Goal: Task Accomplishment & Management: Manage account settings

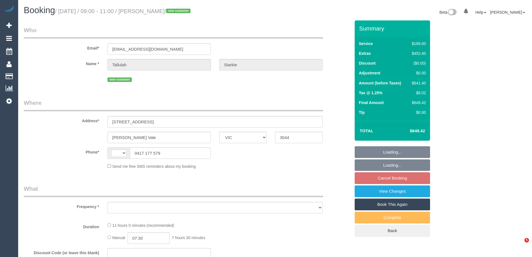
select select "VIC"
select select "string:AU"
select select "object:609"
select select "string:stripe-pm_1S4yO52GScqysDRVgVQT5xTX"
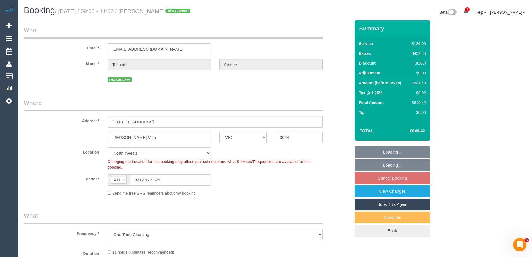
select select "object:616"
select select "number:28"
select select "number:17"
select select "number:19"
select select "number:25"
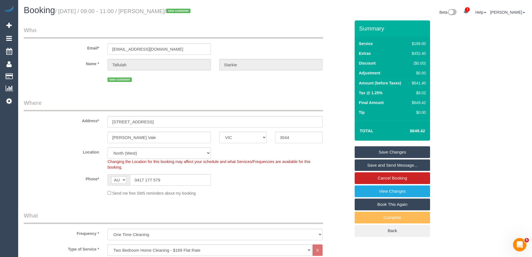
scroll to position [977, 0]
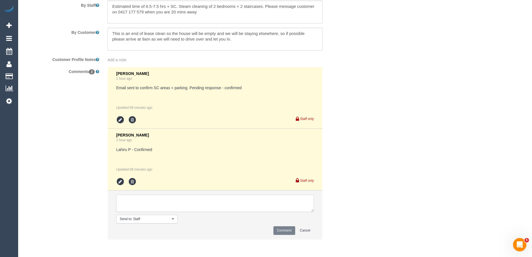
click at [125, 200] on textarea at bounding box center [215, 202] width 198 height 17
type textarea "Confirmed 9-11am AW - via email"
click at [284, 229] on button "Comment" at bounding box center [284, 230] width 22 height 9
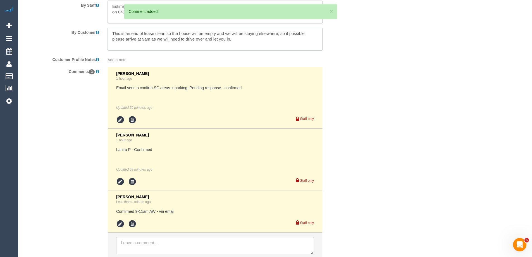
drag, startPoint x: 235, startPoint y: 41, endPoint x: 90, endPoint y: 31, distance: 145.6
click at [90, 31] on div "By Customer" at bounding box center [187, 39] width 335 height 23
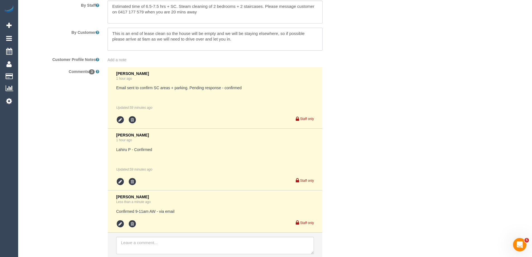
click at [217, 49] on textarea at bounding box center [214, 39] width 215 height 23
drag, startPoint x: 278, startPoint y: 33, endPoint x: 279, endPoint y: 42, distance: 9.4
click at [279, 42] on textarea at bounding box center [214, 39] width 215 height 23
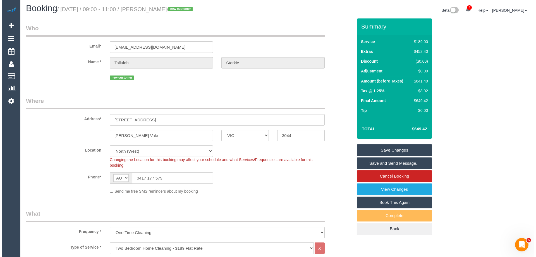
scroll to position [0, 0]
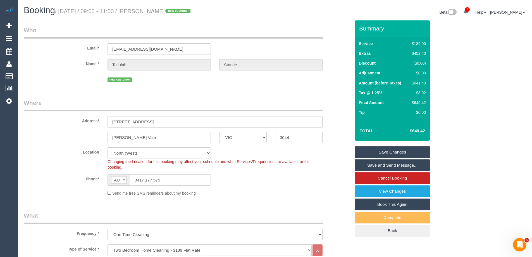
type textarea "This is an end of lease clean so the house will be empty and we will be staying…"
click at [381, 166] on link "Save and Send Message..." at bounding box center [392, 165] width 75 height 12
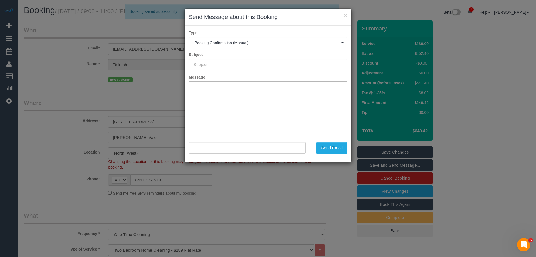
type input "Booking Confirmed"
type input ""Tallulah Starkie" <starkietallulah@gmail.com>"
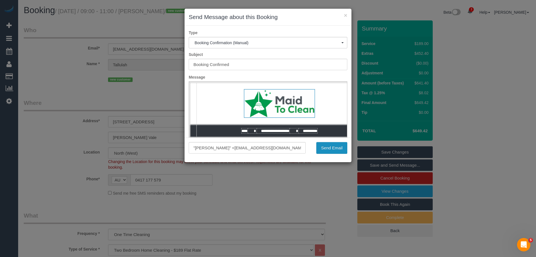
click at [328, 146] on button "Send Email" at bounding box center [331, 148] width 31 height 12
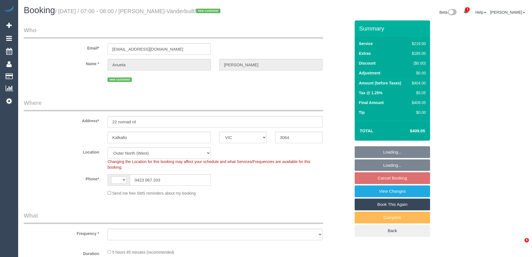
select select "VIC"
select select "string:AU"
select select "string:stripe-pm_1S6Nme2GScqysDRVtpmojaOO"
select select "number:28"
select select "number:15"
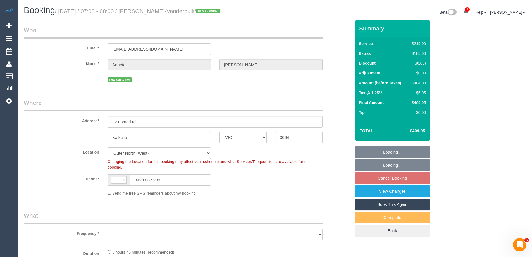
select select "number:18"
select select "number:22"
select select "number:13"
select select "object:1198"
select select "spot1"
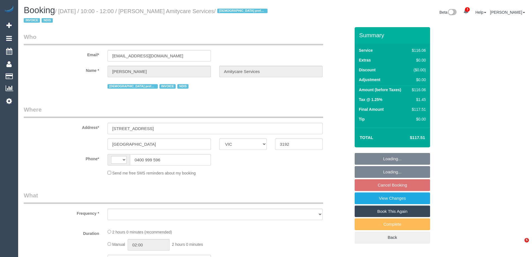
select select "VIC"
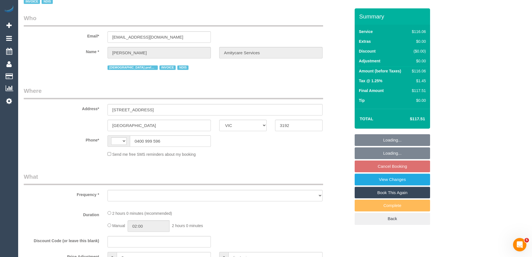
select select "object:303"
select select "number:27"
select select "number:14"
select select "number:19"
select select "number:24"
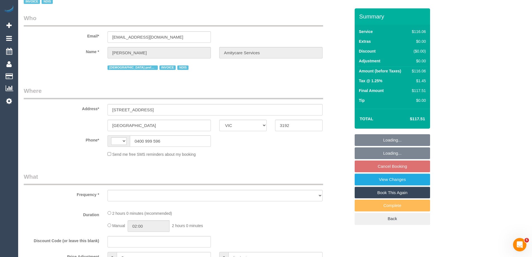
select select "number:35"
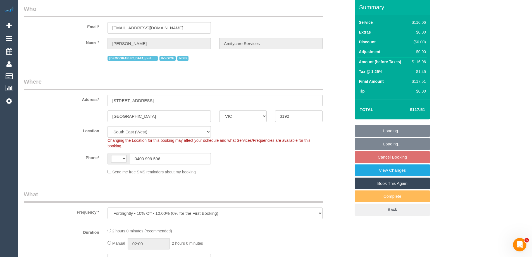
select select "object:724"
select select "string:AU"
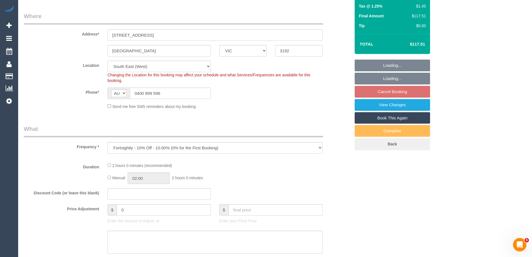
select select "spot3"
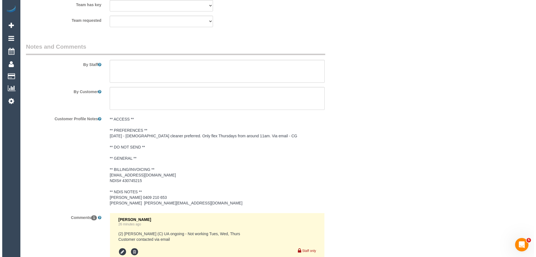
scroll to position [698, 0]
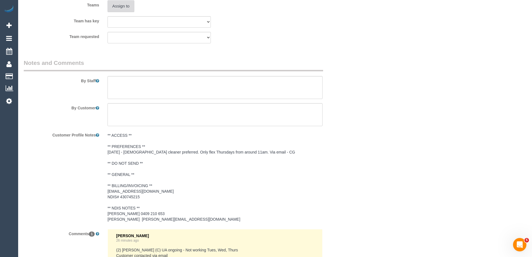
click at [114, 7] on button "Assign to" at bounding box center [120, 6] width 27 height 12
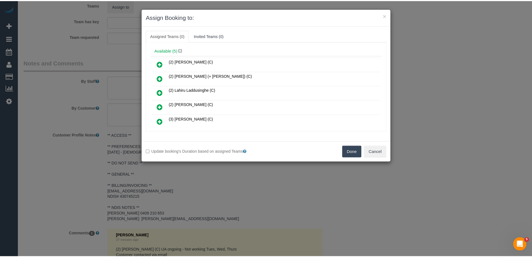
scroll to position [28, 0]
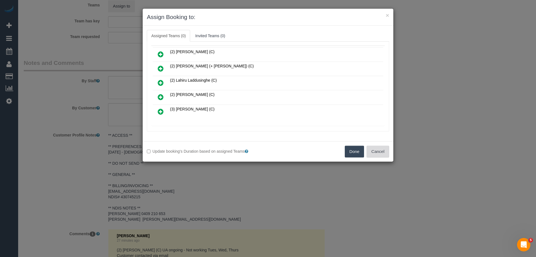
click at [377, 150] on button "Cancel" at bounding box center [378, 151] width 23 height 12
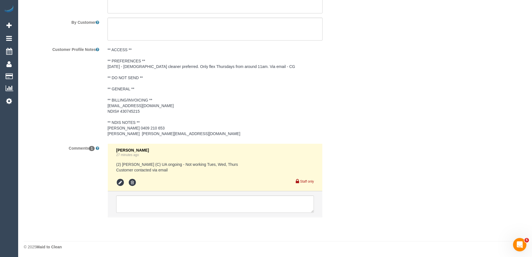
scroll to position [784, 0]
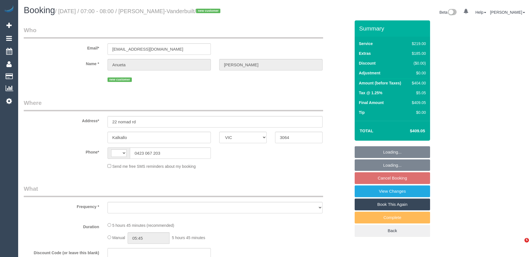
select select "VIC"
select select "string:stripe-pm_1S6Nme2GScqysDRVtpmojaOO"
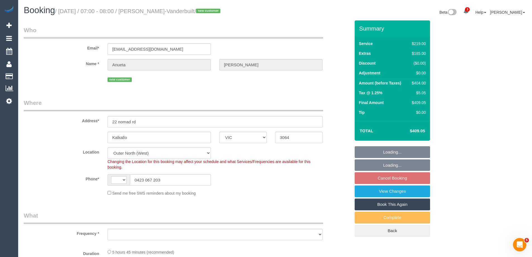
select select "string:AU"
select select "object:560"
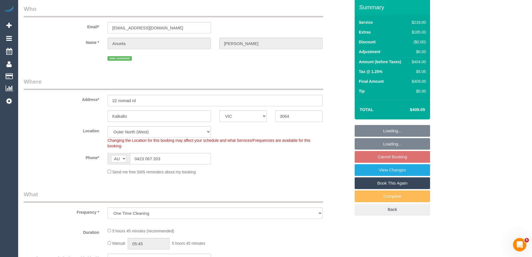
select select "spot1"
select select "number:28"
select select "number:15"
select select "number:18"
select select "number:22"
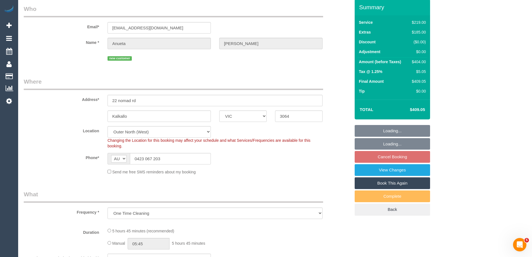
select select "number:13"
select select "object:1203"
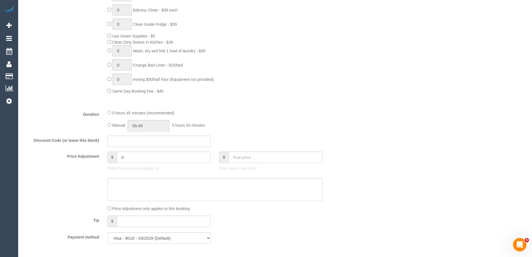
scroll to position [391, 0]
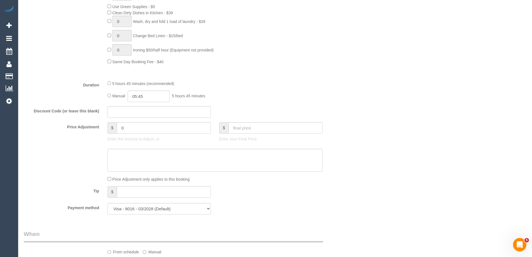
click at [150, 103] on fieldset "What Frequency * One Time Cleaning Weekly - 10% Off - 10.00% (0% for the First …" at bounding box center [187, 19] width 327 height 398
click at [151, 98] on input "05:45" at bounding box center [149, 95] width 42 height 11
click at [155, 139] on div "00:00 00:30 01:00 01:30 02:00 02:30 03:00 03:30 04:00 04:30 05:00 05:30 06:00 0…" at bounding box center [142, 123] width 25 height 42
type input "05:00"
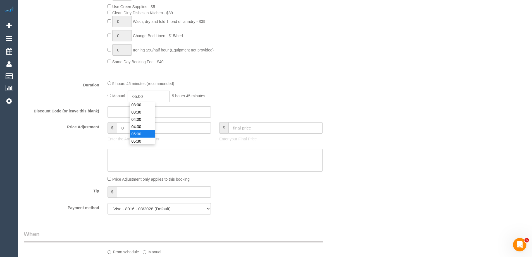
click at [140, 133] on li "05:00" at bounding box center [142, 133] width 25 height 7
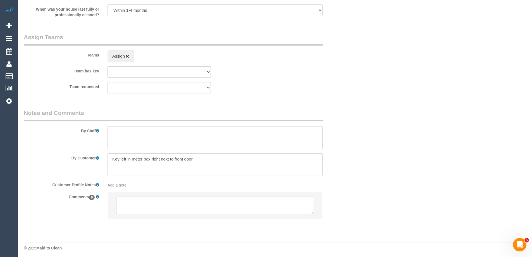
select select "spot18"
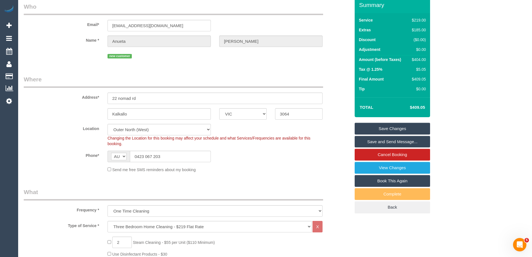
scroll to position [0, 0]
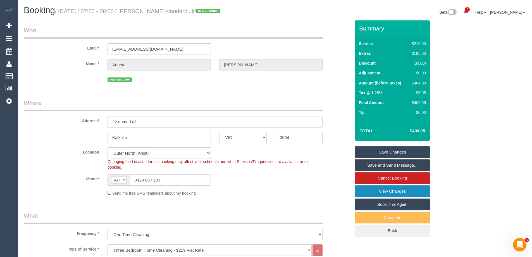
click at [381, 188] on link "View Changes" at bounding box center [392, 191] width 75 height 12
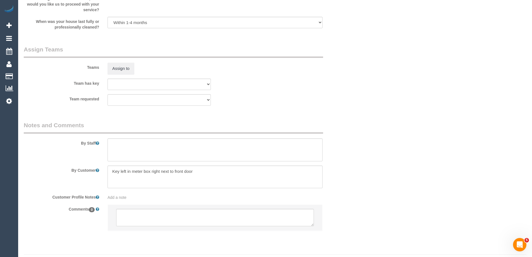
scroll to position [810, 0]
click at [126, 153] on textarea at bounding box center [214, 148] width 215 height 23
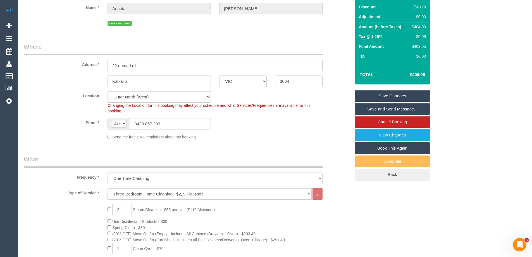
scroll to position [0, 0]
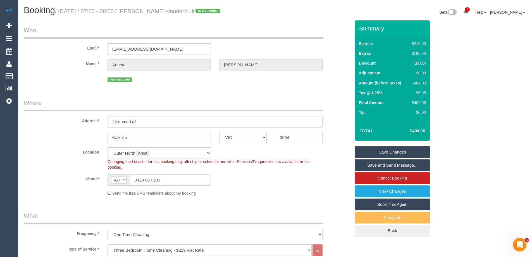
type textarea "Estimated time of 4-5 hrs + SC."
drag, startPoint x: 141, startPoint y: 121, endPoint x: 69, endPoint y: 121, distance: 72.0
click at [69, 121] on div "Address* 22 nomad rd" at bounding box center [187, 113] width 335 height 29
drag, startPoint x: 164, startPoint y: 183, endPoint x: 72, endPoint y: 182, distance: 92.1
click at [72, 182] on div "Phone* AF AL DZ AD AO AI AQ AG AR AM AW AU AT AZ BS BH BD BB BY BE BZ BJ BM BT …" at bounding box center [187, 179] width 335 height 11
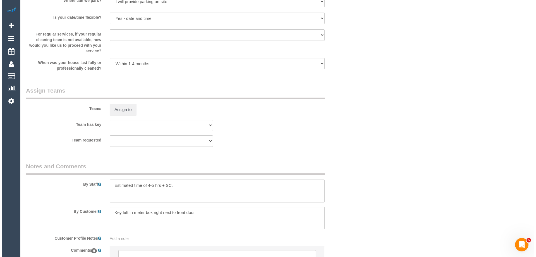
scroll to position [823, 0]
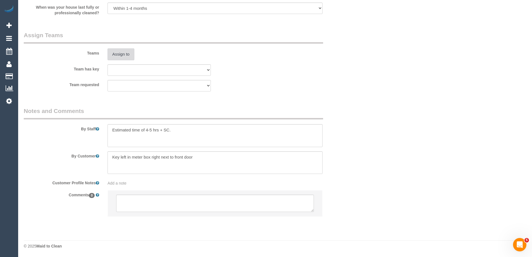
click at [127, 52] on button "Assign to" at bounding box center [120, 54] width 27 height 12
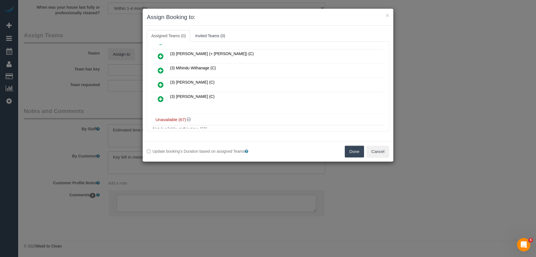
scroll to position [84, 0]
click at [161, 83] on icon at bounding box center [161, 84] width 6 height 7
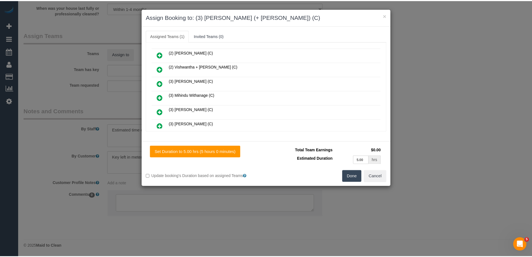
scroll to position [97, 0]
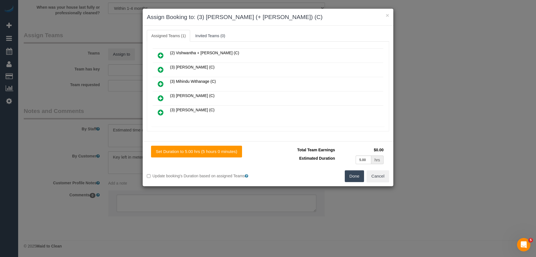
click at [342, 178] on div "Done Cancel" at bounding box center [330, 176] width 125 height 12
click at [357, 178] on button "Done" at bounding box center [355, 176] width 20 height 12
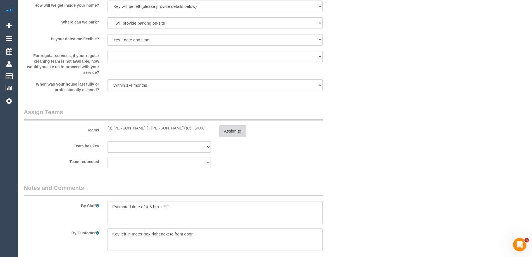
scroll to position [810, 0]
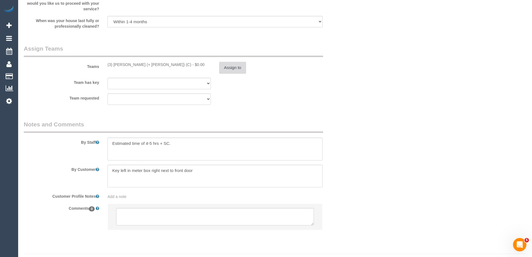
click at [229, 64] on button "Assign to" at bounding box center [232, 68] width 27 height 12
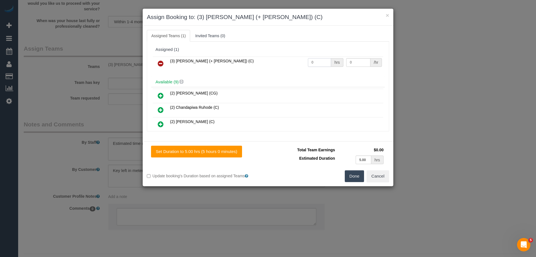
drag, startPoint x: 322, startPoint y: 61, endPoint x: 275, endPoint y: 60, distance: 47.2
click at [284, 61] on tr "(3) Kaveen (+ Sangeeth) (C) 0 hrs 0 /hr" at bounding box center [268, 63] width 231 height 14
type input "1"
drag, startPoint x: 352, startPoint y: 62, endPoint x: 319, endPoint y: 61, distance: 32.4
click at [319, 61] on tr "(3) Kaveen (+ Sangeeth) (C) 1 hrs 0 /hr" at bounding box center [268, 63] width 231 height 14
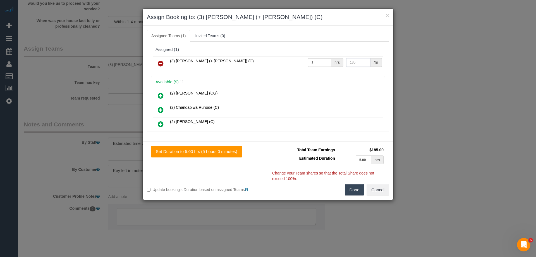
type input "185"
drag, startPoint x: 355, startPoint y: 194, endPoint x: 352, endPoint y: 190, distance: 4.8
click at [355, 193] on button "Done" at bounding box center [355, 190] width 20 height 12
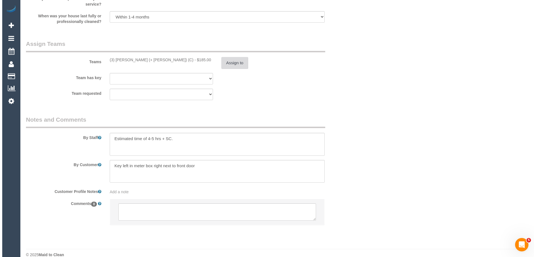
scroll to position [823, 0]
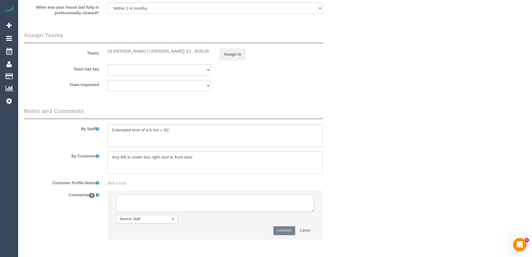
click at [124, 204] on textarea at bounding box center [215, 202] width 198 height 17
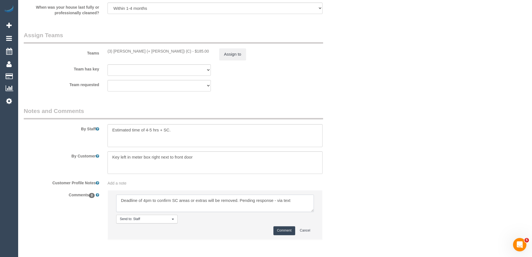
type textarea "Deadline of 4pm to confirm SC areas or extras will be removed. Pending response…"
click at [287, 228] on button "Comment" at bounding box center [284, 230] width 22 height 9
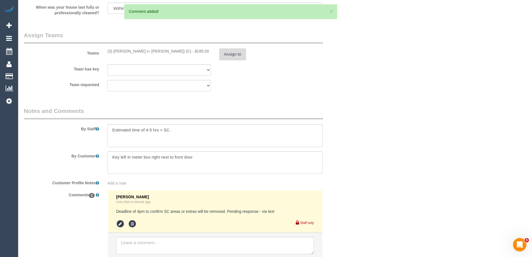
click at [229, 55] on button "Assign to" at bounding box center [232, 54] width 27 height 12
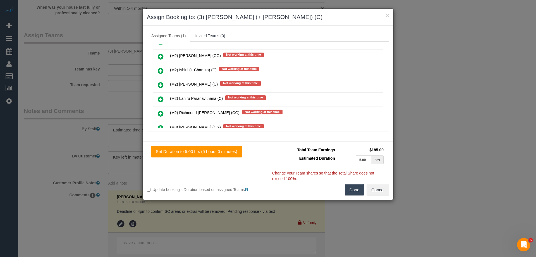
scroll to position [1061, 0]
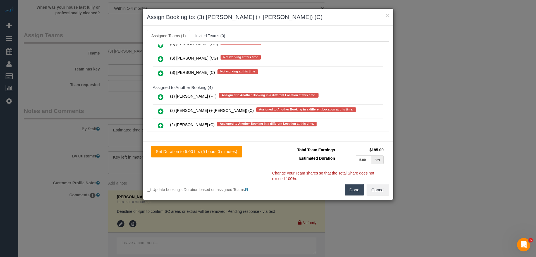
click at [162, 56] on icon at bounding box center [161, 59] width 6 height 7
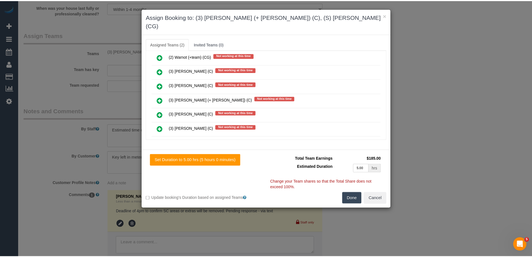
scroll to position [0, 0]
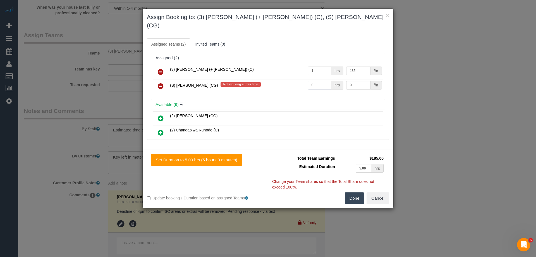
drag, startPoint x: 318, startPoint y: 77, endPoint x: 285, endPoint y: 75, distance: 33.3
click at [285, 79] on tr "(S) Mark Yenimireddy (CG) Not working at this time 0 hrs 0 /hr" at bounding box center [268, 86] width 231 height 14
type input "1"
drag, startPoint x: 332, startPoint y: 77, endPoint x: 324, endPoint y: 77, distance: 7.8
click at [330, 79] on tr "(S) Mark Yenimireddy (CG) Not working at this time 1 hrs 0 /hr" at bounding box center [268, 86] width 231 height 14
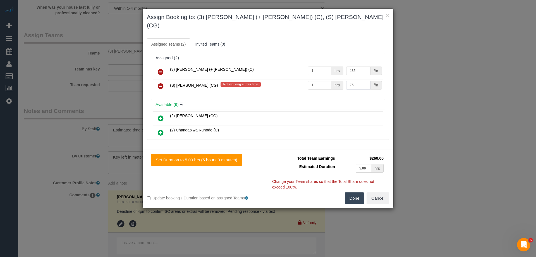
type input "75"
click at [355, 192] on button "Done" at bounding box center [355, 198] width 20 height 12
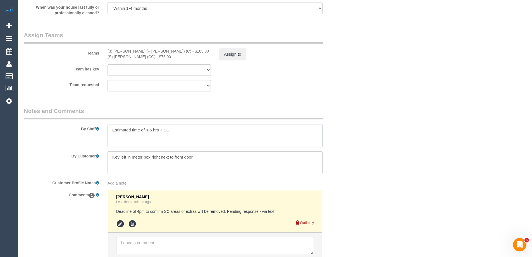
click at [181, 128] on textarea at bounding box center [214, 135] width 215 height 23
paste textarea "Steam cleaner to arrive at ___ Please ensure areas for steam cleaning are clean…"
drag, startPoint x: 221, startPoint y: 130, endPoint x: 238, endPoint y: 130, distance: 17.0
click at [238, 130] on textarea at bounding box center [214, 135] width 215 height 23
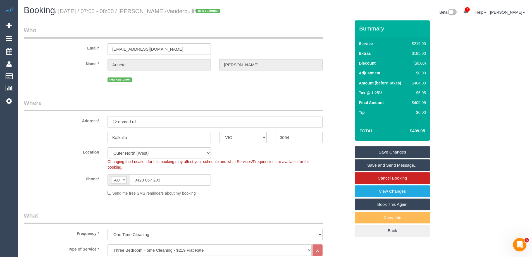
type textarea "Estimated time of 4-5 hrs + SC. Steam cleaner to arrive at 10:30-11:30am Please…"
drag, startPoint x: 224, startPoint y: 10, endPoint x: 155, endPoint y: 10, distance: 69.5
click at [155, 10] on small "/ September 15, 2025 / 07:00 - 08:00 / Anueta Madison-Vanderbuilt / new customer" at bounding box center [138, 11] width 167 height 6
copy small "Anueta Madison-Vanderbuilt"
click at [360, 151] on link "Save Changes" at bounding box center [392, 152] width 75 height 12
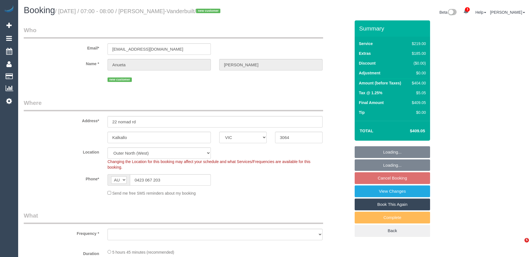
select select "VIC"
select select "string:stripe-pm_1S6Nme2GScqysDRVtpmojaOO"
select select "number:28"
select select "number:15"
select select "number:18"
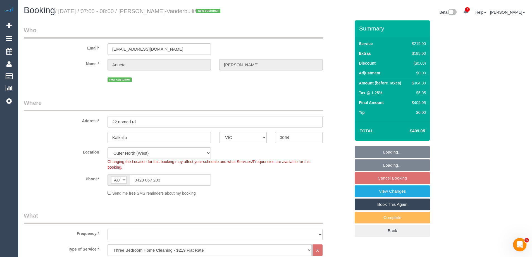
select select "number:22"
select select "number:13"
select select "object:1233"
select select "spot1"
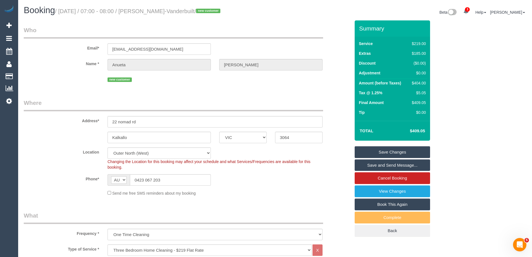
click at [367, 153] on link "Save Changes" at bounding box center [392, 152] width 75 height 12
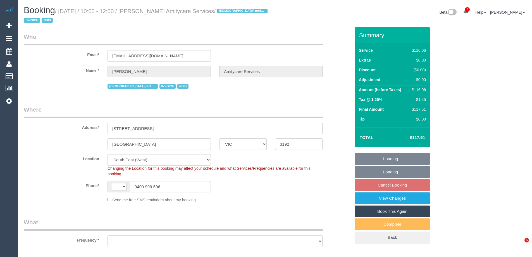
select select "VIC"
select select "string:AU"
select select "object:632"
select select "number:27"
select select "number:14"
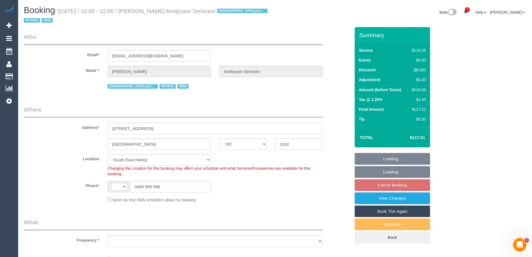
select select "number:19"
select select "number:24"
select select "number:35"
select select "object:783"
select select "spot3"
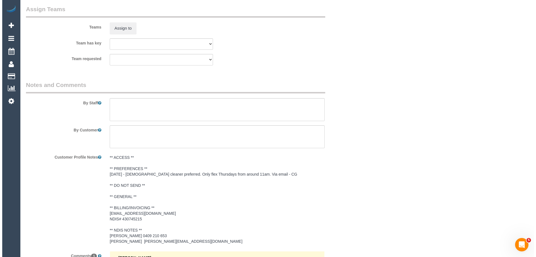
scroll to position [670, 0]
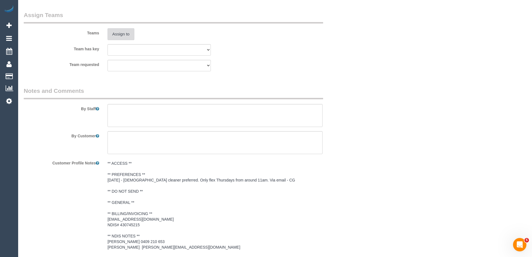
click at [122, 35] on button "Assign to" at bounding box center [120, 34] width 27 height 12
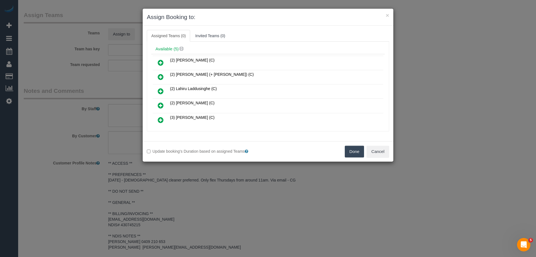
scroll to position [28, 0]
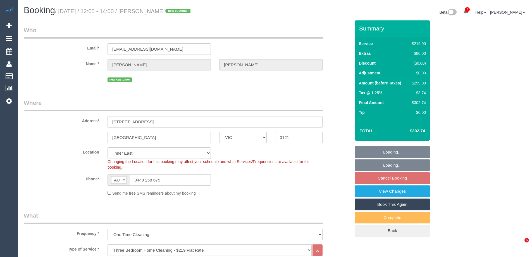
select select "VIC"
select select "spot3"
select select "number:30"
select select "number:14"
select select "number:19"
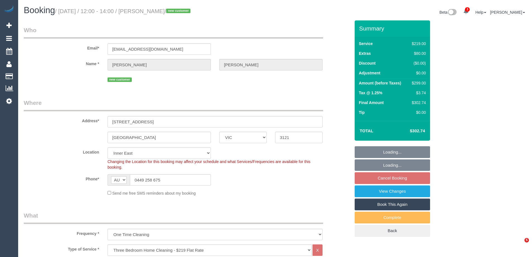
select select "number:24"
select select "number:13"
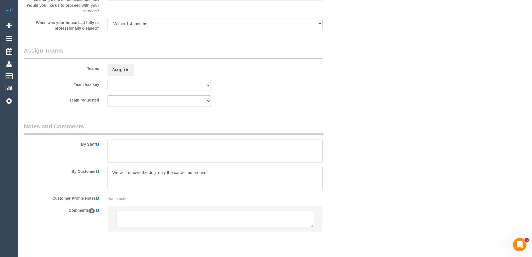
scroll to position [823, 0]
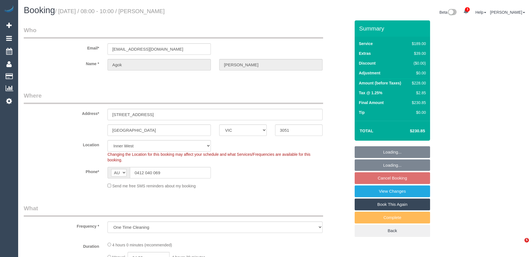
select select "VIC"
select select "object:601"
select select "string:stripe-pm_1RvB1a2GScqysDRVsvMnHSwj"
select select "number:28"
select select "number:14"
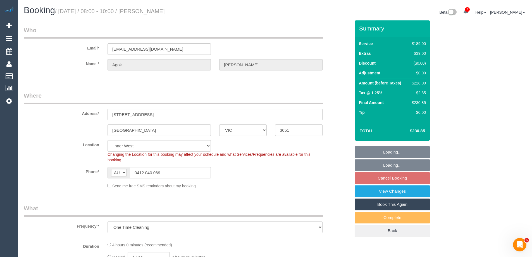
select select "number:19"
select select "number:36"
select select "spot1"
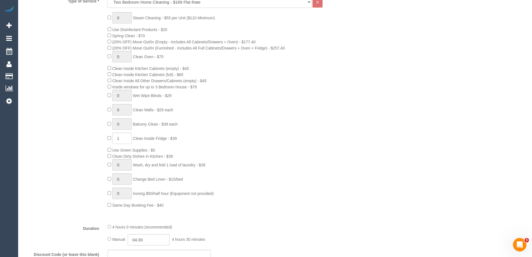
scroll to position [970, 0]
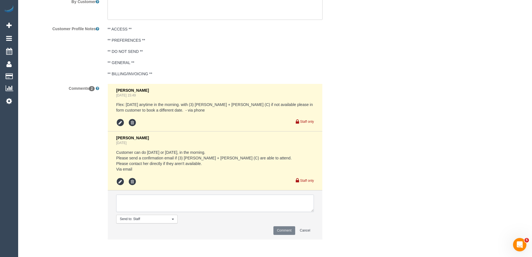
click at [136, 198] on textarea at bounding box center [215, 202] width 198 height 17
type textarea "Notified preferred team aren't available - via email"
click at [281, 230] on button "Comment" at bounding box center [284, 230] width 22 height 9
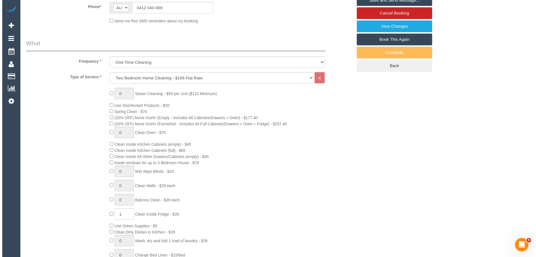
scroll to position [0, 0]
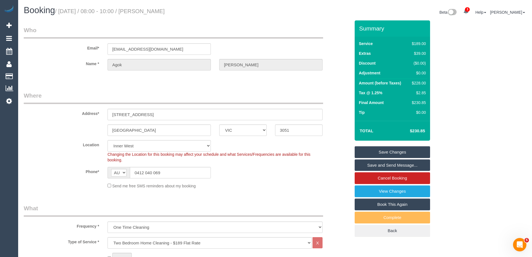
click at [379, 164] on link "Save and Send Message..." at bounding box center [392, 165] width 75 height 12
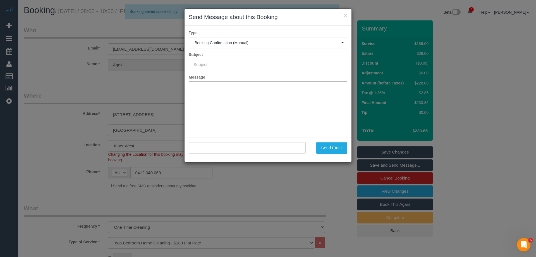
type input "Booking Confirmed"
type input ""Agok Martin Majier" <missmartinmajier@gmail.com>"
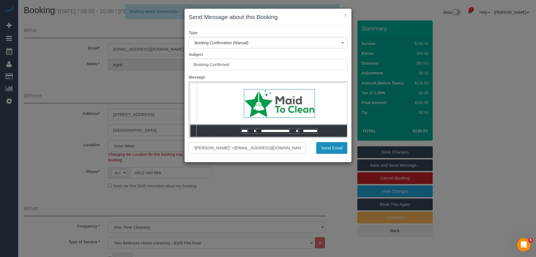
click at [338, 148] on button "Send Email" at bounding box center [331, 148] width 31 height 12
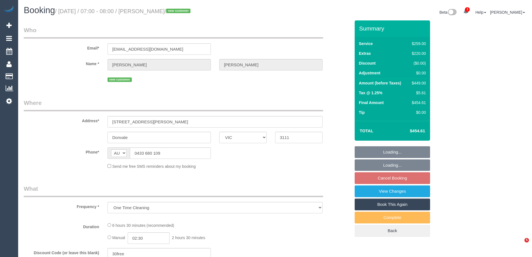
select select "VIC"
select select "string:stripe-pm_1S5fd92GScqysDRVRsEHxysh"
select select "number:28"
select select "number:16"
select select "number:18"
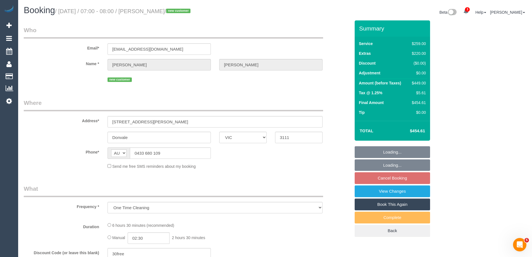
select select "number:25"
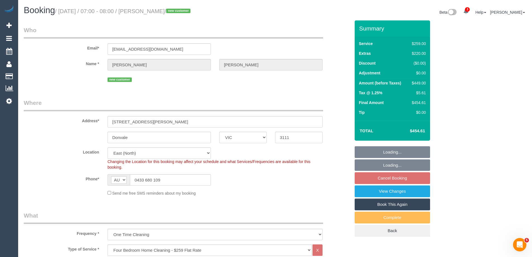
select select "spot1"
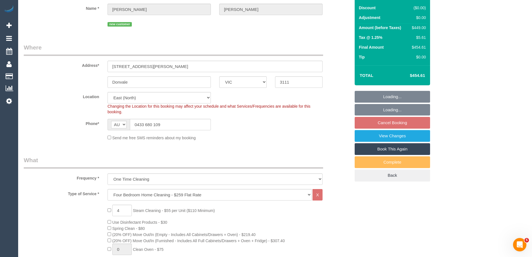
select select "object:1261"
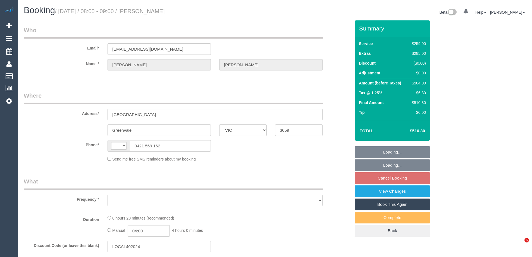
select select "VIC"
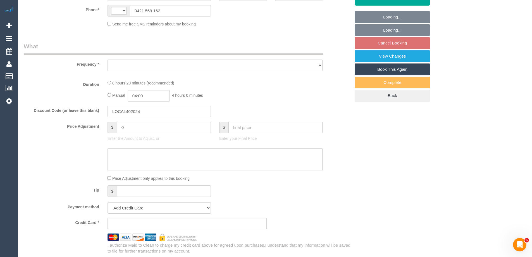
select select "string:AU"
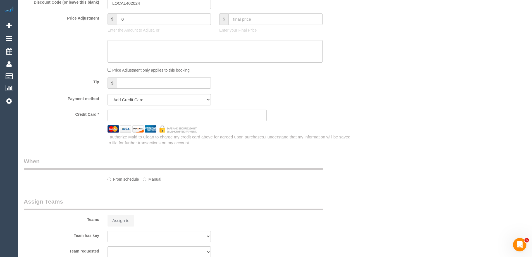
select select "object:588"
select select "string:stripe-pm_1RF0Li2GScqysDRVSS7FnJ1a"
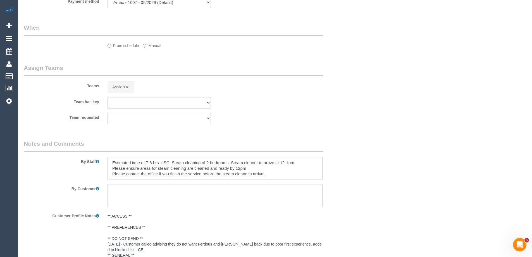
select select "number:28"
select select "number:14"
select select "number:18"
select select "number:24"
select select "number:35"
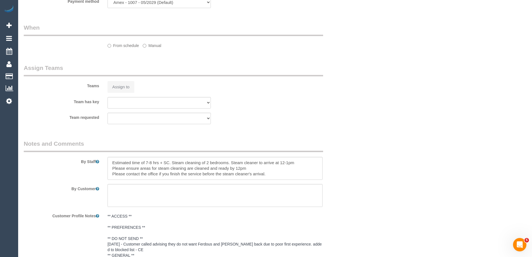
select select "number:13"
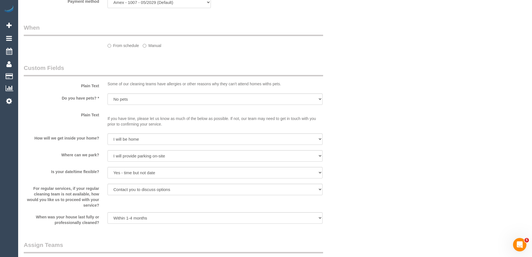
select select "object:1578"
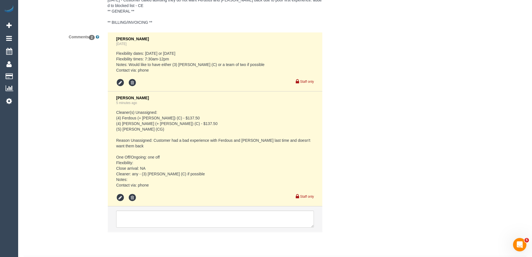
scroll to position [1073, 0]
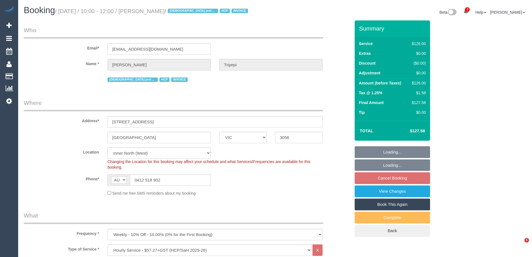
select select "VIC"
select select "120"
select select "spot1"
select select "number:28"
select select "number:14"
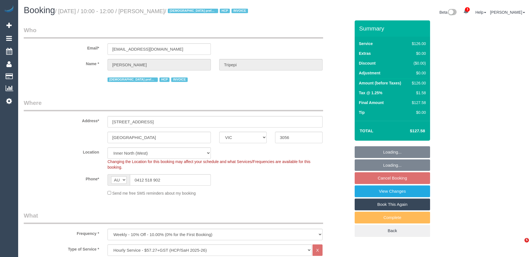
select select "number:19"
select select "number:25"
select select "number:34"
select select "number:26"
select select "VIC"
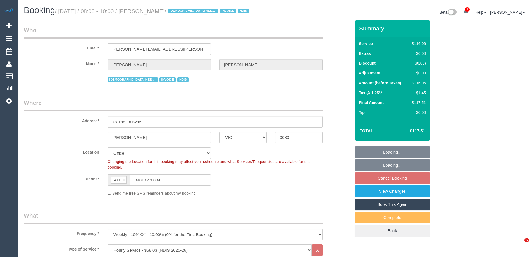
select select "number:29"
select select "number:14"
select select "number:18"
select select "number:24"
select select "number:35"
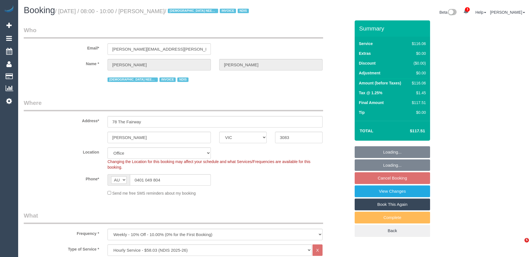
select select "object:2167"
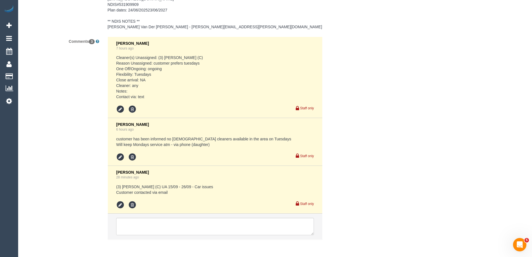
scroll to position [949, 0]
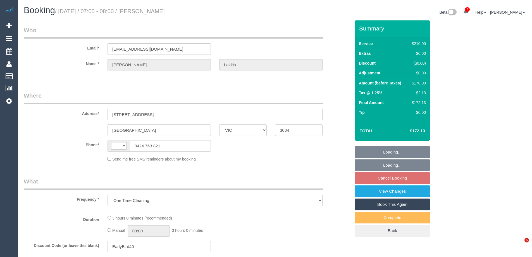
select select "VIC"
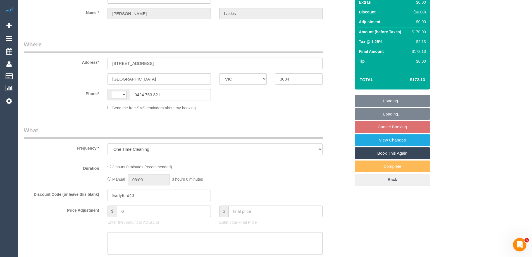
select select "number:28"
select select "number:14"
select select "number:19"
select select "number:22"
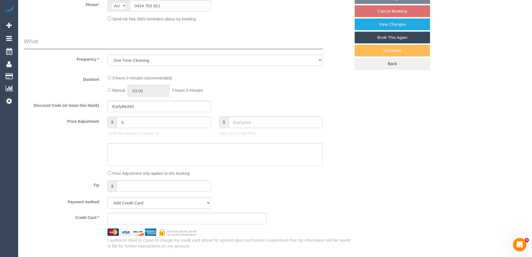
select select "string:AU"
select select "object:702"
select select "string:stripe-pm_1S6PTj2GScqysDRVQxSGCZFI"
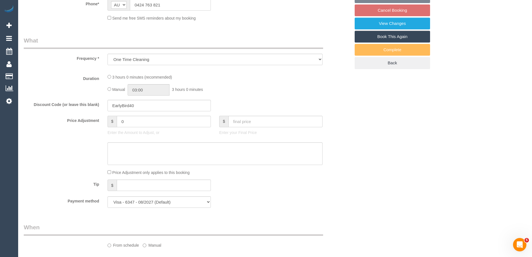
select select "180"
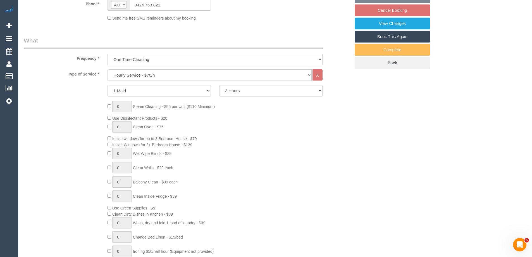
select select "spot1"
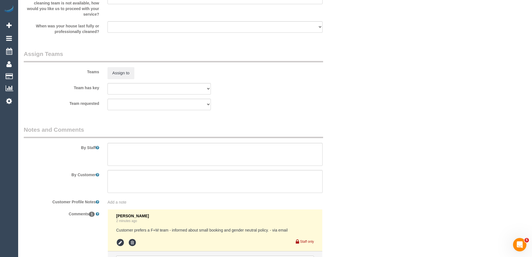
scroll to position [843, 0]
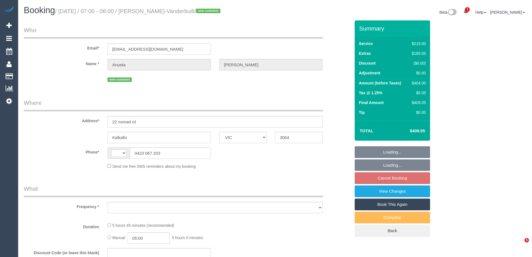
select select "VIC"
select select "string:AU"
select select "object:589"
select select "string:stripe-pm_1S6Nme2GScqysDRVtpmojaOO"
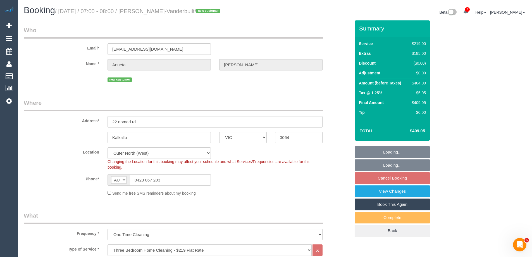
select select "object:1233"
select select "number:28"
select select "number:15"
select select "number:18"
select select "number:22"
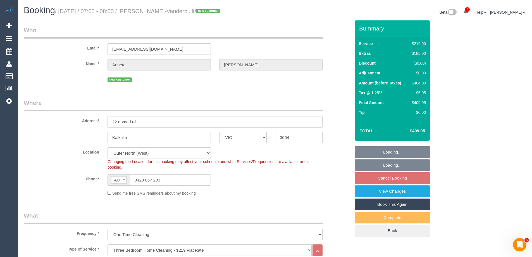
select select "number:13"
select select "spot1"
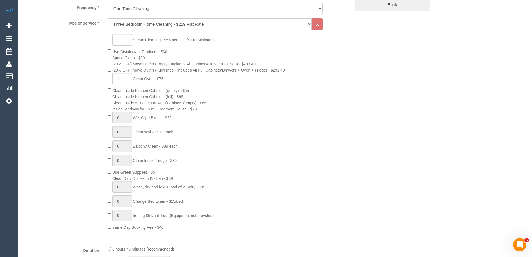
scroll to position [223, 0]
type input "0"
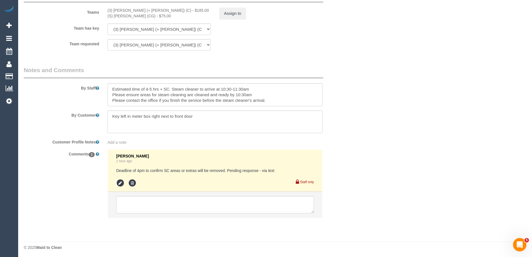
scroll to position [865, 0]
drag, startPoint x: 160, startPoint y: 87, endPoint x: 293, endPoint y: 109, distance: 135.2
click at [293, 109] on sui-booking-comments "By Staff By Customer Customer Profile Notes Add a note Comments 1 [PERSON_NAME]…" at bounding box center [187, 142] width 327 height 157
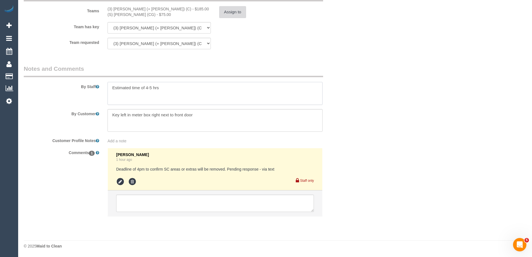
type textarea "Estimated time of 4-5 hrs"
click at [233, 14] on button "Assign to" at bounding box center [232, 12] width 27 height 12
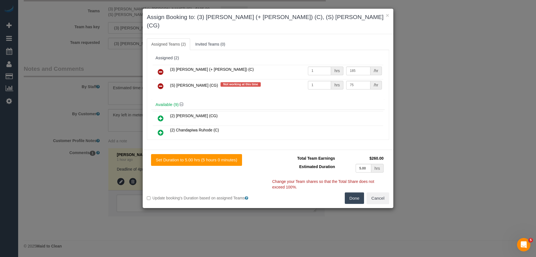
click at [163, 83] on icon at bounding box center [161, 86] width 6 height 7
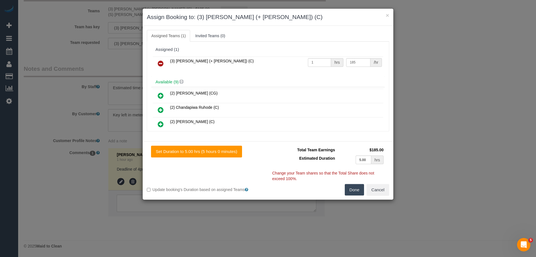
click at [353, 190] on button "Done" at bounding box center [355, 190] width 20 height 12
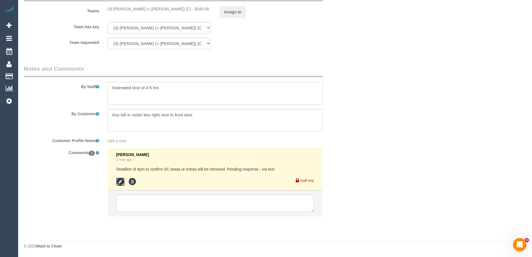
click at [119, 179] on icon at bounding box center [120, 181] width 8 height 8
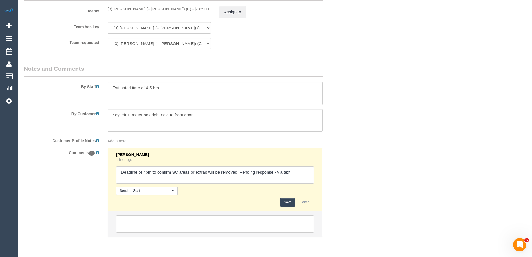
click at [308, 201] on button "Cancel" at bounding box center [305, 202] width 18 height 9
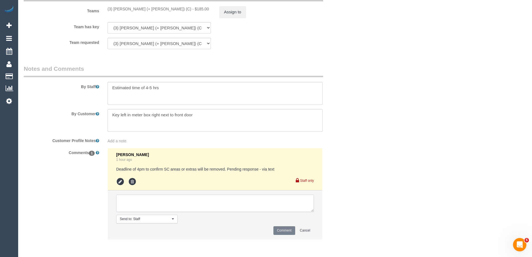
click at [137, 205] on textarea at bounding box center [215, 202] width 198 height 17
type textarea "SC removed as did respond to confirmation of areas by deadline"
click at [283, 233] on button "Comment" at bounding box center [284, 230] width 22 height 9
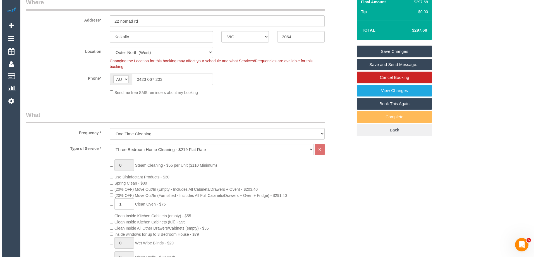
scroll to position [0, 0]
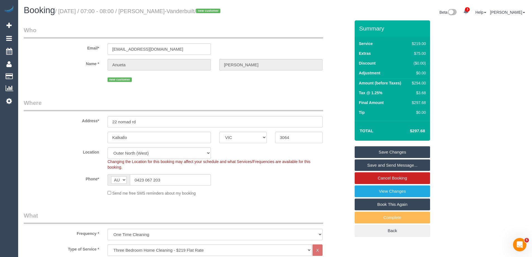
click at [366, 165] on link "Save and Send Message..." at bounding box center [392, 165] width 75 height 12
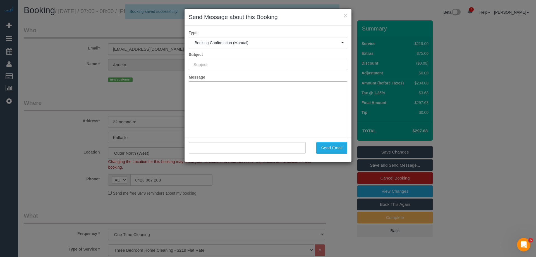
type input "Booking Confirmed"
type input ""Anueta Madison-Vanderbuilt" <anuetamv@outlook.com>"
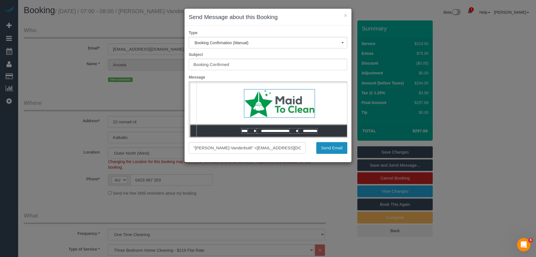
click at [328, 146] on button "Send Email" at bounding box center [331, 148] width 31 height 12
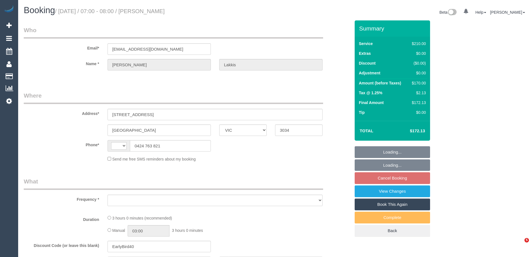
select select "VIC"
select select "string:AU"
select select "object:570"
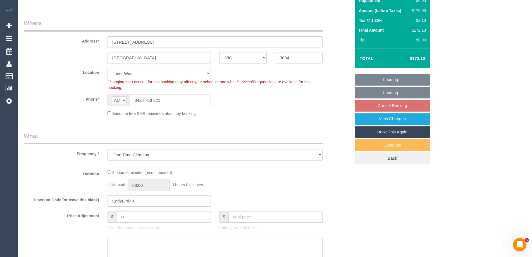
select select "string:stripe-pm_1S6PTj2GScqysDRVQxSGCZFI"
select select "180"
select select "number:28"
select select "number:14"
select select "number:19"
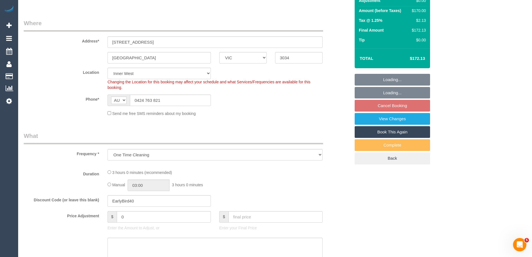
select select "number:22"
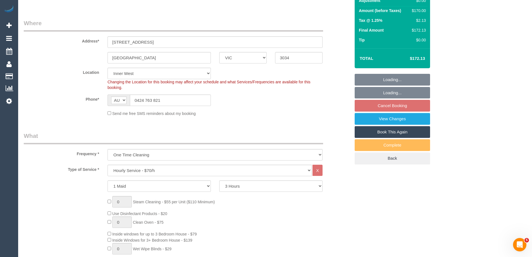
select select "object:1432"
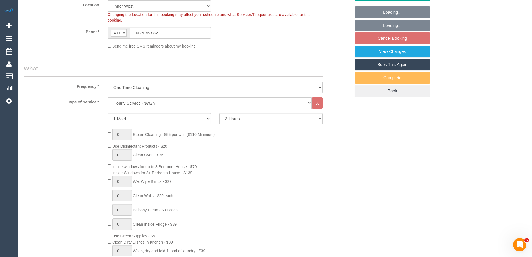
select select "spot1"
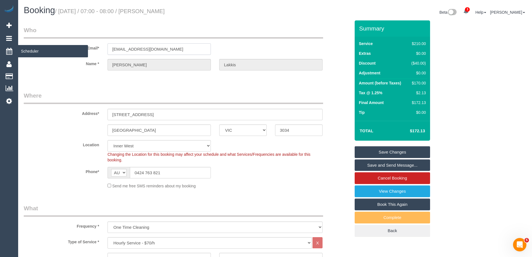
drag, startPoint x: 181, startPoint y: 46, endPoint x: 2, endPoint y: 48, distance: 179.3
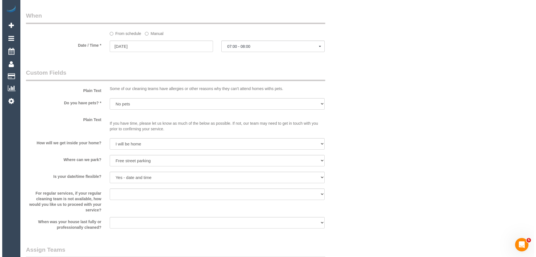
scroll to position [698, 0]
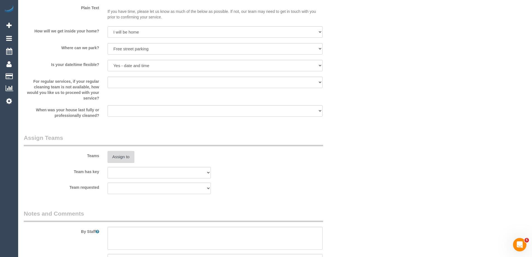
click at [123, 157] on button "Assign to" at bounding box center [120, 157] width 27 height 12
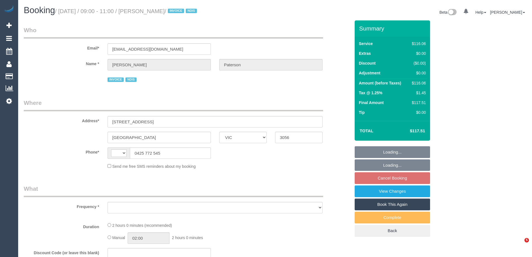
select select "VIC"
select select "string:AU"
select select "object:573"
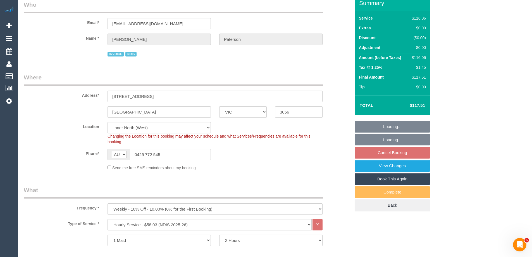
select select "number:28"
select select "number:14"
select select "number:19"
select select "number:36"
select select "number:35"
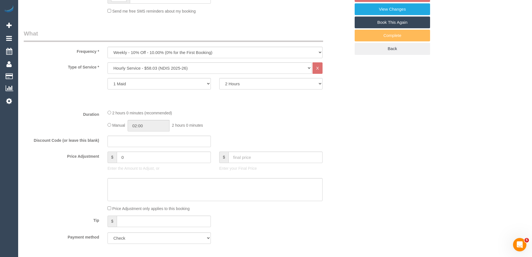
select select "object:789"
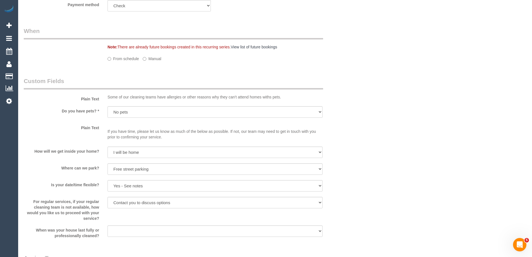
select select "spot1"
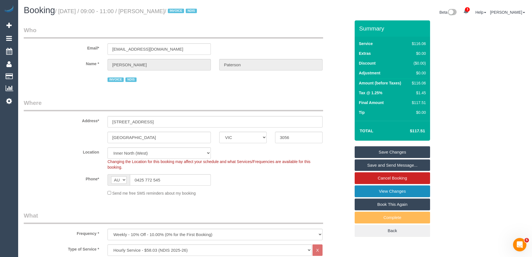
click at [372, 193] on link "View Changes" at bounding box center [392, 191] width 75 height 12
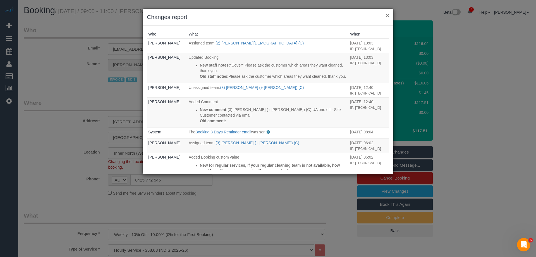
click at [387, 15] on button "×" at bounding box center [387, 15] width 3 height 6
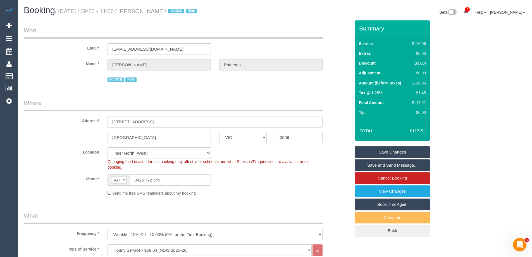
click at [369, 167] on link "Save and Send Message..." at bounding box center [392, 165] width 75 height 12
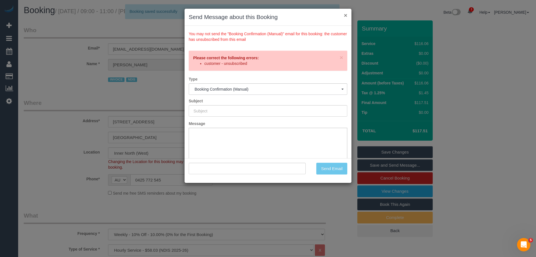
click at [346, 14] on button "×" at bounding box center [345, 15] width 3 height 6
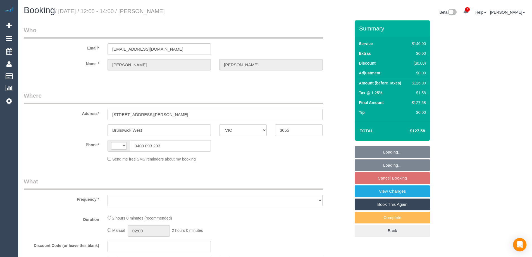
select select "VIC"
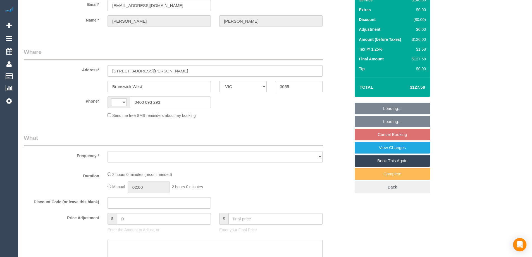
select select "string:AU"
select select "object:555"
select select "string:stripe-pm_1PRSSJ2GScqysDRVmbk2Lbql"
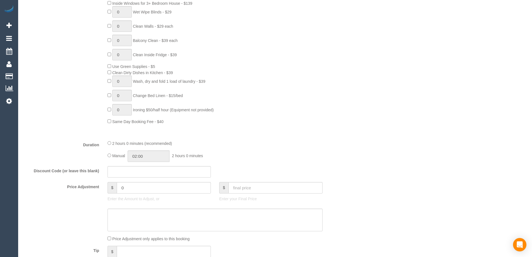
select select "number:27"
select select "number:14"
select select "number:19"
select select "number:22"
select select "number:35"
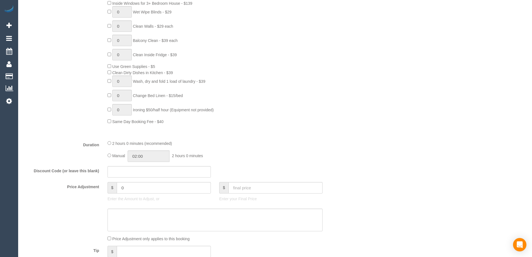
select select "number:13"
select select "object:1469"
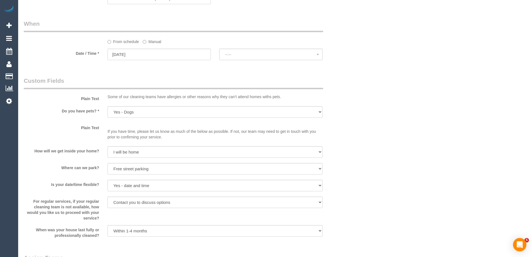
select select "spot1"
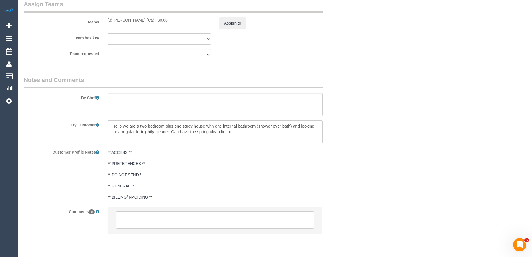
scroll to position [838, 0]
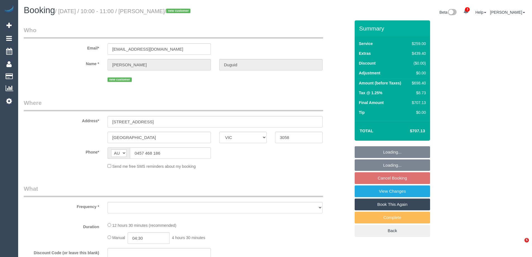
select select "VIC"
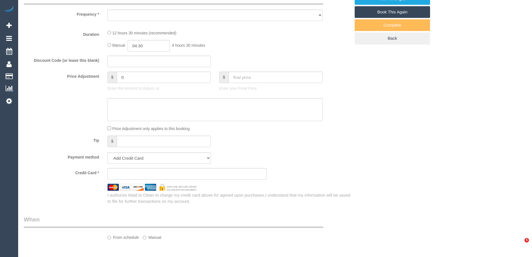
select select "object:731"
select select "string:stripe-pm_1S5htb2GScqysDRVbJBIlgzB"
select select "number:28"
select select "number:14"
select select "number:19"
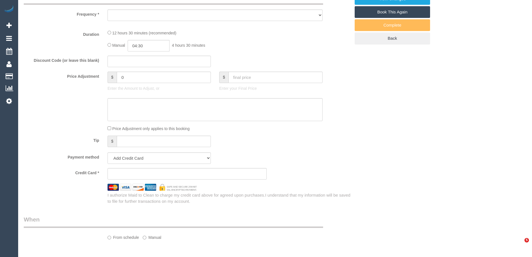
select select "number:24"
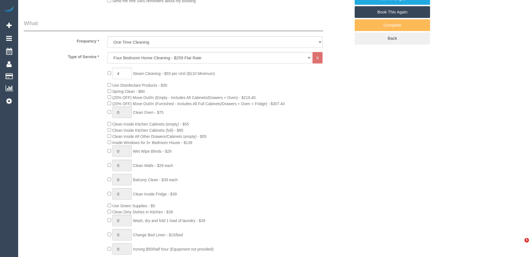
select select "object:1631"
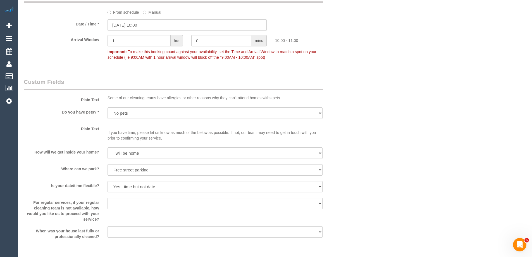
scroll to position [800, 0]
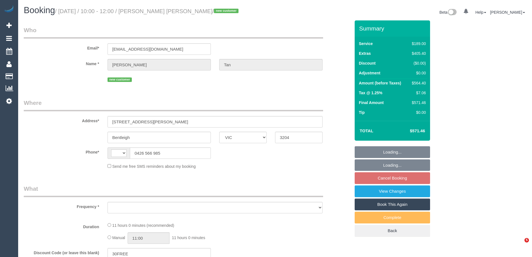
select select "VIC"
select select "string:AU"
select select "object:558"
select select "string:stripe-pm_1S4WoG2GScqysDRV8Ru47XTv"
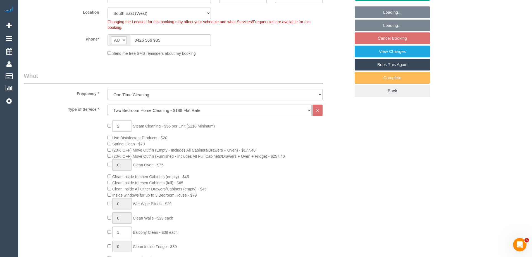
select select "number:28"
select select "number:17"
select select "number:18"
select select "number:22"
select select "number:13"
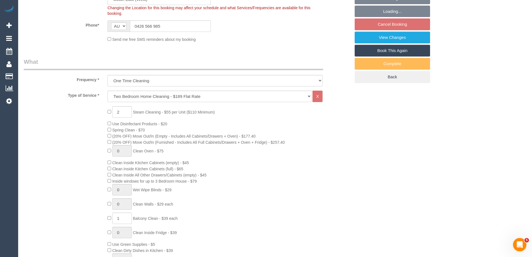
select select "object:1343"
select select "spot3"
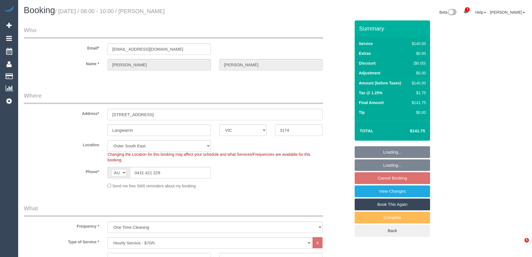
select select "VIC"
select select "number:30"
select select "number:14"
select select "number:19"
select select "object:1177"
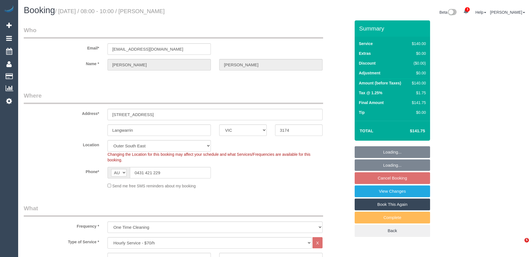
select select "spot1"
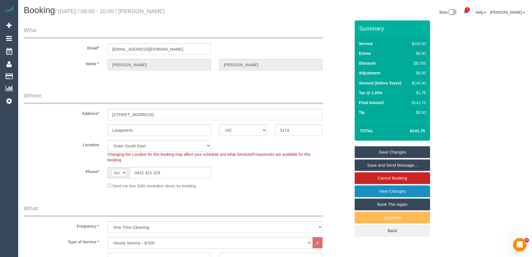
click at [379, 188] on link "View Changes" at bounding box center [392, 191] width 75 height 12
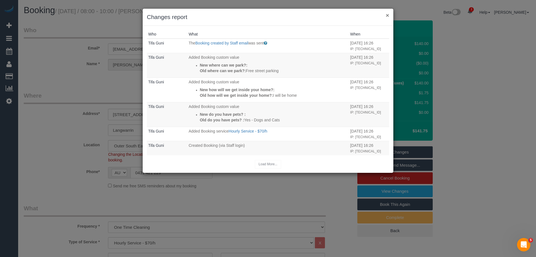
click at [388, 15] on button "×" at bounding box center [387, 15] width 3 height 6
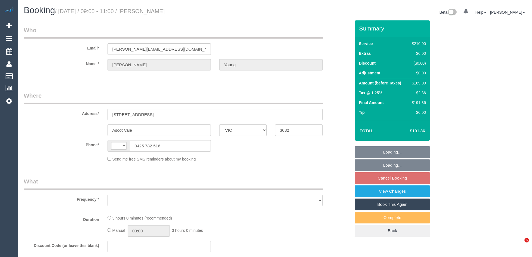
select select "VIC"
select select "string:AU"
select select "object:555"
select select "string:stripe-pm_1RHKdX2GScqysDRVbLs84dZJ"
select select "180"
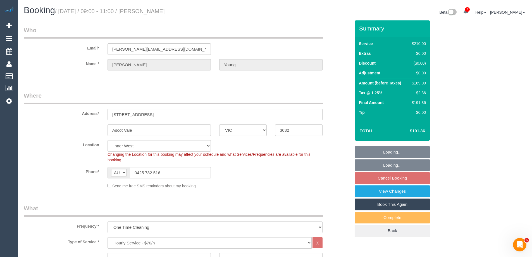
select select "object:872"
select select "number:30"
select select "number:16"
select select "number:19"
select select "number:22"
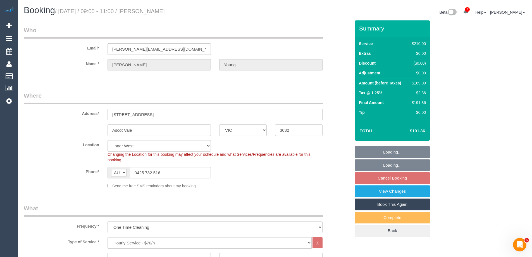
select select "number:34"
select select "number:11"
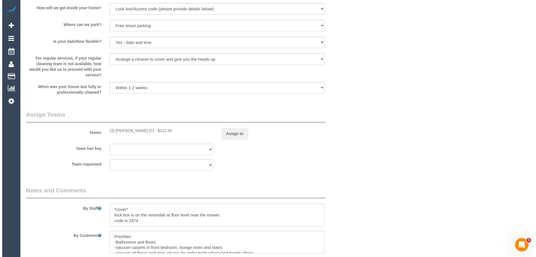
scroll to position [754, 0]
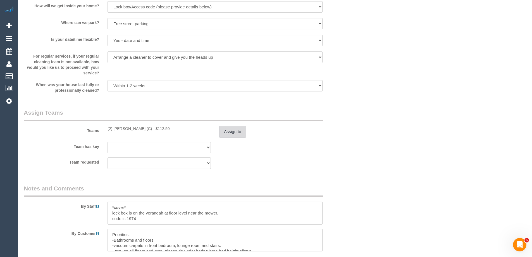
click at [233, 129] on button "Assign to" at bounding box center [232, 132] width 27 height 12
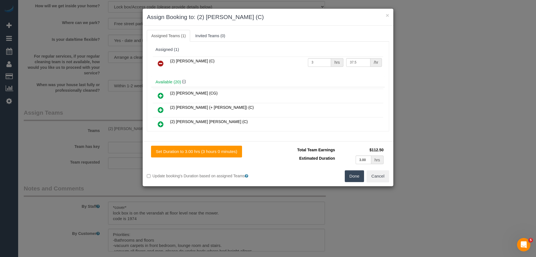
click at [356, 174] on button "Done" at bounding box center [355, 176] width 20 height 12
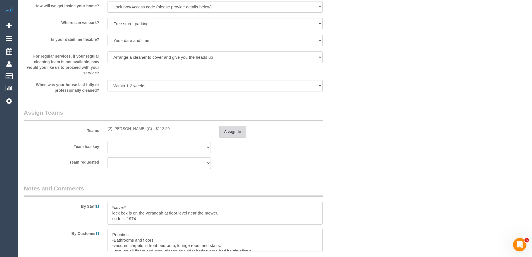
click at [230, 132] on button "Assign to" at bounding box center [232, 132] width 27 height 12
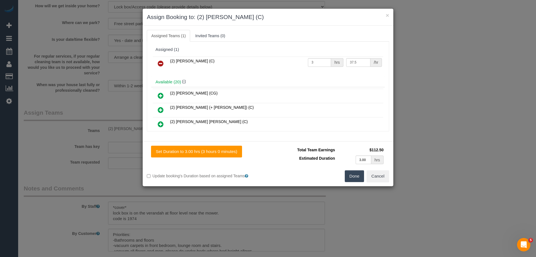
click at [160, 66] on icon at bounding box center [161, 63] width 6 height 7
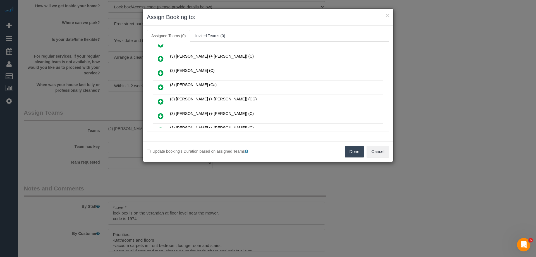
click at [162, 101] on icon at bounding box center [161, 101] width 6 height 7
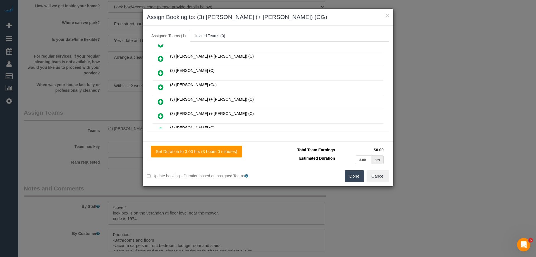
click at [383, 59] on div "Assigned (1) (3) Sohail (+ Amninder) (CG) 0 hrs 0 /hr Available (20) (2) Binoy …" at bounding box center [268, 87] width 242 height 90
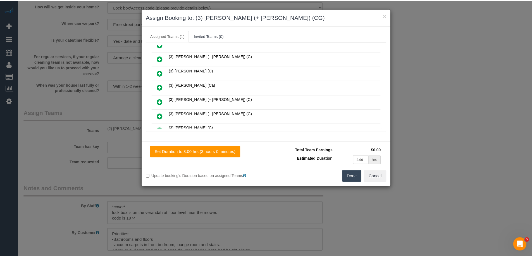
scroll to position [0, 0]
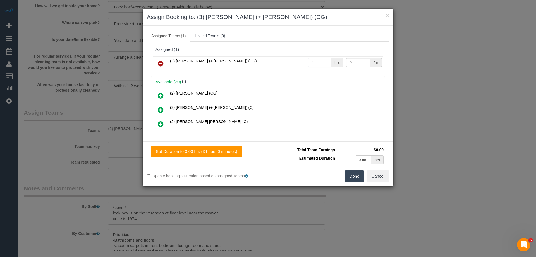
click at [292, 62] on tr "(3) Sohail (+ Amninder) (CG) 0 hrs 0 /hr" at bounding box center [268, 63] width 231 height 14
type input "3"
drag, startPoint x: 357, startPoint y: 61, endPoint x: 295, endPoint y: 61, distance: 61.1
click at [334, 61] on tr "(3) Sohail (+ Amninder) (CG) 3 hrs 0 /hr" at bounding box center [268, 63] width 231 height 14
type input "38.5"
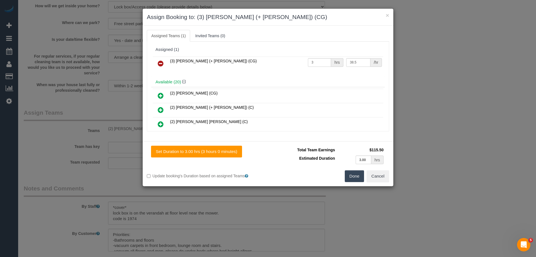
click at [355, 179] on button "Done" at bounding box center [355, 176] width 20 height 12
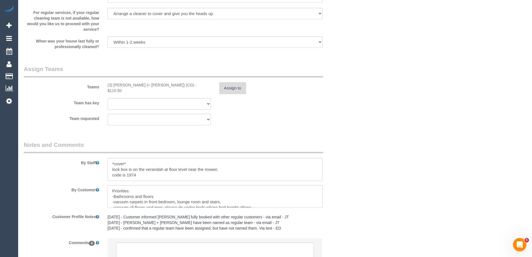
scroll to position [845, 0]
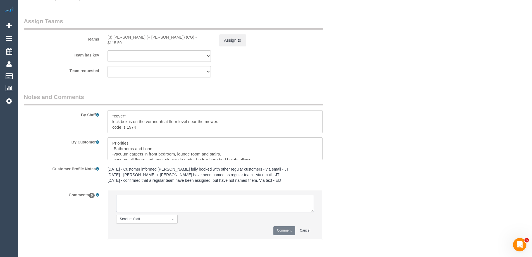
click at [133, 202] on textarea at bounding box center [215, 202] width 198 height 17
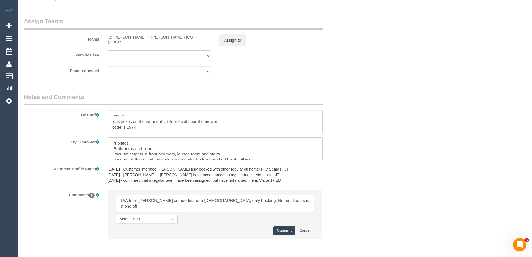
type textarea "U/A from Karen as needed for a female only booking. Not notified as is a one off"
click at [282, 231] on button "Comment" at bounding box center [284, 230] width 22 height 9
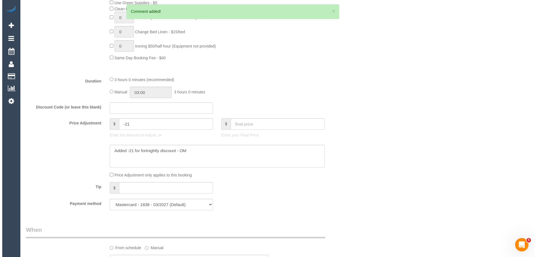
scroll to position [0, 0]
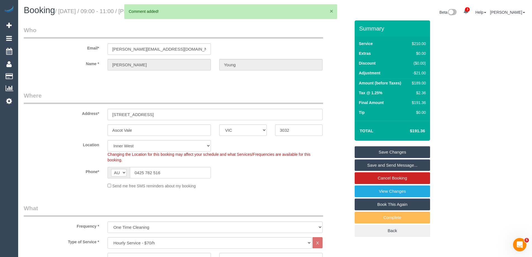
click at [331, 9] on button "×" at bounding box center [331, 11] width 3 height 6
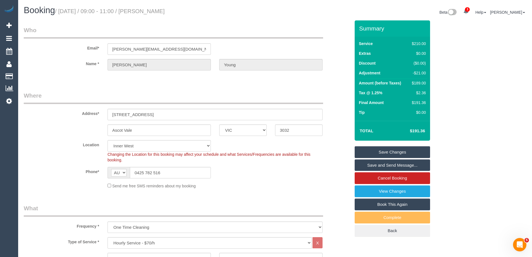
drag, startPoint x: 203, startPoint y: 10, endPoint x: 155, endPoint y: 10, distance: 48.6
click at [155, 10] on h1 "Booking / September 15, 2025 / 09:00 - 11:00 / Silvia Young" at bounding box center [147, 10] width 247 height 9
copy small "Silvia Young"
click at [371, 150] on link "Save Changes" at bounding box center [392, 152] width 75 height 12
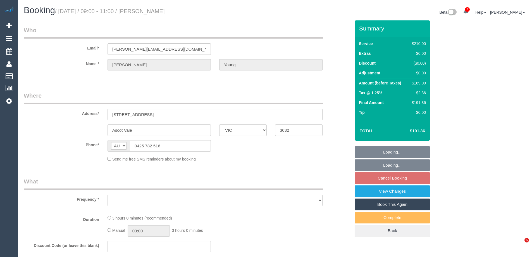
select select "VIC"
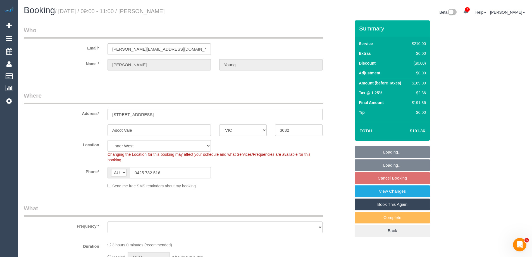
select select "object:578"
select select "string:stripe-pm_1RHKdX2GScqysDRVbLs84dZJ"
select select "180"
select select "object:747"
select select "number:30"
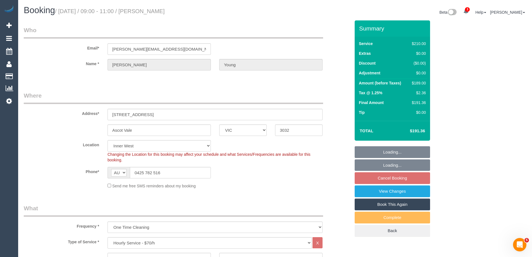
select select "number:16"
select select "number:19"
select select "number:22"
select select "number:34"
select select "number:11"
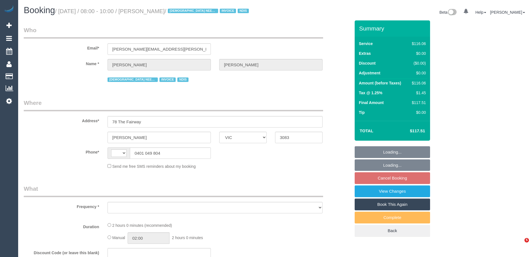
select select "VIC"
select select "string:AU"
select select "object:607"
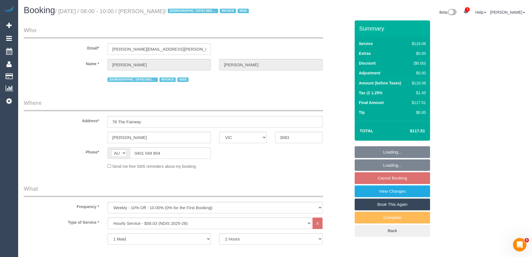
select select "number:29"
select select "number:14"
select select "number:18"
select select "number:24"
select select "number:35"
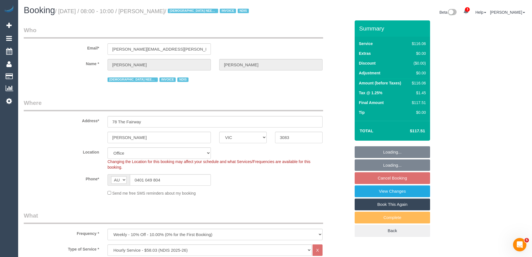
select select "object:823"
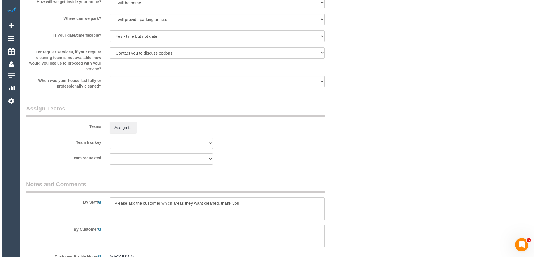
scroll to position [642, 0]
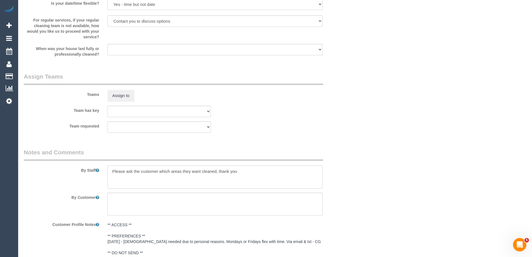
click at [111, 175] on textarea at bounding box center [214, 176] width 215 height 23
type textarea "*Cover* Please ask the customer which areas they want cleaned, thank you"
click at [113, 98] on button "Assign to" at bounding box center [120, 96] width 27 height 12
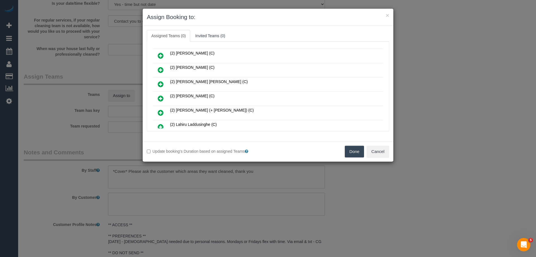
click at [165, 94] on link at bounding box center [160, 98] width 13 height 11
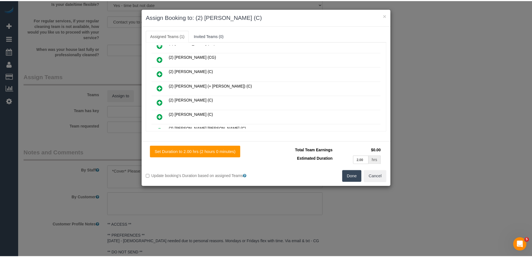
scroll to position [0, 0]
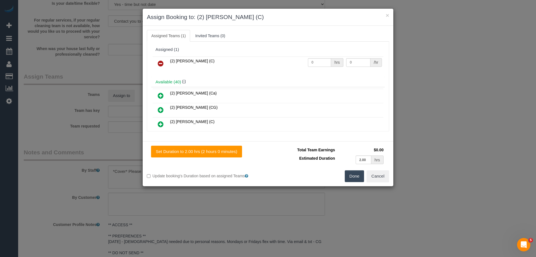
drag, startPoint x: 286, startPoint y: 63, endPoint x: 309, endPoint y: 69, distance: 23.1
click at [295, 64] on td "(2) [PERSON_NAME] (C)" at bounding box center [238, 63] width 138 height 14
drag, startPoint x: 317, startPoint y: 60, endPoint x: 285, endPoint y: 60, distance: 32.4
click at [285, 60] on tr "(2) Karen Pinto (C) 0 hrs 0 /hr" at bounding box center [268, 63] width 231 height 14
type input "2"
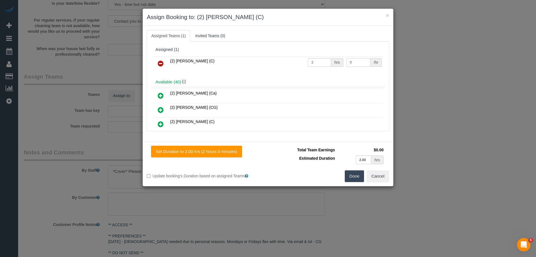
drag, startPoint x: 365, startPoint y: 64, endPoint x: 352, endPoint y: 62, distance: 14.0
click at [352, 62] on input "0" at bounding box center [358, 62] width 24 height 9
drag, startPoint x: 358, startPoint y: 63, endPoint x: 317, endPoint y: 62, distance: 40.5
click at [317, 62] on tr "(2) Karen Pinto (C) 2 hrs 0 /hr" at bounding box center [268, 63] width 231 height 14
type input "37.5"
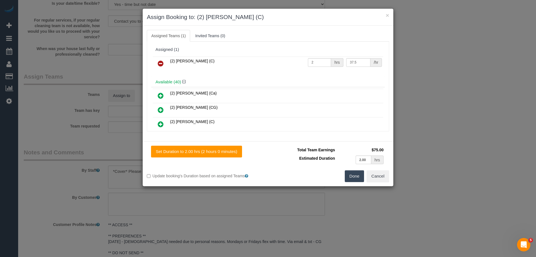
click at [352, 173] on button "Done" at bounding box center [355, 176] width 20 height 12
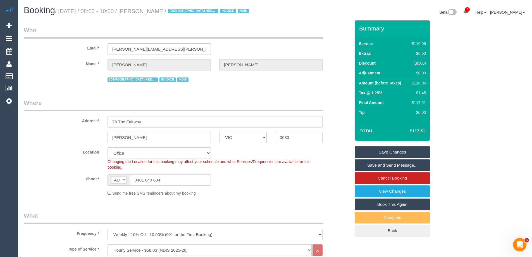
drag, startPoint x: 194, startPoint y: 12, endPoint x: 156, endPoint y: 10, distance: 38.3
click at [156, 10] on small "/ September 15, 2025 / 08:00 - 10:00 / Maria Matthews / FEMALE NEEDED INVOICE N…" at bounding box center [152, 11] width 195 height 6
copy small "Maria Matthews"
click at [375, 170] on link "Save and Send Message..." at bounding box center [392, 165] width 75 height 12
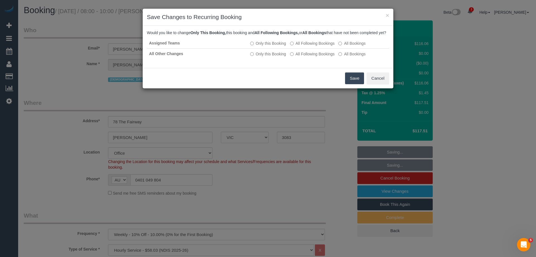
click at [351, 82] on button "Save" at bounding box center [354, 78] width 19 height 12
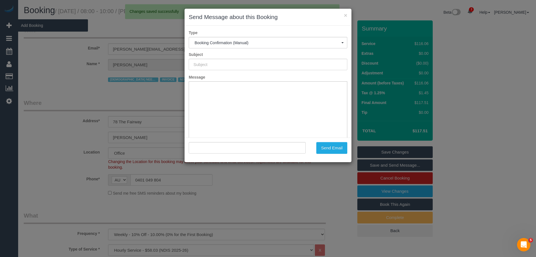
type input "Booking Confirmed"
type input ""Maria Matthews" <maria.j.matthews@outlook.com>"
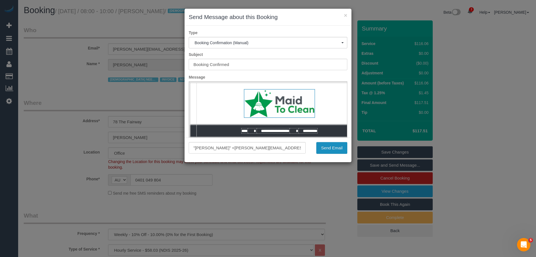
click at [328, 150] on button "Send Email" at bounding box center [331, 148] width 31 height 12
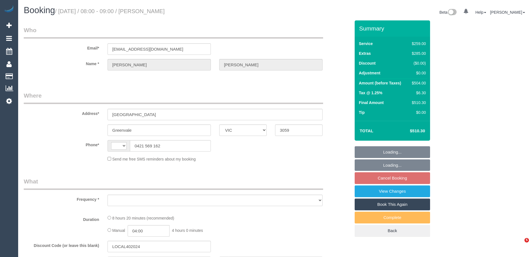
select select "VIC"
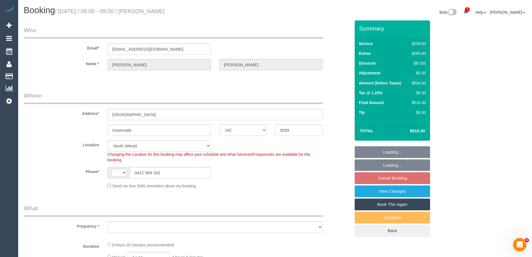
select select "string:stripe-pm_1RF0Li2GScqysDRVSS7FnJ1a"
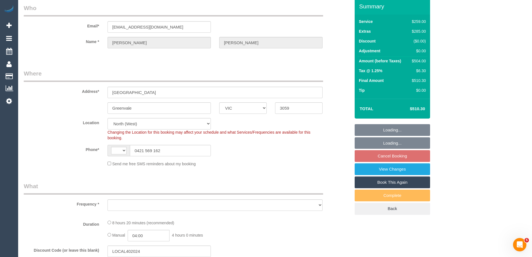
select select "string:AU"
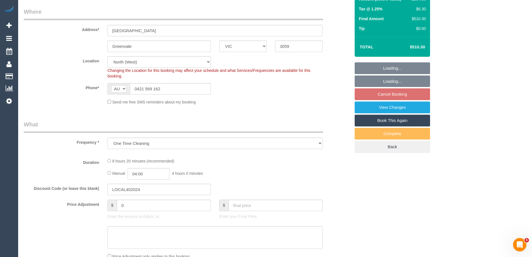
select select "object:595"
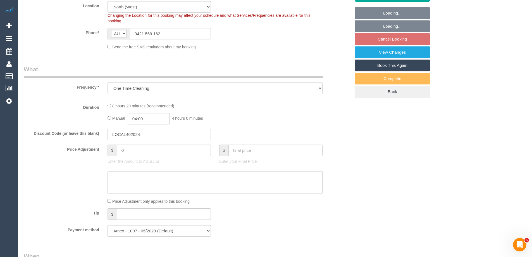
select select "number:28"
select select "number:14"
select select "number:18"
select select "number:24"
select select "number:35"
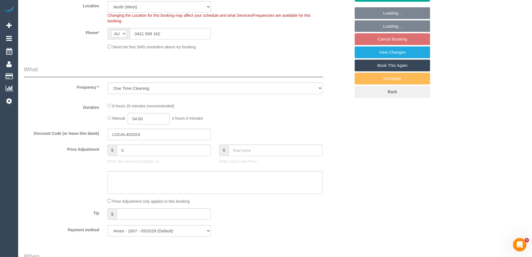
select select "number:13"
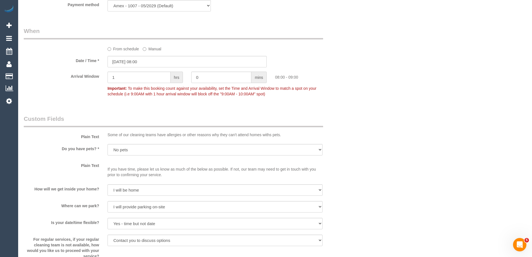
scroll to position [586, 0]
click at [126, 63] on input "15/09/2025 08:00" at bounding box center [186, 61] width 159 height 11
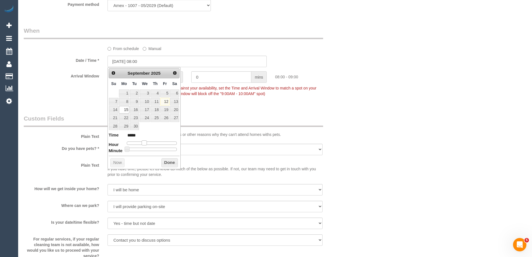
type input "15/09/2025 09:00"
type input "*****"
type input "[DATE] 10:00"
type input "*****"
drag, startPoint x: 145, startPoint y: 143, endPoint x: 151, endPoint y: 144, distance: 5.6
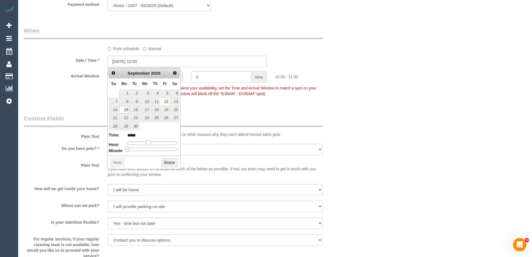
click at [151, 144] on span at bounding box center [148, 142] width 5 height 5
click at [168, 162] on button "Done" at bounding box center [169, 162] width 16 height 9
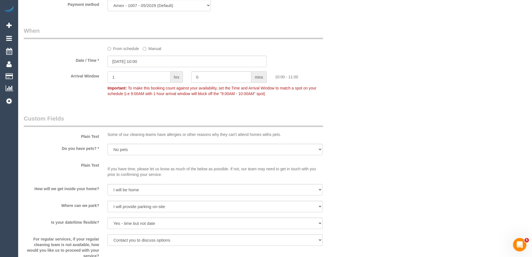
drag, startPoint x: 116, startPoint y: 76, endPoint x: 104, endPoint y: 73, distance: 12.3
click at [105, 74] on div "1 hrs" at bounding box center [145, 77] width 84 height 13
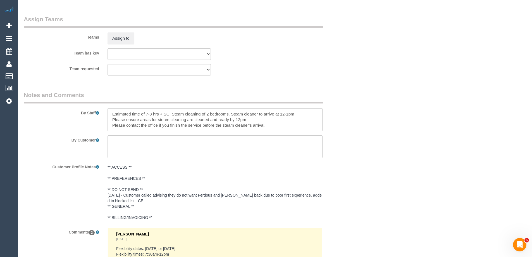
scroll to position [921, 0]
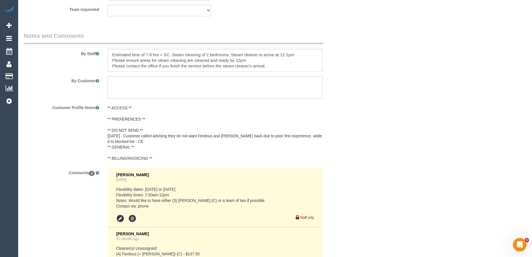
type input "2"
drag, startPoint x: 160, startPoint y: 54, endPoint x: 279, endPoint y: 67, distance: 119.7
click at [279, 67] on textarea at bounding box center [214, 60] width 215 height 23
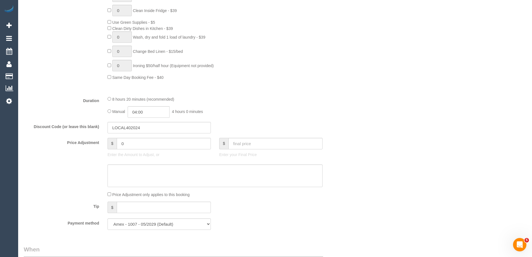
scroll to position [363, 0]
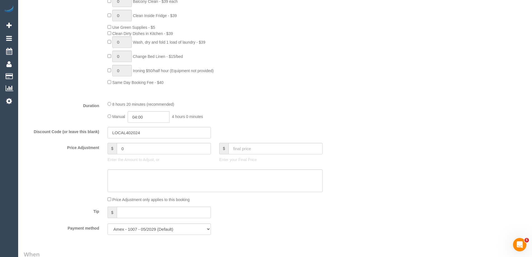
type textarea "Estimated time of 7-8 hrs"
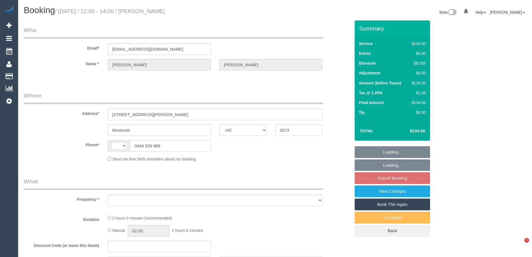
select select "VIC"
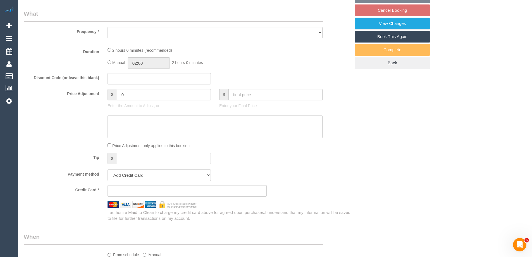
select select "string:AU"
select select "object:555"
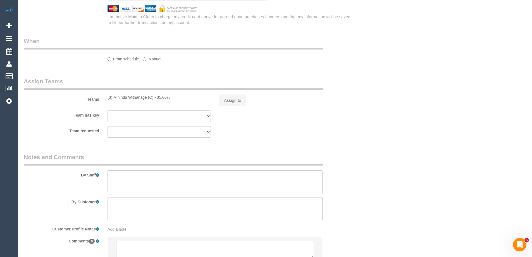
select select "string:stripe-pm_1LFxj12GScqysDRVwPOzLZW8"
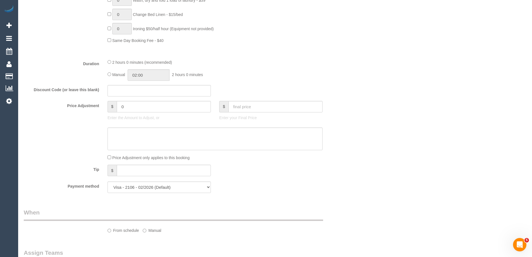
select select "number:29"
select select "number:14"
select select "number:19"
select select "number:22"
select select "number:34"
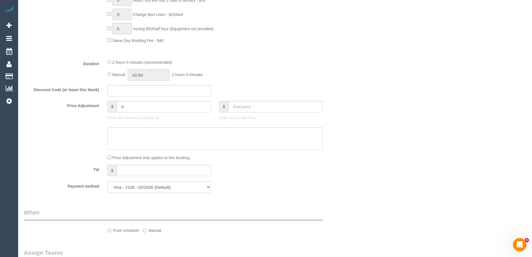
select select "number:12"
select select "object:1520"
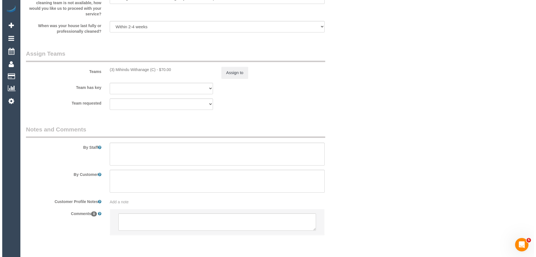
scroll to position [811, 0]
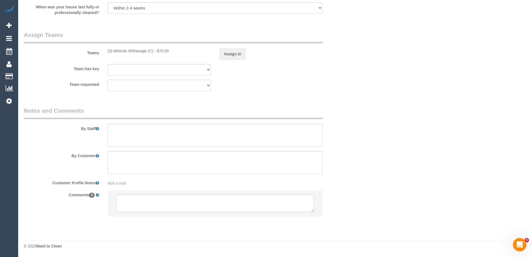
select select "spot1"
click at [231, 54] on button "Assign to" at bounding box center [232, 54] width 27 height 12
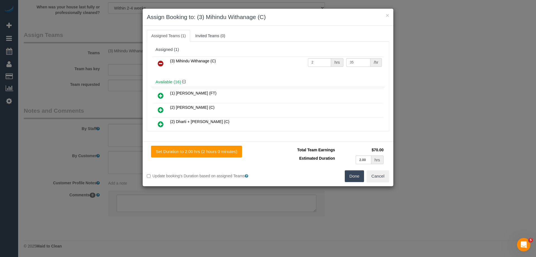
click at [159, 61] on icon at bounding box center [161, 63] width 6 height 7
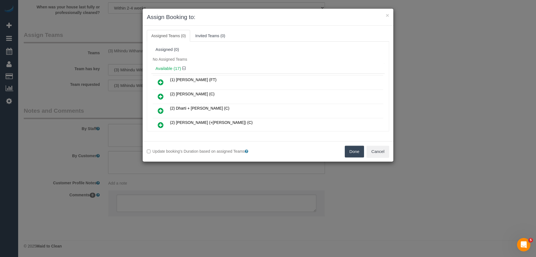
scroll to position [28, 0]
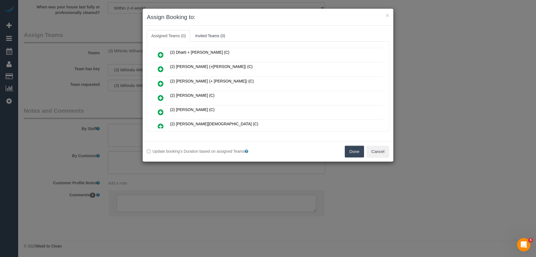
click at [160, 97] on icon at bounding box center [161, 97] width 6 height 7
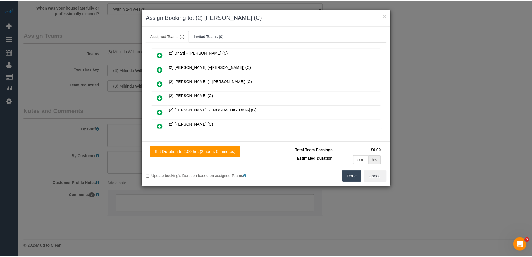
scroll to position [0, 0]
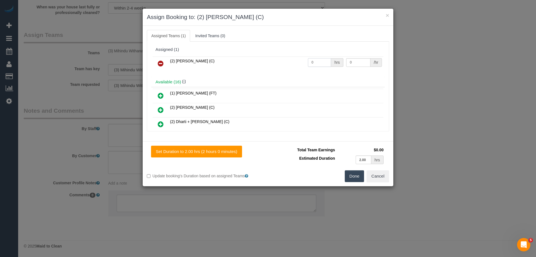
drag, startPoint x: 316, startPoint y: 62, endPoint x: 304, endPoint y: 62, distance: 12.3
click at [308, 62] on input "0" at bounding box center [319, 62] width 23 height 9
type input "2"
drag, startPoint x: 349, startPoint y: 63, endPoint x: 323, endPoint y: 63, distance: 26.0
click at [331, 63] on tr "(2) Karen Pinto (C) 2 hrs 0 /hr" at bounding box center [268, 63] width 231 height 14
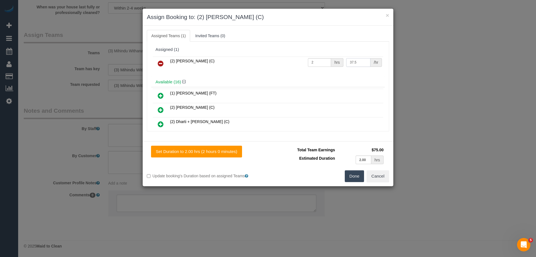
type input "37.5"
click at [353, 176] on button "Done" at bounding box center [355, 176] width 20 height 12
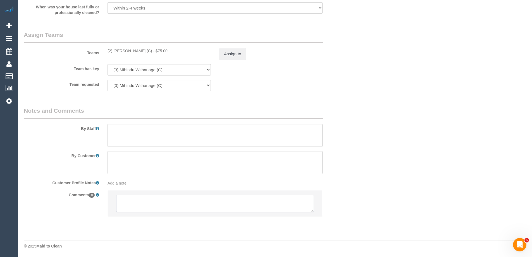
drag, startPoint x: 127, startPoint y: 198, endPoint x: 127, endPoint y: 204, distance: 6.1
click at [127, 204] on textarea at bounding box center [215, 202] width 198 height 17
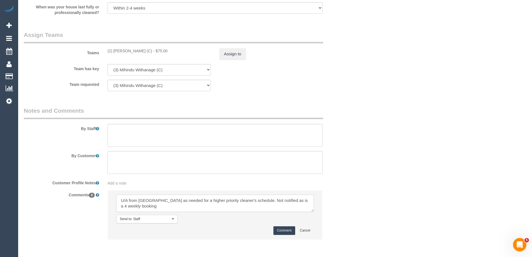
type textarea "U/A from Mihindu as needed for a higher priority cleaner's schedule. Not notifi…"
click at [280, 226] on button "Comment" at bounding box center [284, 230] width 22 height 9
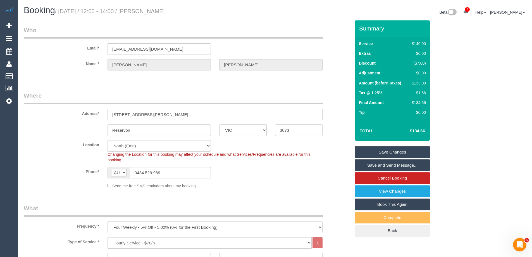
drag, startPoint x: 189, startPoint y: 10, endPoint x: 155, endPoint y: 10, distance: 34.1
click at [155, 10] on h1 "Booking / September 15, 2025 / 12:00 - 14:00 / Lydia Stiles" at bounding box center [147, 10] width 247 height 9
copy small "Lydia Stiles"
click at [374, 150] on link "Save Changes" at bounding box center [392, 152] width 75 height 12
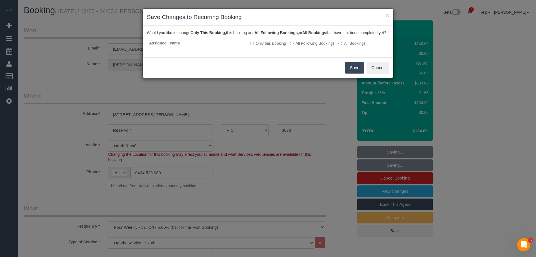
click at [355, 73] on button "Save" at bounding box center [354, 68] width 19 height 12
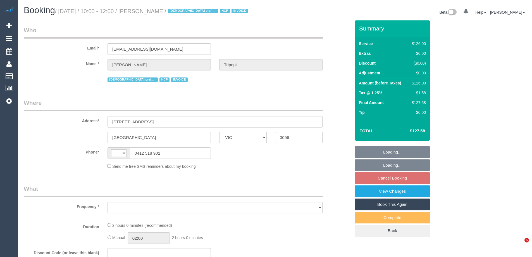
select select "VIC"
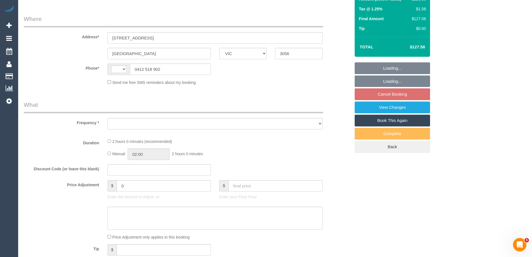
select select "string:AU"
select select "object:589"
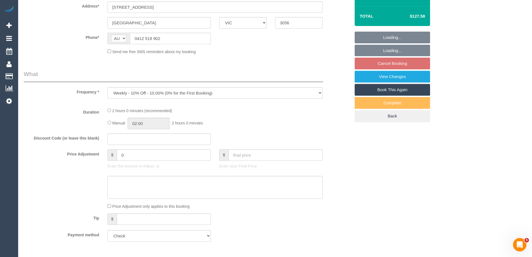
select select "120"
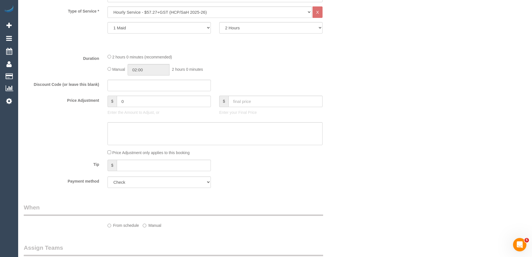
select select "number:28"
select select "number:14"
select select "number:19"
select select "number:25"
select select "number:34"
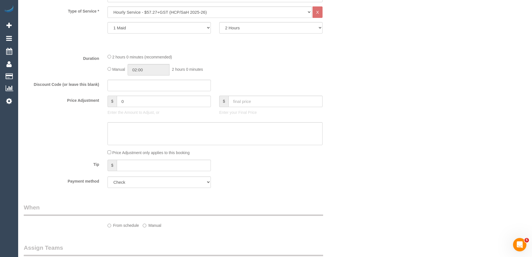
select select "number:26"
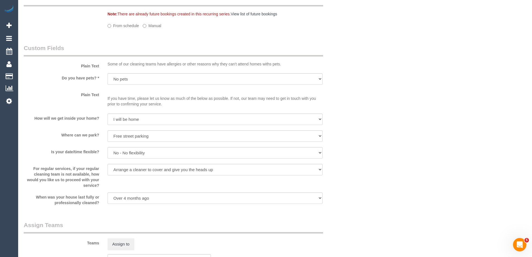
select select "object:1700"
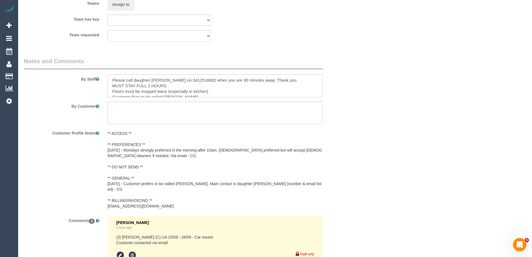
select select "spot1"
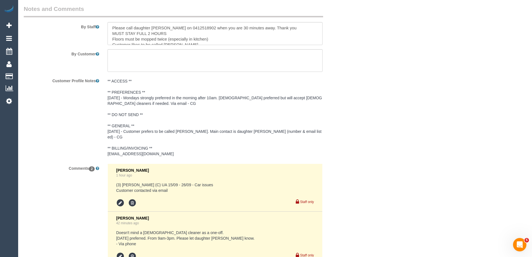
scroll to position [656, 0]
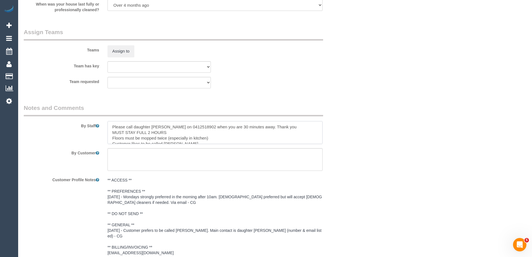
click at [112, 128] on textarea at bounding box center [214, 132] width 215 height 23
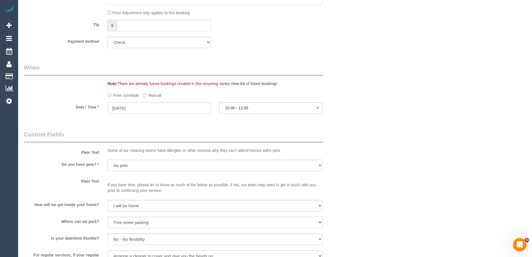
scroll to position [377, 0]
type textarea "*Cover* Please call daughter [PERSON_NAME] on 0412518902 when you are 30 minute…"
click at [149, 96] on label "Manual" at bounding box center [152, 95] width 18 height 8
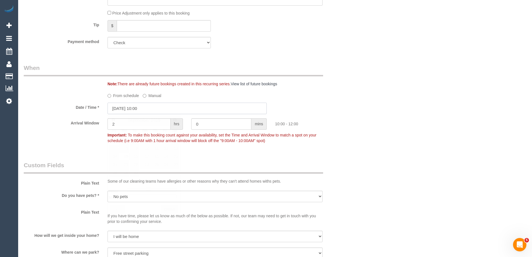
click at [123, 112] on input "15/09/2025 10:00" at bounding box center [186, 107] width 159 height 11
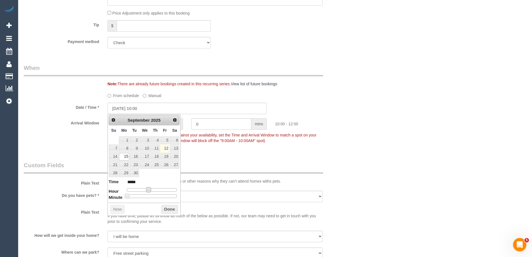
type input "15/09/2025 11:00"
type input "*****"
drag, startPoint x: 146, startPoint y: 190, endPoint x: 149, endPoint y: 192, distance: 3.0
click at [149, 192] on span at bounding box center [150, 189] width 5 height 5
click at [173, 209] on button "Done" at bounding box center [169, 209] width 16 height 9
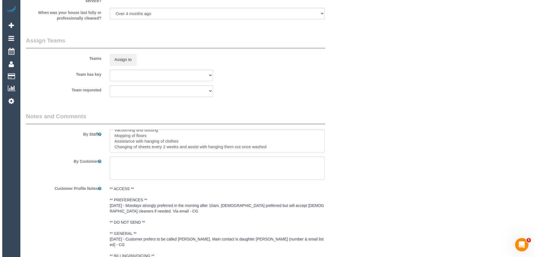
scroll to position [0, 0]
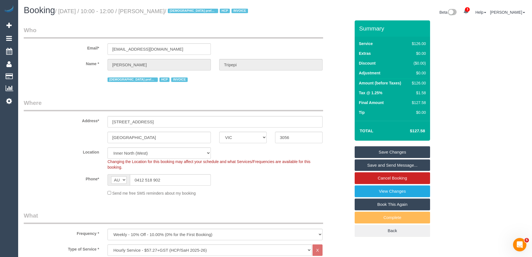
drag, startPoint x: 192, startPoint y: 10, endPoint x: 155, endPoint y: 10, distance: 36.3
click at [155, 10] on small "/ September 15, 2025 / 10:00 - 12:00 / Antonia Tripepi / Female preferred HCP I…" at bounding box center [152, 11] width 195 height 6
copy small "Antonia Tripepi"
click at [369, 165] on link "Save and Send Message..." at bounding box center [392, 165] width 75 height 12
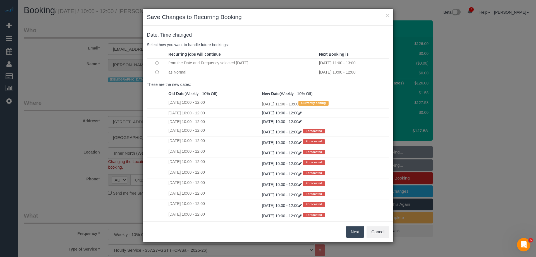
click at [359, 234] on button "Next" at bounding box center [355, 232] width 18 height 12
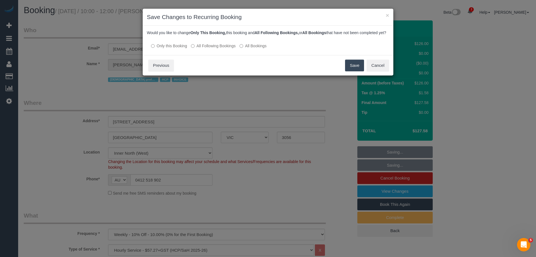
click at [351, 71] on button "Save" at bounding box center [354, 65] width 19 height 12
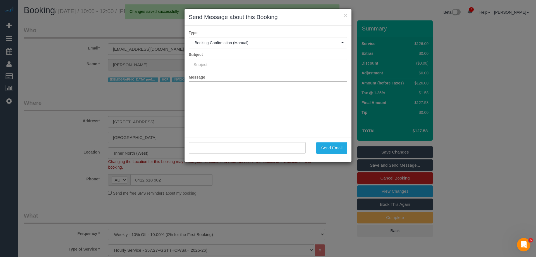
type input "Booking Confirmed"
type input ""Antonia Tripepi" <johann7@hotkey.net.au>"
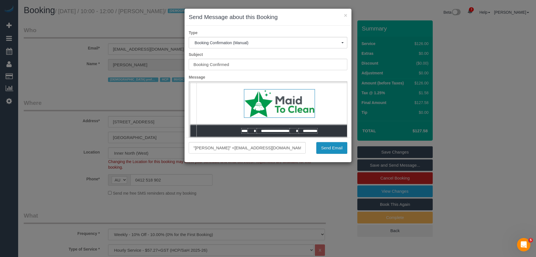
click at [337, 147] on button "Send Email" at bounding box center [331, 148] width 31 height 12
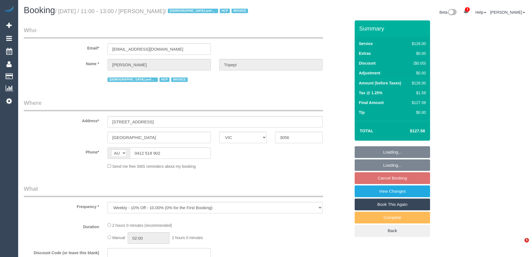
select select "VIC"
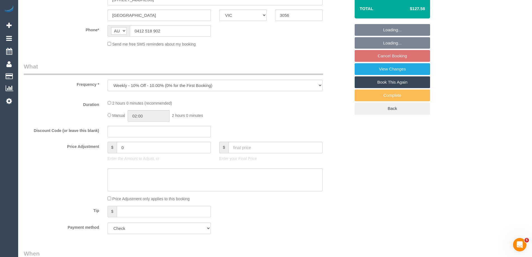
select select "120"
select select "number:28"
select select "number:14"
select select "number:19"
select select "number:25"
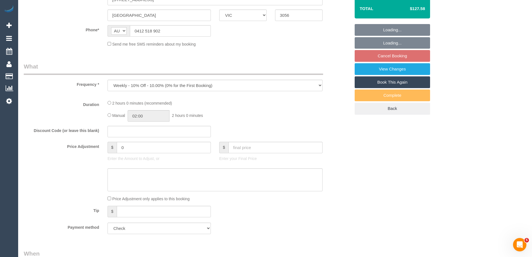
select select "number:34"
select select "number:26"
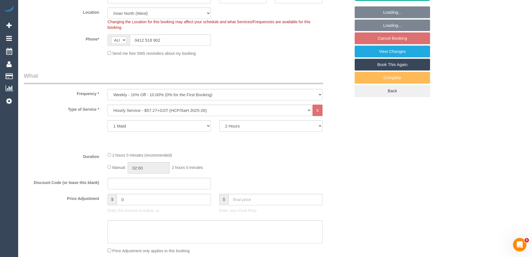
select select "object:805"
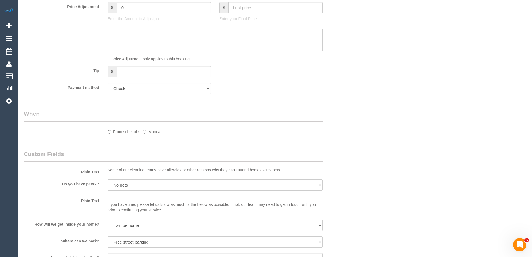
select select "spot1"
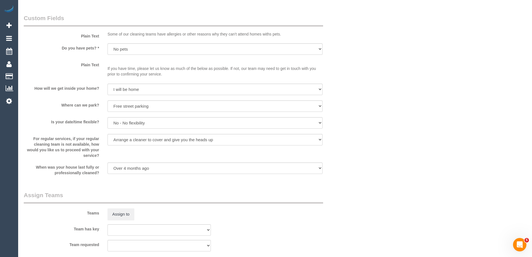
scroll to position [512, 0]
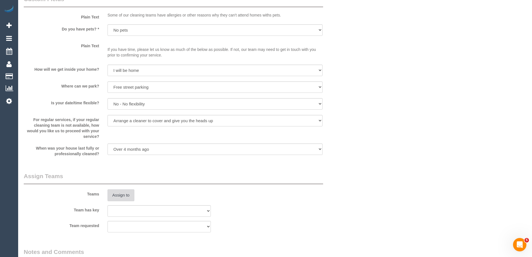
click at [125, 195] on button "Assign to" at bounding box center [120, 195] width 27 height 12
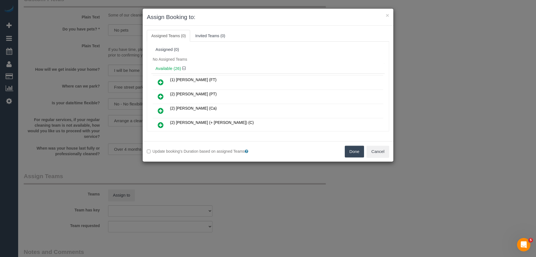
click at [159, 82] on icon at bounding box center [161, 82] width 6 height 7
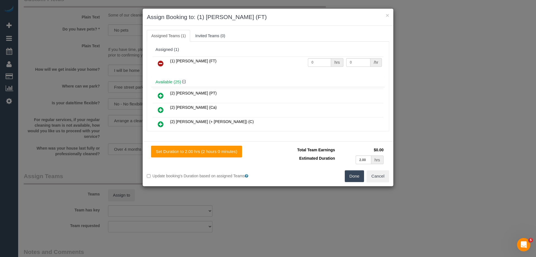
click at [353, 176] on button "Done" at bounding box center [355, 176] width 20 height 12
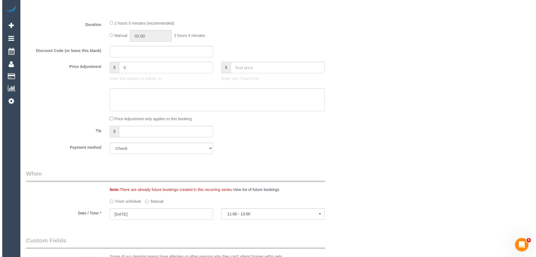
scroll to position [0, 0]
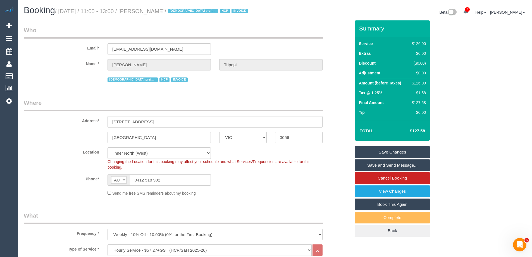
click at [374, 151] on link "Save Changes" at bounding box center [392, 152] width 75 height 12
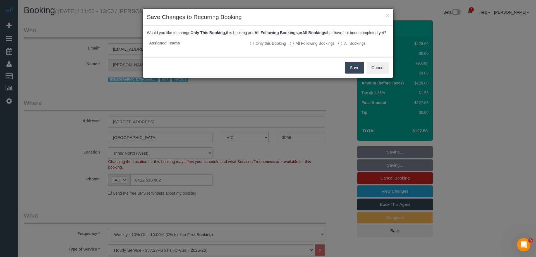
click at [354, 73] on button "Save" at bounding box center [354, 68] width 19 height 12
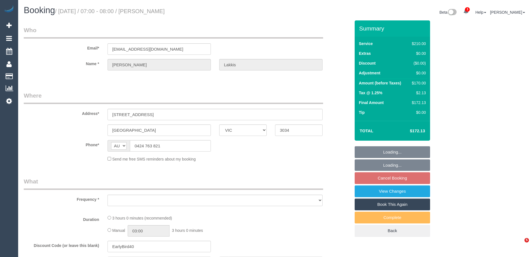
select select "VIC"
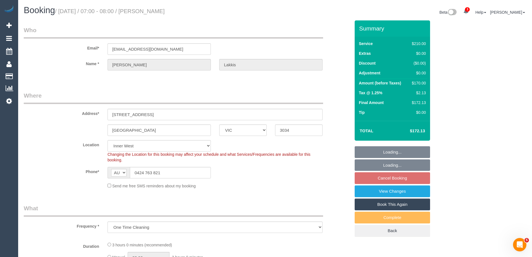
select select "object:887"
select select "string:stripe-pm_1S6PTj2GScqysDRVQxSGCZFI"
select select "180"
select select "number:28"
select select "number:14"
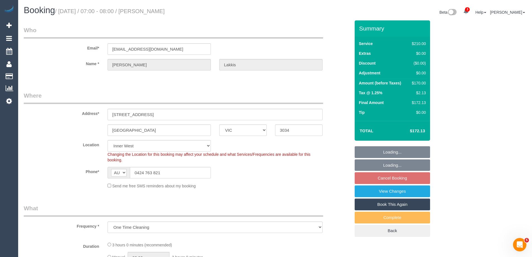
select select "number:19"
select select "number:22"
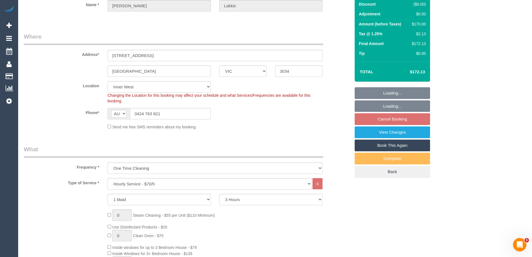
select select "spot1"
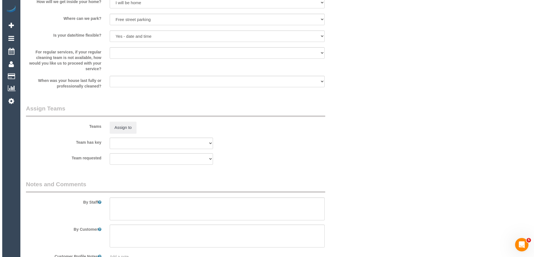
scroll to position [810, 0]
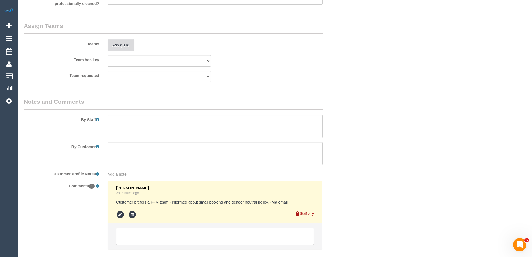
click at [122, 45] on button "Assign to" at bounding box center [120, 45] width 27 height 12
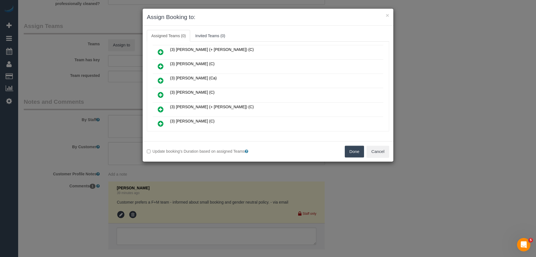
scroll to position [140, 0]
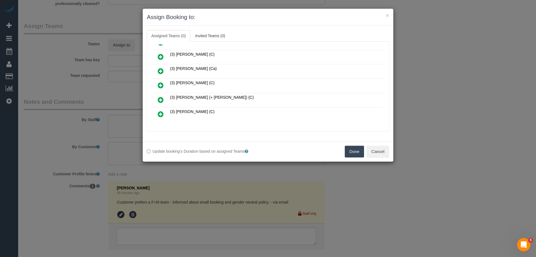
click at [160, 112] on icon at bounding box center [161, 114] width 6 height 7
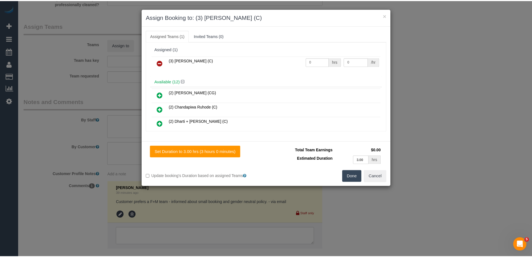
scroll to position [0, 0]
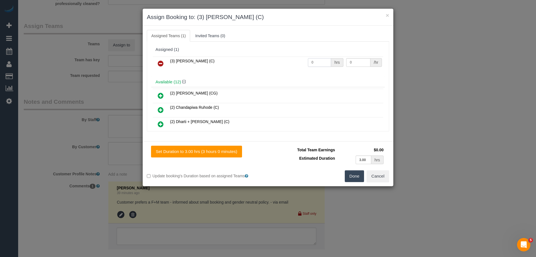
drag, startPoint x: 314, startPoint y: 61, endPoint x: 286, endPoint y: 60, distance: 28.0
click at [288, 60] on tr "(3) [PERSON_NAME] (C) 0 hrs 0 /hr" at bounding box center [268, 63] width 231 height 14
type input "3"
drag, startPoint x: 341, startPoint y: 61, endPoint x: 261, endPoint y: 61, distance: 81.0
click at [267, 61] on tr "(3) [PERSON_NAME] (C) 3 hrs 0 /hr" at bounding box center [268, 63] width 231 height 14
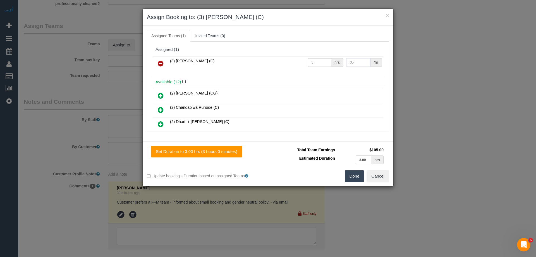
type input "35"
click at [351, 176] on button "Done" at bounding box center [355, 176] width 20 height 12
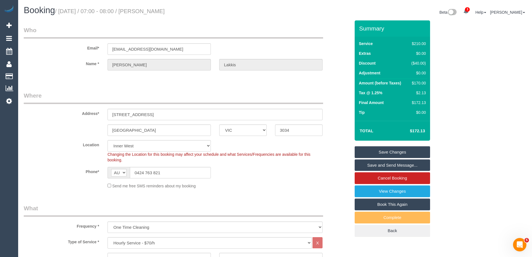
drag, startPoint x: 194, startPoint y: 9, endPoint x: 155, endPoint y: 9, distance: 39.4
click at [155, 9] on h1 "Booking / [DATE] / 07:00 - 08:00 / [PERSON_NAME]" at bounding box center [147, 10] width 247 height 9
copy small "[PERSON_NAME]"
click at [385, 164] on link "Save and Send Message..." at bounding box center [392, 165] width 75 height 12
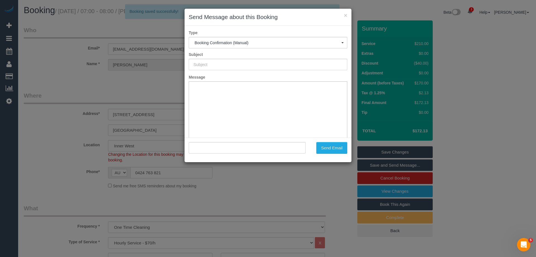
type input "Booking Confirmed"
type input ""[PERSON_NAME]" <[EMAIL_ADDRESS][DOMAIN_NAME]>"
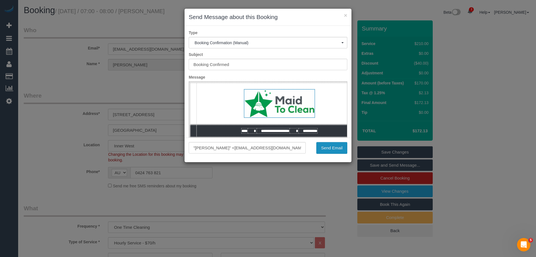
click at [321, 145] on button "Send Email" at bounding box center [331, 148] width 31 height 12
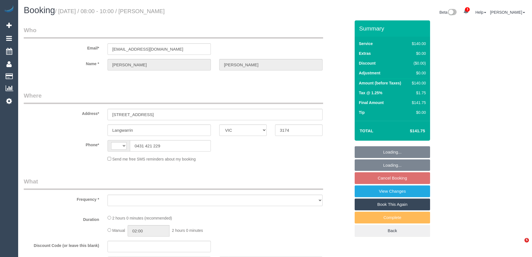
select select "VIC"
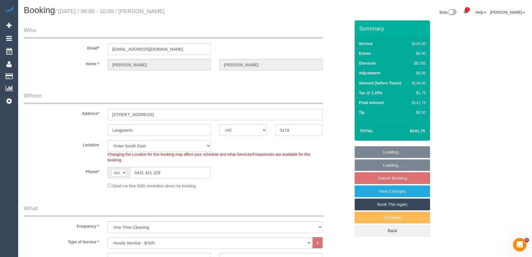
select select "string:AU"
select select "object:1036"
select select "spot1"
select select "string:stripe-pm_1RGWm02GScqysDRVEPFydevw"
select select "number:30"
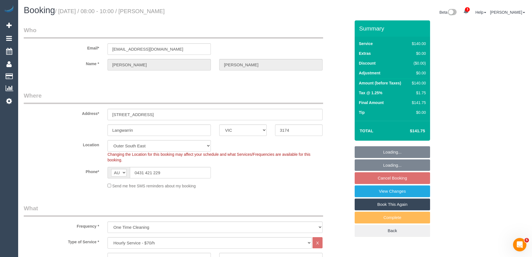
select select "number:14"
select select "number:19"
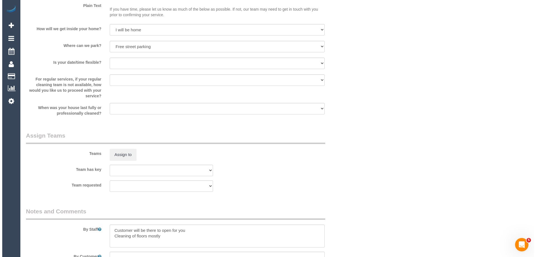
scroll to position [754, 0]
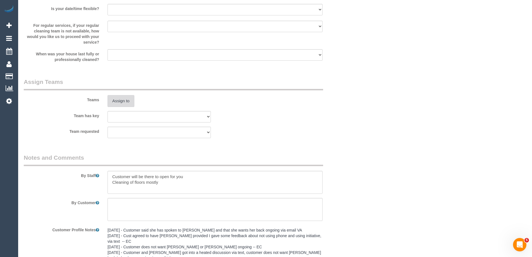
click at [117, 103] on button "Assign to" at bounding box center [120, 101] width 27 height 12
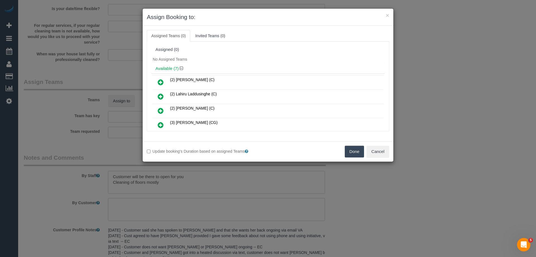
scroll to position [28, 0]
click at [163, 95] on icon at bounding box center [161, 97] width 6 height 7
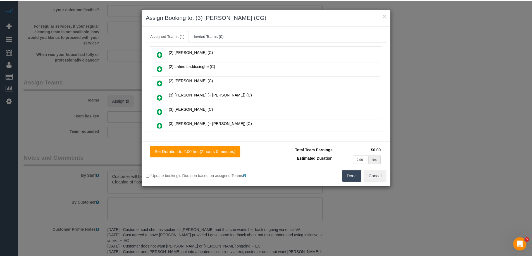
scroll to position [69, 0]
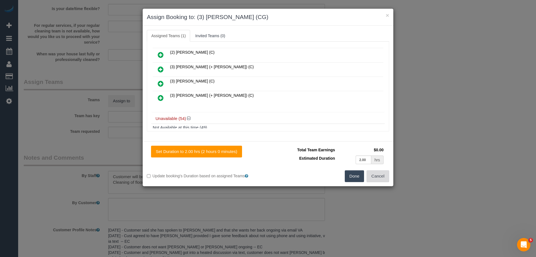
click at [376, 176] on button "Cancel" at bounding box center [378, 176] width 23 height 12
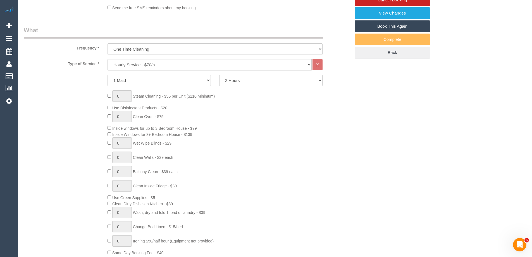
scroll to position [50, 0]
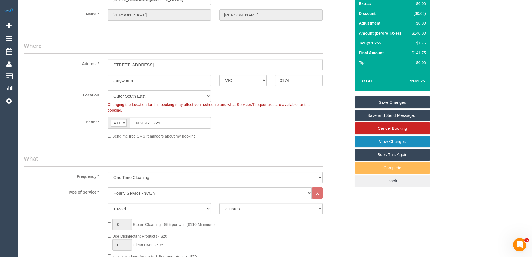
click at [359, 138] on link "View Changes" at bounding box center [392, 141] width 75 height 12
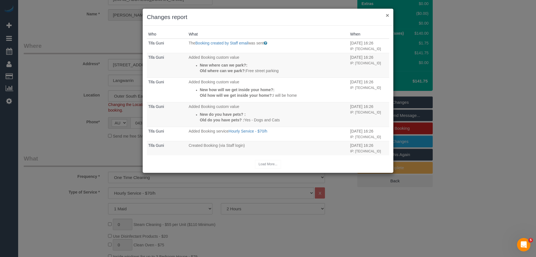
click at [386, 15] on button "×" at bounding box center [387, 15] width 3 height 6
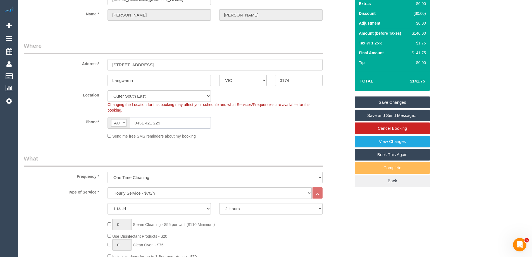
drag, startPoint x: 165, startPoint y: 121, endPoint x: 108, endPoint y: 119, distance: 57.0
click at [108, 119] on div "AF AL DZ AD AO AI AQ AG AR AM AW AU AT AZ BS BH BD BB BY BE BZ BJ BM BT BO BA B…" at bounding box center [158, 122] width 103 height 11
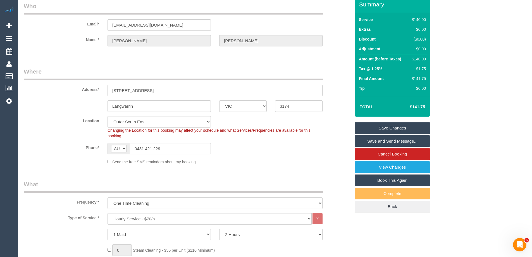
scroll to position [0, 0]
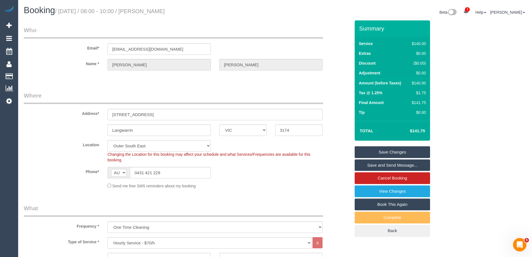
drag, startPoint x: 190, startPoint y: 11, endPoint x: 154, endPoint y: 9, distance: 35.5
click at [154, 9] on h1 "Booking / [DATE] / 08:00 - 10:00 / [PERSON_NAME]" at bounding box center [147, 10] width 247 height 9
copy small "[PERSON_NAME]"
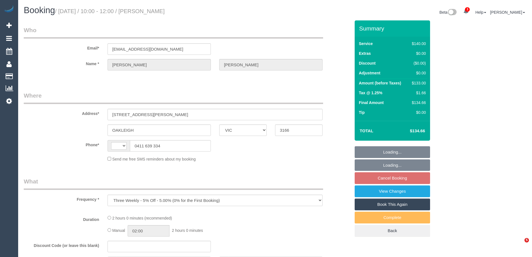
select select "VIC"
select select "string:stripe-pm_1NLEDv2GScqysDRVOlLXiYlA"
select select "number:29"
select select "number:14"
select select "number:18"
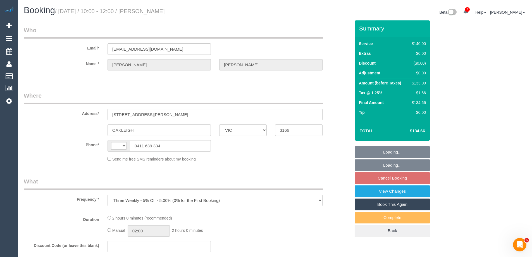
select select "number:24"
select select "number:34"
select select "number:26"
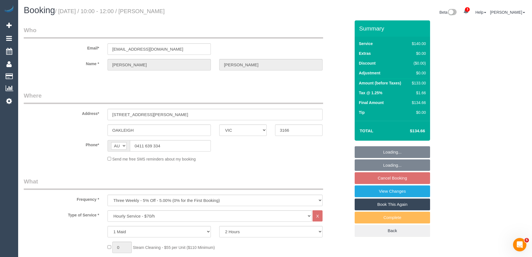
select select "string:AU"
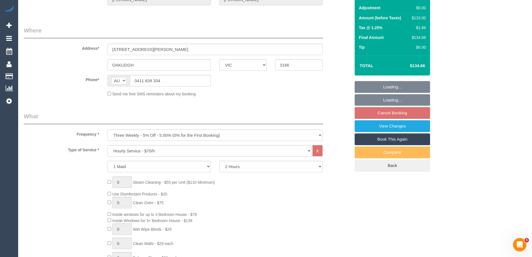
select select "spot1"
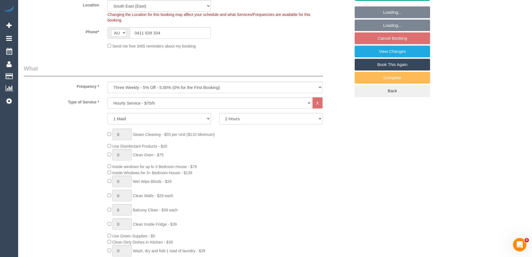
select select "spot16"
select select "object:1421"
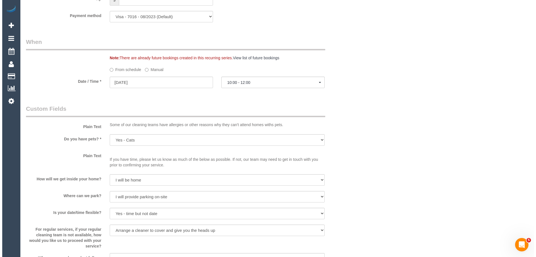
scroll to position [698, 0]
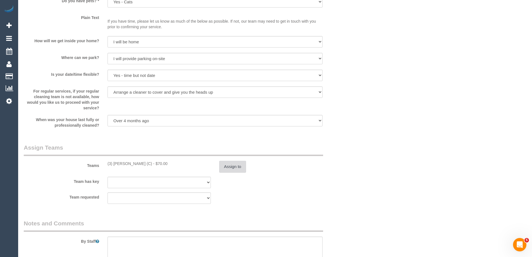
click at [230, 166] on button "Assign to" at bounding box center [232, 167] width 27 height 12
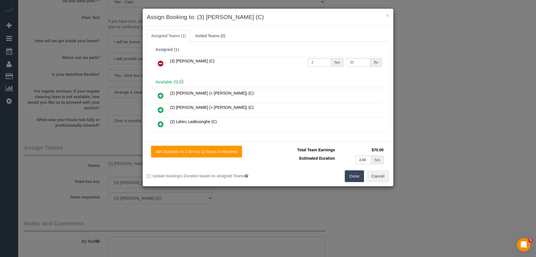
click at [158, 61] on icon at bounding box center [161, 63] width 6 height 7
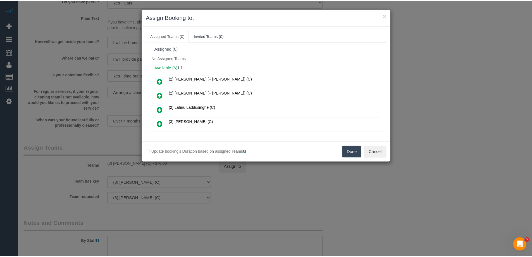
scroll to position [0, 0]
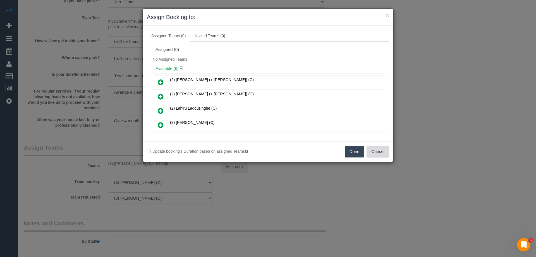
click at [379, 152] on button "Cancel" at bounding box center [378, 151] width 23 height 12
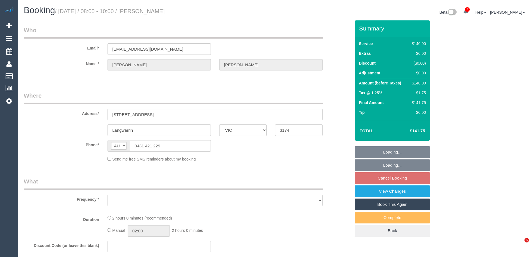
select select "VIC"
select select "string:stripe-pm_1RGWm02GScqysDRVEPFydevw"
select select "number:30"
select select "number:14"
select select "number:19"
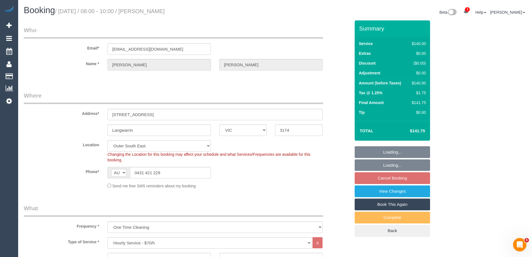
select select "object:1177"
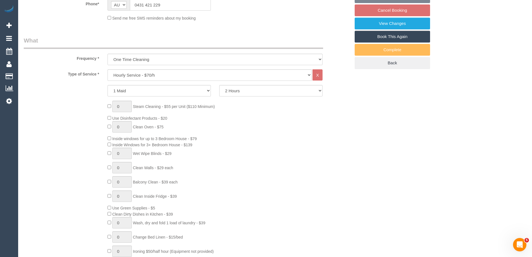
select select "spot1"
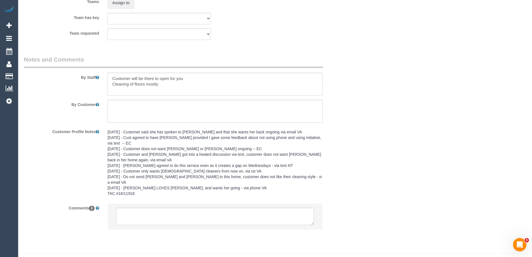
scroll to position [859, 0]
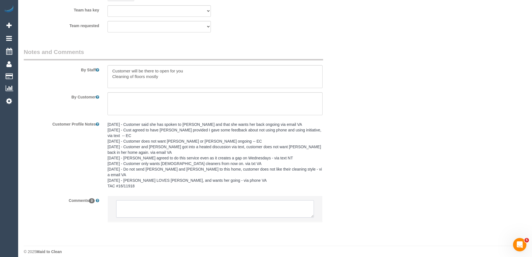
click at [127, 202] on textarea at bounding box center [215, 208] width 198 height 17
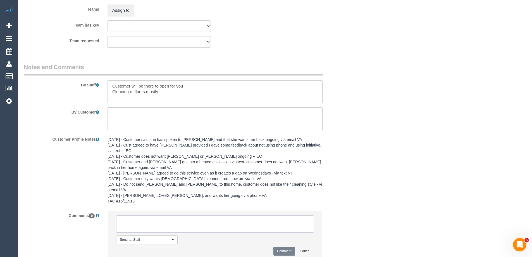
scroll to position [832, 0]
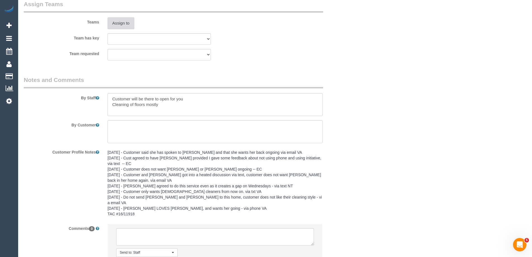
click at [120, 23] on button "Assign to" at bounding box center [120, 23] width 27 height 12
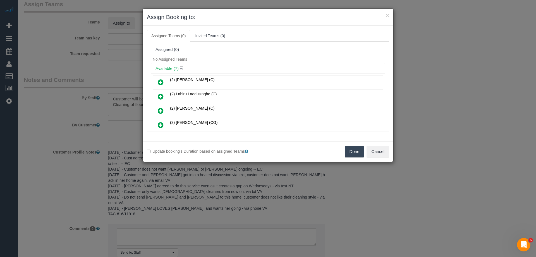
click at [160, 94] on icon at bounding box center [161, 96] width 6 height 7
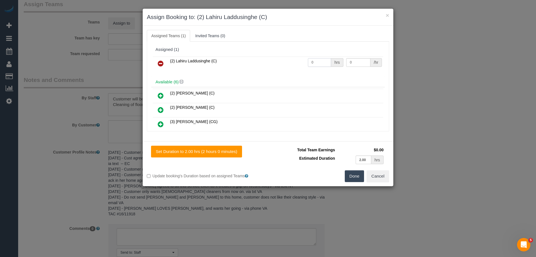
click at [303, 60] on tr "(2) Lahiru Laddusinghe (C) 0 hrs 0 /hr" at bounding box center [268, 63] width 231 height 14
type input "2"
drag, startPoint x: 350, startPoint y: 61, endPoint x: 284, endPoint y: 61, distance: 65.9
click at [296, 61] on tr "(2) Lahiru Laddusinghe (C) 2 hrs 0 /hr" at bounding box center [268, 63] width 231 height 14
type input "37.5"
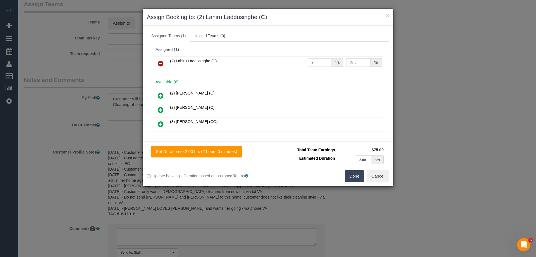
click at [356, 176] on button "Done" at bounding box center [355, 176] width 20 height 12
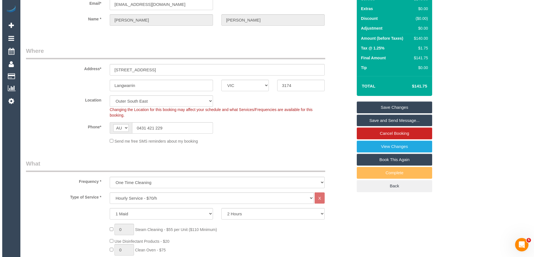
scroll to position [0, 0]
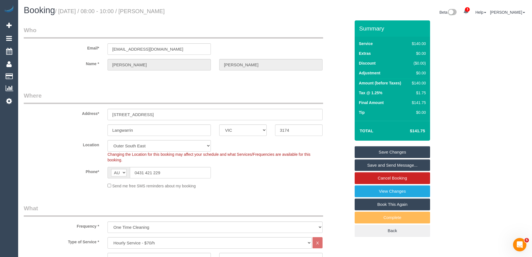
drag, startPoint x: 194, startPoint y: 13, endPoint x: 156, endPoint y: 13, distance: 37.4
click at [156, 13] on h1 "Booking / [DATE] / 08:00 - 10:00 / [PERSON_NAME]" at bounding box center [147, 10] width 247 height 9
copy small "[PERSON_NAME]"
click at [372, 162] on link "Save and Send Message..." at bounding box center [392, 165] width 75 height 12
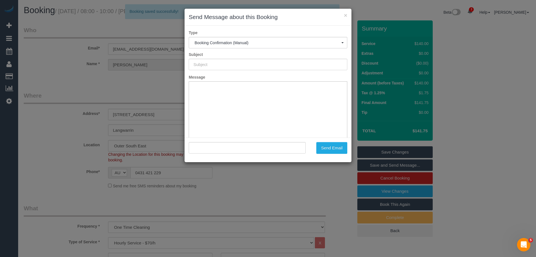
type input "Booking Confirmed"
type input ""[PERSON_NAME]" <[EMAIL_ADDRESS][DOMAIN_NAME]>"
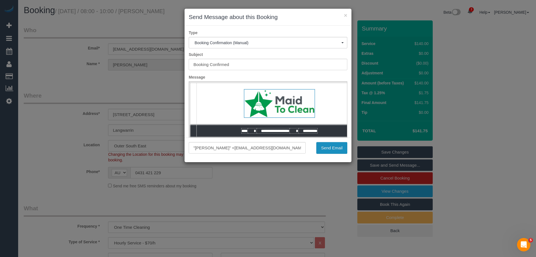
click at [326, 148] on button "Send Email" at bounding box center [331, 148] width 31 height 12
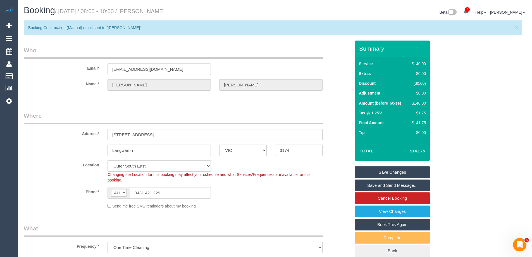
click at [194, 16] on div "Booking / [DATE] / 08:00 - 10:00 / [PERSON_NAME]" at bounding box center [147, 12] width 255 height 12
drag, startPoint x: 192, startPoint y: 11, endPoint x: 155, endPoint y: 12, distance: 36.3
click at [155, 12] on h1 "Booking / [DATE] / 08:00 - 10:00 / [PERSON_NAME]" at bounding box center [147, 10] width 247 height 9
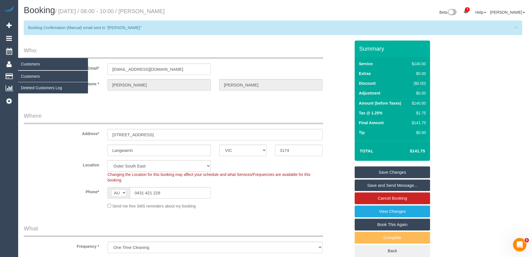
copy small "[PERSON_NAME]"
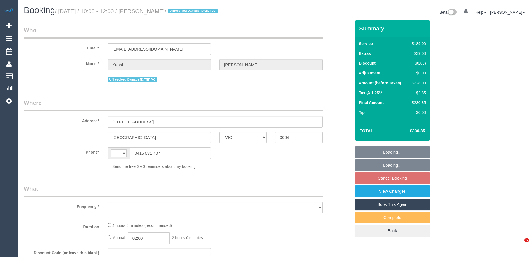
select select "VIC"
select select "string:AU"
select select "object:564"
select select "number:28"
select select "number:14"
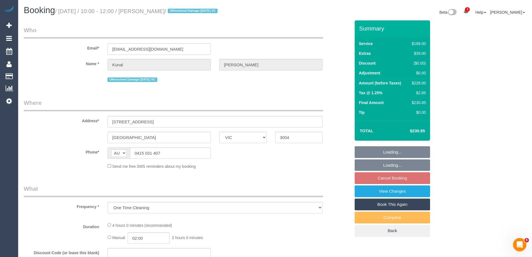
select select "number:20"
select select "number:24"
select select "number:13"
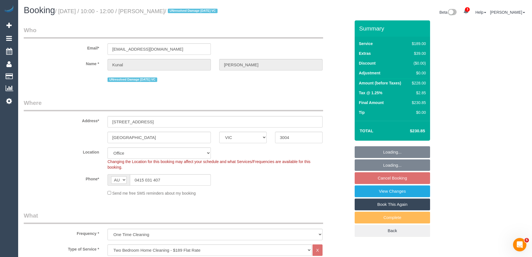
select select "object:2146"
select select "string:stripe-pm_1O7Ug22GScqysDRV2kKD0zYi"
drag, startPoint x: 187, startPoint y: 10, endPoint x: 154, endPoint y: 12, distance: 33.0
click at [154, 12] on small "/ September 13, 2025 / 10:00 - 12:00 / Kunal Luthra / UNresolved Damage 6/5/23 …" at bounding box center [137, 11] width 164 height 6
copy small "Kunal Luthra"
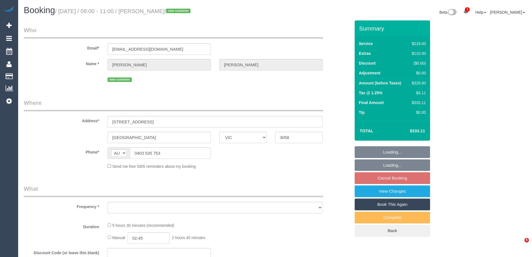
select select "VIC"
select select "string:stripe-pm_1S5ETE2GScqysDRVVo4sx6H9"
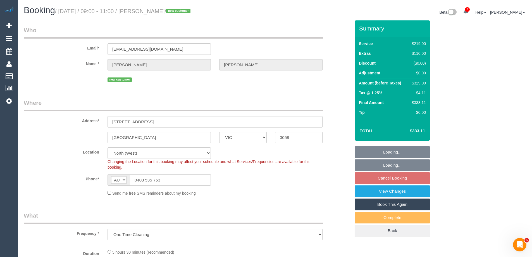
select select "object:742"
select select "number:28"
select select "number:14"
select select "number:19"
select select "number:36"
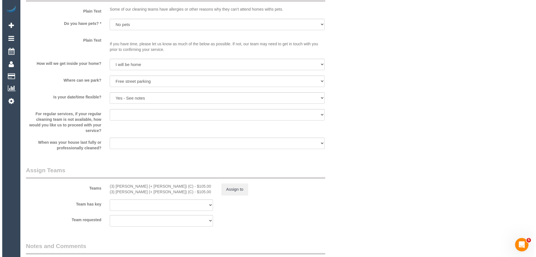
scroll to position [810, 0]
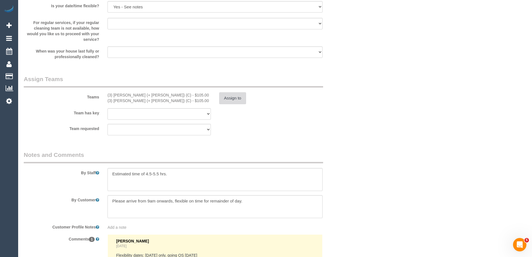
click at [223, 102] on button "Assign to" at bounding box center [232, 98] width 27 height 12
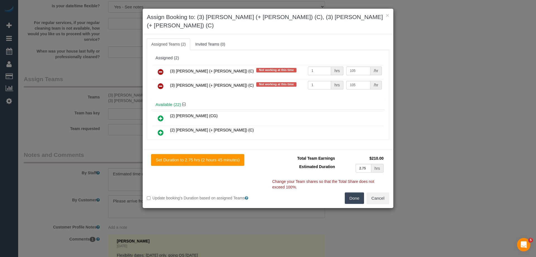
click icon
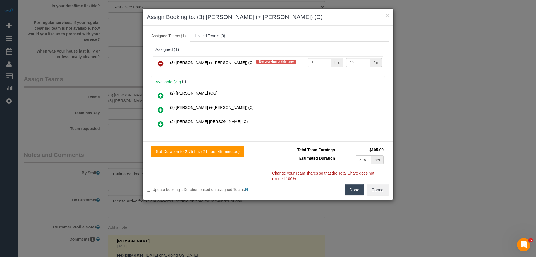
click icon
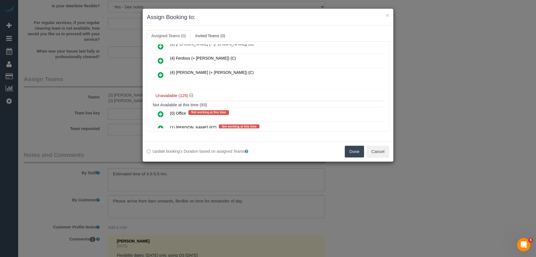
click icon
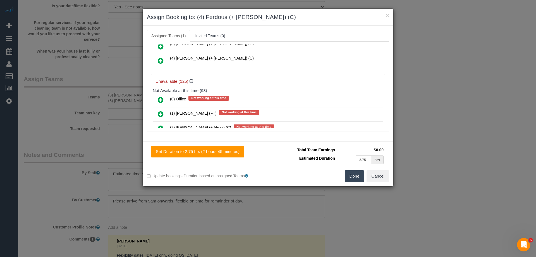
click icon
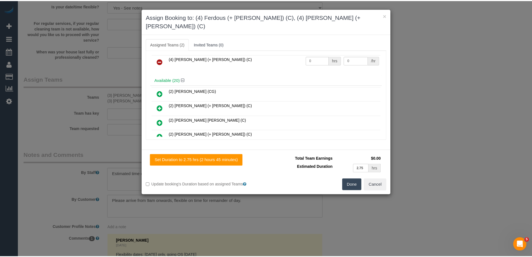
scroll to position [0, 0]
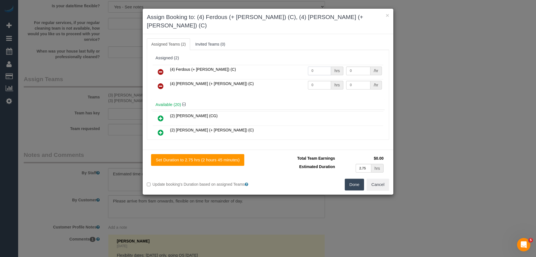
drag, startPoint x: 309, startPoint y: 61, endPoint x: 287, endPoint y: 64, distance: 21.9
click tr "(4) Ferdous (+ Forkan) (C) 0 hrs 0 /hr"
drag, startPoint x: 321, startPoint y: 62, endPoint x: 255, endPoint y: 62, distance: 66.7
click tr "(4) Ferdous (+ Forkan) (C) 0 hrs 0 /hr"
type input "1"
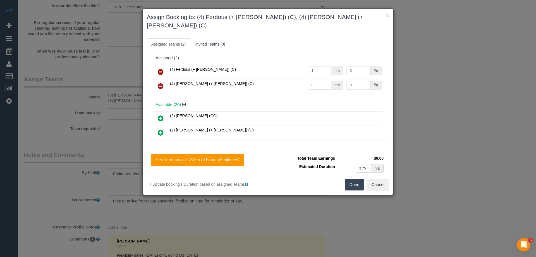
drag, startPoint x: 318, startPoint y: 76, endPoint x: 271, endPoint y: 75, distance: 47.5
click tr "(4) Forkan (+ Ferdous) (C) 0 hrs 0 /hr"
type input "1"
drag, startPoint x: 353, startPoint y: 76, endPoint x: 296, endPoint y: 71, distance: 56.7
click tr "(4) Forkan (+ Ferdous) (C) 1 hrs 0 /hr"
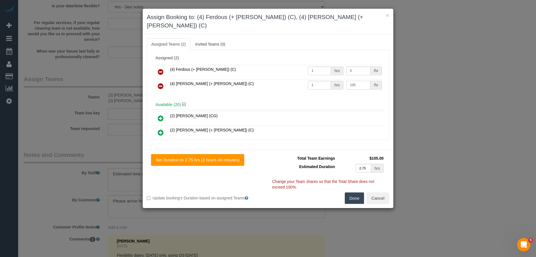
type input "105"
drag, startPoint x: 358, startPoint y: 64, endPoint x: 301, endPoint y: 57, distance: 57.5
click tr "(4) Ferdous (+ Forkan) (C) 1 hrs 0 /hr"
type input "105"
drag, startPoint x: 353, startPoint y: 197, endPoint x: 351, endPoint y: 191, distance: 6.4
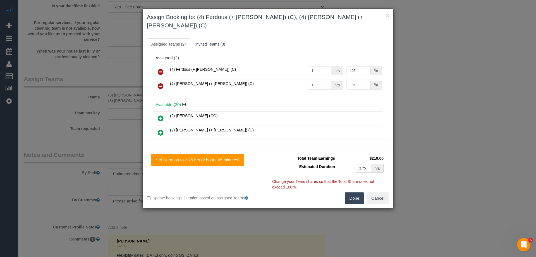
click div "Set Duration to 2.75 hrs (2 hours 45 minutes) Total Team Earnings $210.00 Estim…"
click button "Done"
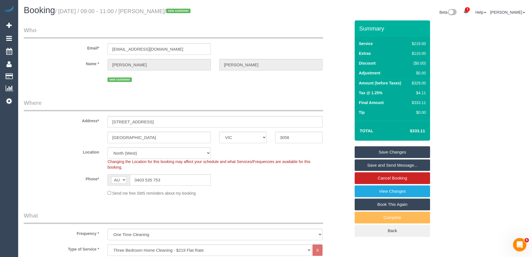
drag, startPoint x: 187, startPoint y: 11, endPoint x: 152, endPoint y: 9, distance: 34.4
click small "/ September 15, 2025 / 09:00 - 11:00 / Luke McLeod / new customer"
copy small "Luke McLeod"
click link "Save Changes"
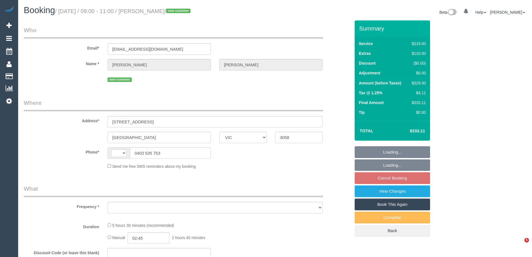
select select "VIC"
select select "object:474"
select select "number:28"
select select "number:14"
select select "number:19"
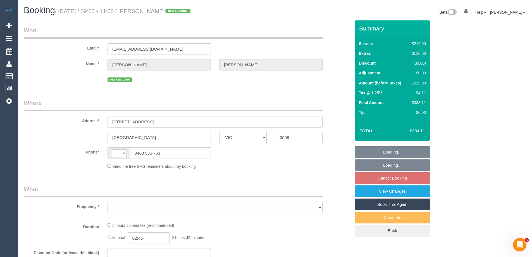
select select "number:36"
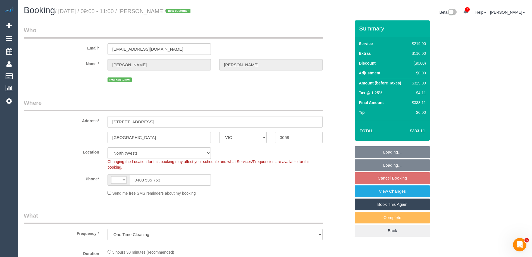
select select "string:AU"
select select "string:stripe-pm_1S5ETE2GScqysDRVVo4sx6H9"
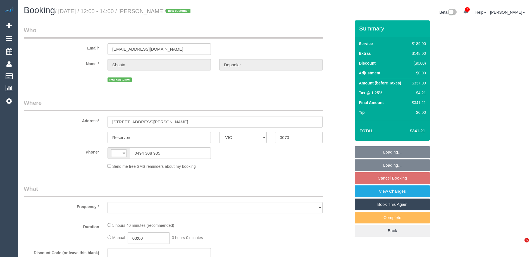
select select "VIC"
select select "object:321"
select select "string:AU"
select select "string:stripe-pm_1S33XX2GScqysDRVeHb4Jnkr"
select select "number:27"
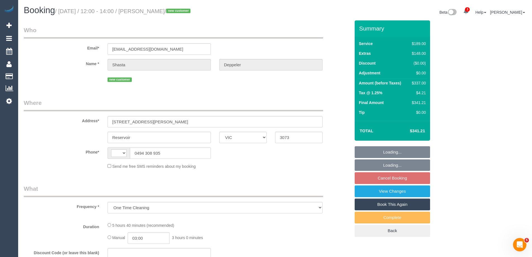
select select "number:15"
select select "number:19"
select select "number:24"
select select "number:26"
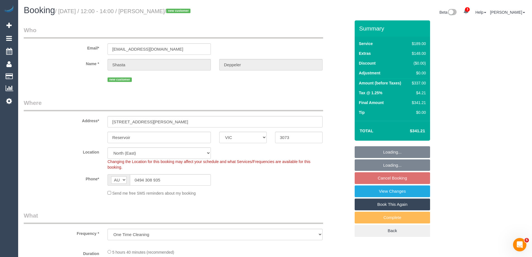
select select "object:1491"
select select "spot1"
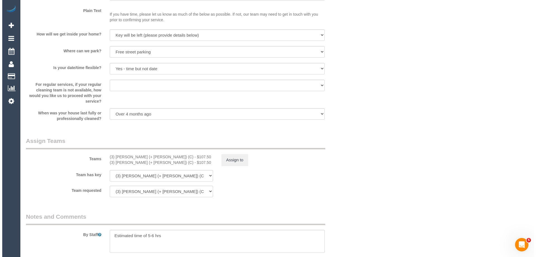
scroll to position [782, 0]
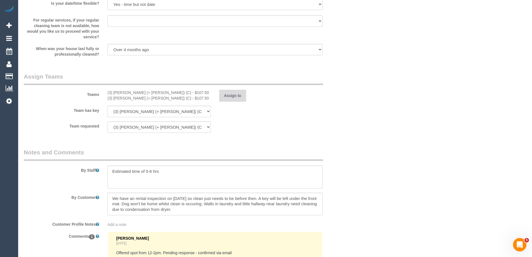
click at [234, 92] on button "Assign to" at bounding box center [232, 96] width 27 height 12
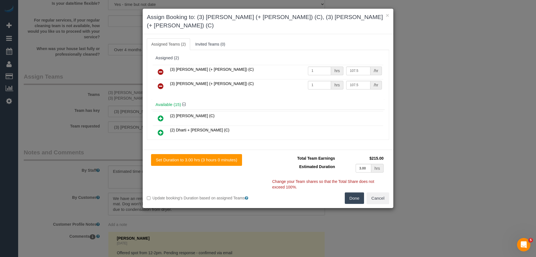
click at [162, 68] on icon at bounding box center [161, 71] width 6 height 7
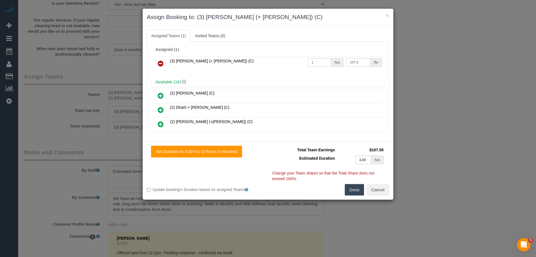
click at [161, 62] on icon at bounding box center [161, 63] width 6 height 7
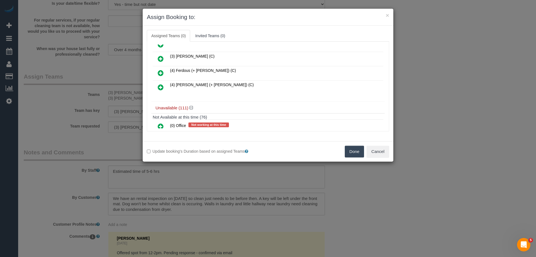
click at [161, 72] on icon at bounding box center [161, 73] width 6 height 7
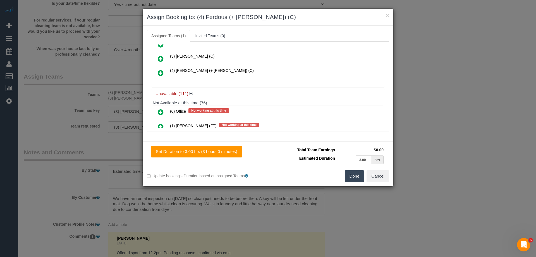
click at [160, 70] on icon at bounding box center [161, 73] width 6 height 7
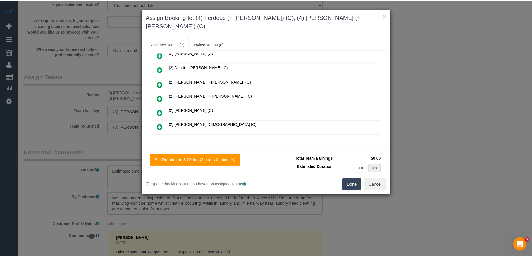
scroll to position [0, 0]
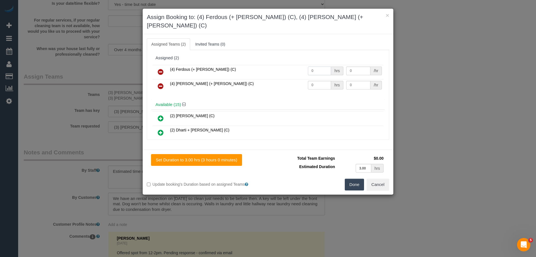
drag, startPoint x: 309, startPoint y: 62, endPoint x: 286, endPoint y: 62, distance: 23.2
click at [297, 65] on tr "(4) Ferdous (+ Forkan) (C) 0 hrs 0 /hr" at bounding box center [268, 72] width 231 height 14
type input "1"
drag, startPoint x: 323, startPoint y: 77, endPoint x: 278, endPoint y: 76, distance: 45.5
click at [280, 79] on tr "(4) Forkan (+ Ferdous) (C) 0 hrs 0 /hr" at bounding box center [268, 86] width 231 height 14
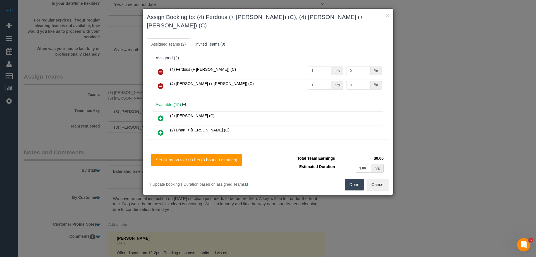
type input "1"
drag, startPoint x: 352, startPoint y: 63, endPoint x: 315, endPoint y: 61, distance: 37.7
click at [315, 65] on tr "(4) Ferdous (+ Forkan) (C) 1 hrs 0 /hr" at bounding box center [268, 72] width 231 height 14
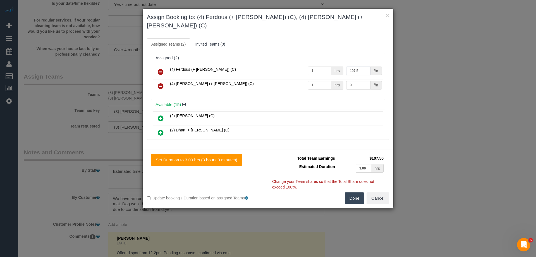
type input "107.5"
drag, startPoint x: 355, startPoint y: 77, endPoint x: 308, endPoint y: 75, distance: 46.4
click at [308, 79] on tr "(4) Forkan (+ Ferdous) (C) 1 hrs 0 /hr" at bounding box center [268, 86] width 231 height 14
type input "107.5"
click at [350, 192] on button "Done" at bounding box center [355, 198] width 20 height 12
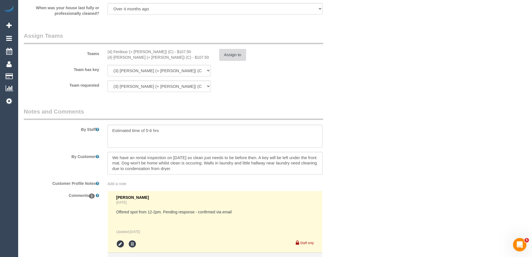
scroll to position [885, 0]
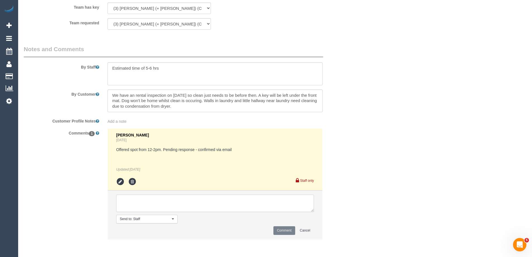
click at [141, 204] on textarea at bounding box center [215, 202] width 198 height 17
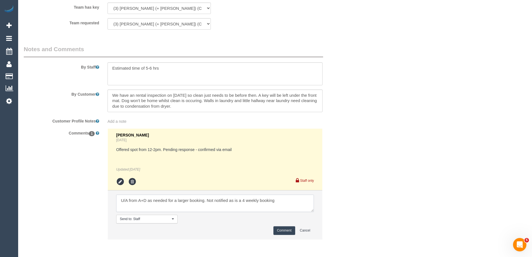
type textarea "U/A from A+D as needed for a larger booking. Not notified as is a 4 weekly book…"
click at [279, 229] on button "Comment" at bounding box center [284, 230] width 22 height 9
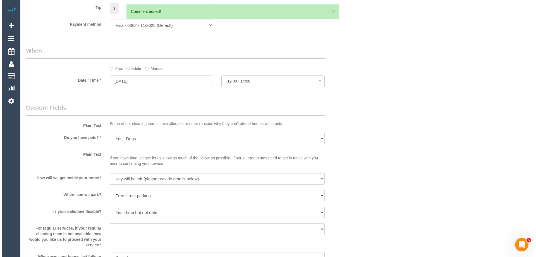
scroll to position [0, 0]
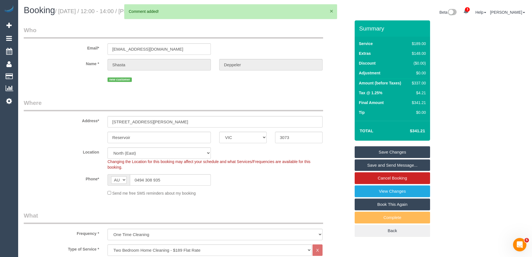
click at [330, 9] on button "×" at bounding box center [331, 11] width 3 height 6
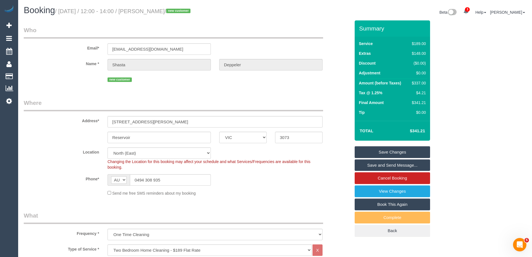
drag, startPoint x: 197, startPoint y: 9, endPoint x: 155, endPoint y: 10, distance: 42.2
click at [155, 10] on small "/ September 15, 2025 / 12:00 - 14:00 / Shasta Deppeler / new customer" at bounding box center [123, 11] width 137 height 6
copy small "Shasta Deppeler"
click at [377, 150] on link "Save Changes" at bounding box center [392, 152] width 75 height 12
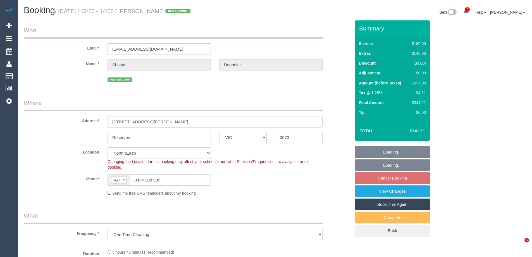
select select "VIC"
select select "string:stripe-pm_1S33XX2GScqysDRVeHb4Jnkr"
select select "number:27"
select select "number:15"
select select "number:19"
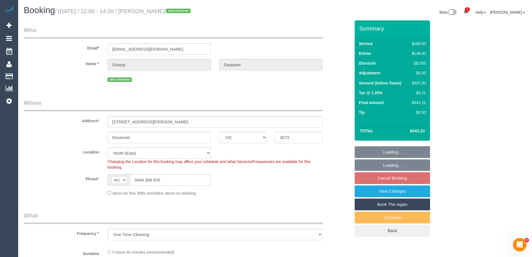
select select "number:24"
select select "number:26"
select select "object:859"
select select "spot1"
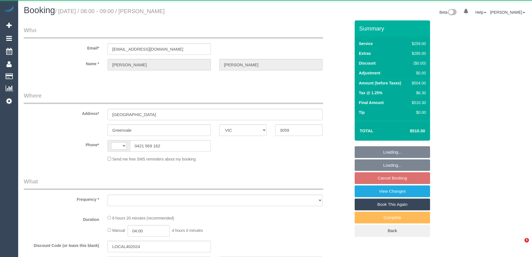
select select "VIC"
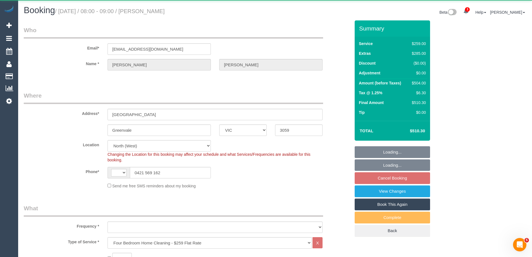
select select "string:AU"
select select "object:686"
select select "string:stripe-pm_1RF0Li2GScqysDRVSS7FnJ1a"
select select "number:28"
select select "number:14"
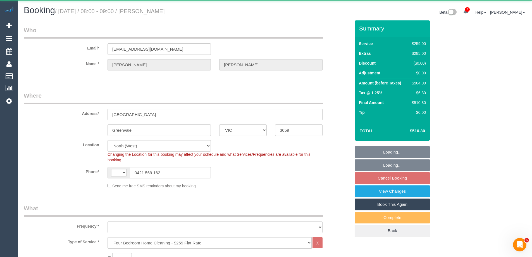
select select "number:18"
select select "number:24"
select select "number:35"
select select "number:13"
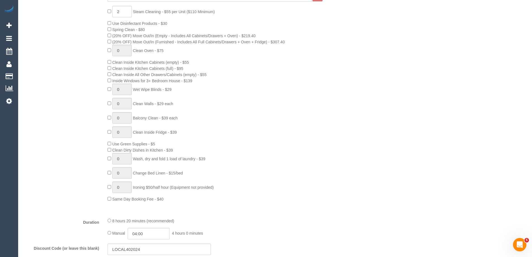
select select "object:1592"
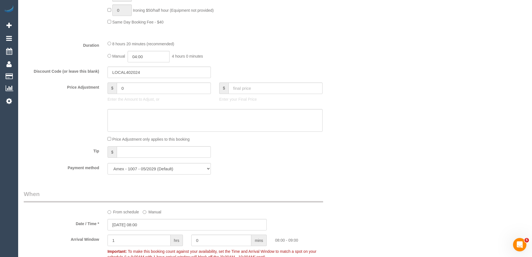
scroll to position [503, 0]
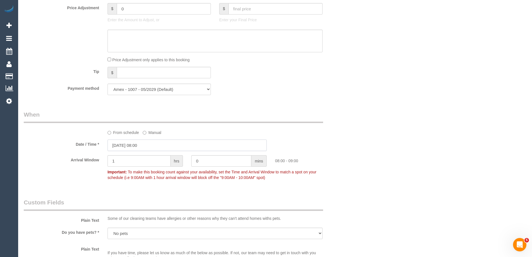
click at [140, 147] on input "[DATE] 08:00" at bounding box center [186, 144] width 159 height 11
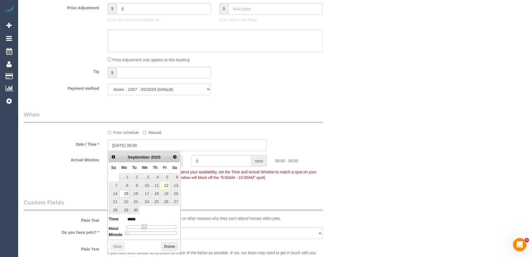
type input "[DATE] 09:00"
type input "*****"
type input "[DATE] 10:00"
type input "*****"
drag, startPoint x: 145, startPoint y: 227, endPoint x: 148, endPoint y: 227, distance: 3.1
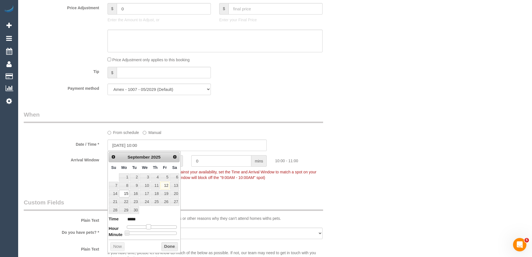
click at [148, 227] on span at bounding box center [148, 226] width 5 height 5
click at [168, 246] on button "Done" at bounding box center [169, 246] width 16 height 9
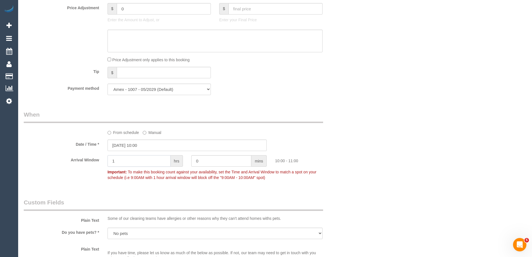
drag, startPoint x: 122, startPoint y: 160, endPoint x: 106, endPoint y: 158, distance: 16.1
click at [106, 158] on div "1 hrs" at bounding box center [145, 161] width 84 height 13
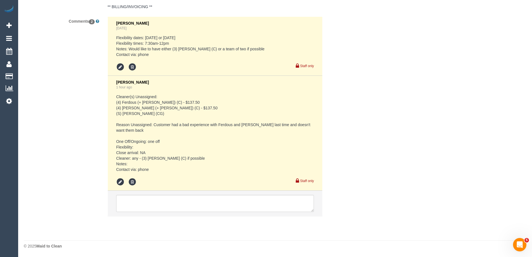
scroll to position [0, 0]
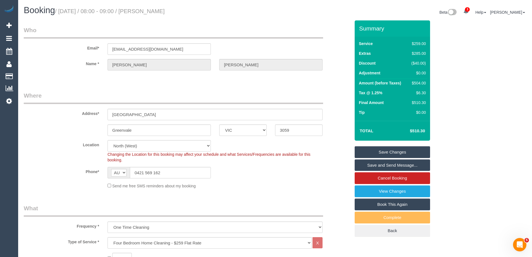
type input "2"
drag, startPoint x: 171, startPoint y: 173, endPoint x: 22, endPoint y: 174, distance: 149.1
click at [22, 174] on div "Phone* AF AL DZ AD AO AI AQ AG AR AM AW AU AT AZ BS BH BD BB BY BE BZ BJ BM BT …" at bounding box center [187, 172] width 335 height 11
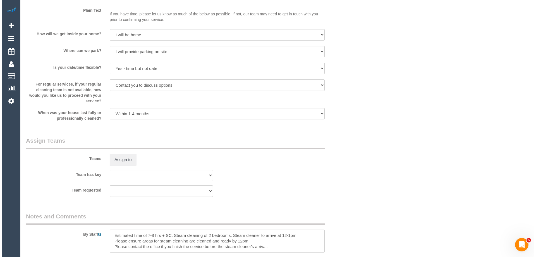
scroll to position [810, 0]
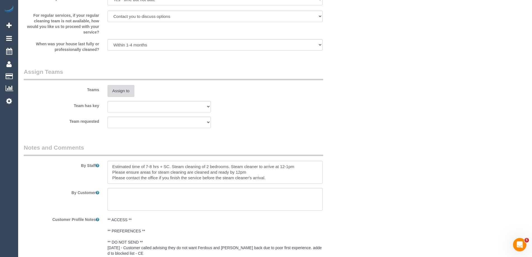
click at [124, 88] on button "Assign to" at bounding box center [120, 91] width 27 height 12
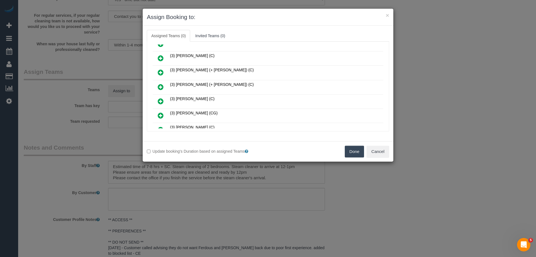
scroll to position [56, 0]
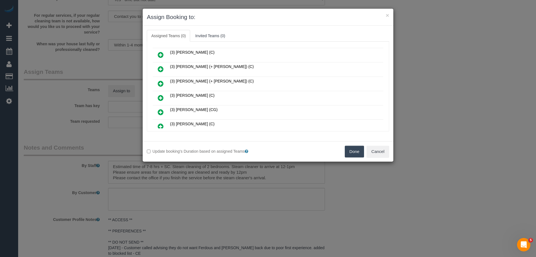
click at [157, 68] on link at bounding box center [160, 69] width 13 height 11
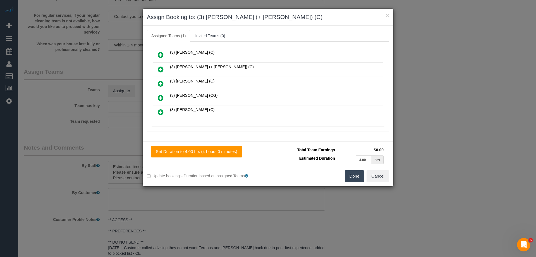
click at [157, 68] on link at bounding box center [160, 69] width 13 height 11
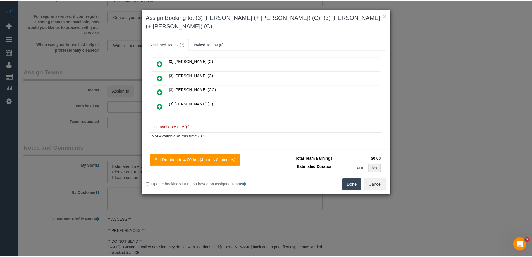
scroll to position [0, 0]
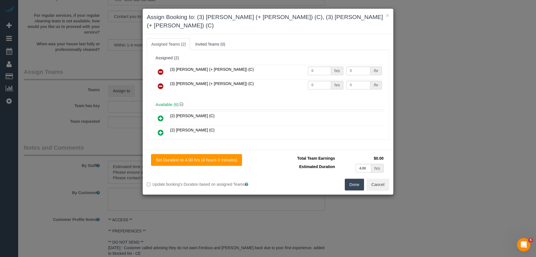
click at [350, 178] on button "Done" at bounding box center [355, 184] width 20 height 12
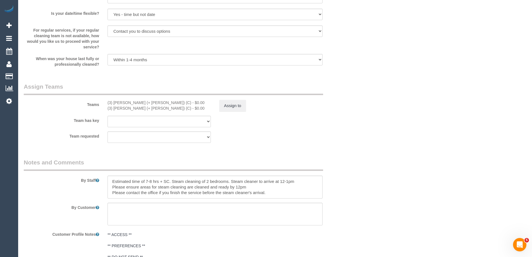
scroll to position [754, 0]
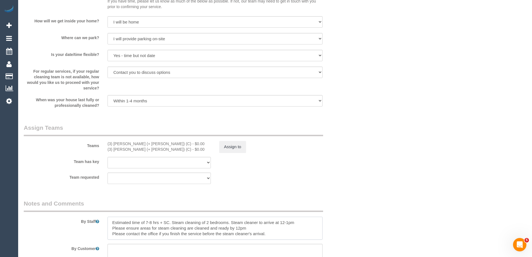
drag, startPoint x: 171, startPoint y: 221, endPoint x: 294, endPoint y: 238, distance: 124.7
click at [294, 238] on textarea at bounding box center [214, 227] width 215 height 23
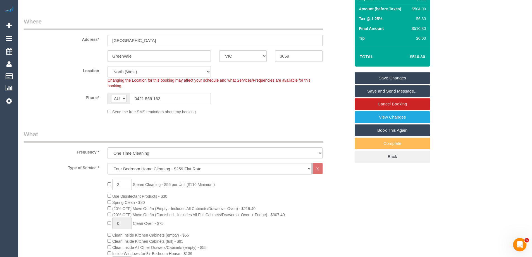
scroll to position [84, 0]
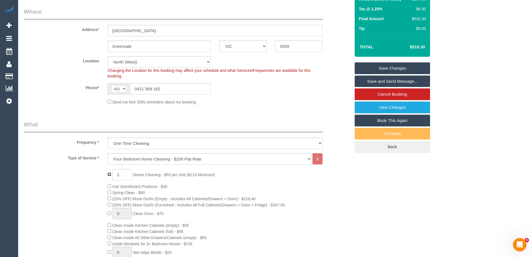
type input "0"
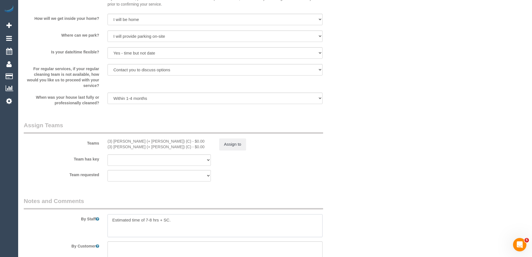
scroll to position [810, 0]
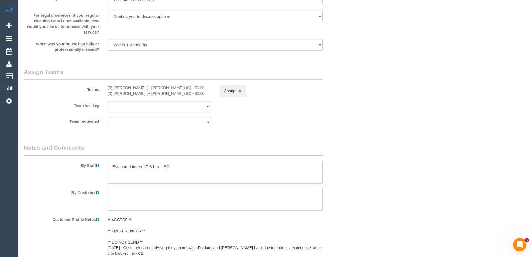
drag, startPoint x: 182, startPoint y: 164, endPoint x: 159, endPoint y: 164, distance: 22.9
click at [159, 164] on textarea at bounding box center [214, 172] width 215 height 23
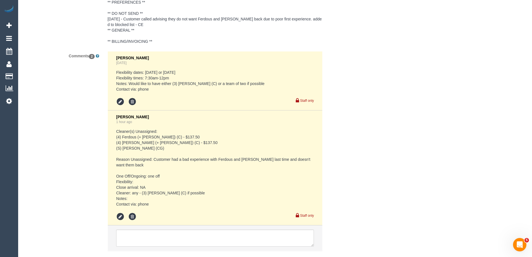
scroll to position [1073, 0]
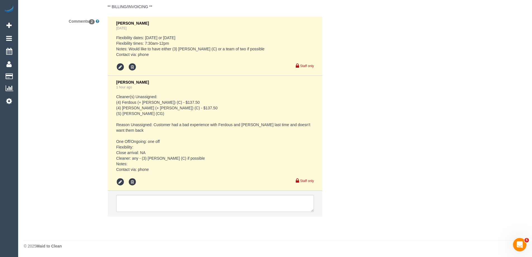
type textarea "Estimated time of 7-8 hrs"
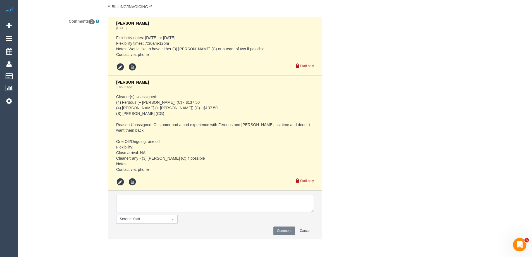
click at [132, 210] on textarea at bounding box center [215, 203] width 198 height 17
drag, startPoint x: 140, startPoint y: 201, endPoint x: 101, endPoint y: 201, distance: 38.8
click at [101, 201] on div "Comments 2 [PERSON_NAME] [DATE] Flexibility dates: [DATE] or [DATE] Flexibility…" at bounding box center [187, 130] width 335 height 228
type textarea "Rescheduled steam cleaning to the 16/09 and confirmed 10-12pm AW - via phone"
click at [279, 233] on button "Comment" at bounding box center [284, 230] width 22 height 9
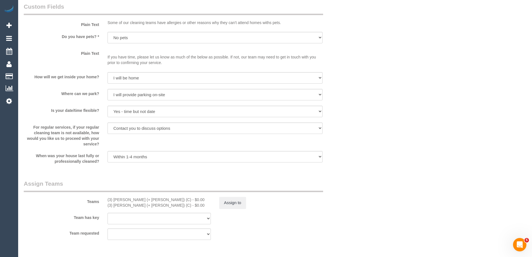
scroll to position [838, 0]
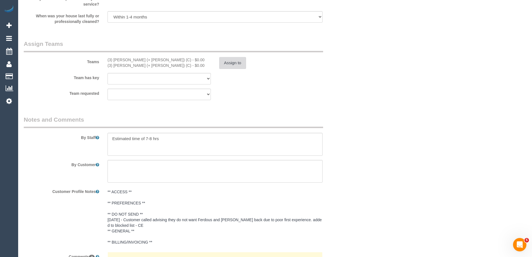
click at [226, 60] on button "Assign to" at bounding box center [232, 63] width 27 height 12
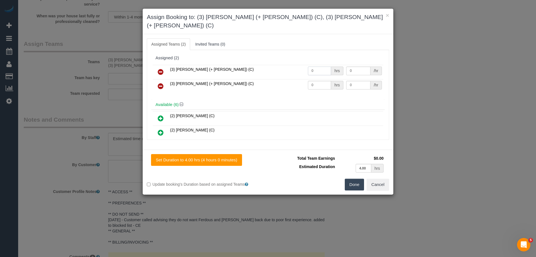
drag, startPoint x: 317, startPoint y: 60, endPoint x: 284, endPoint y: 59, distance: 32.4
click at [284, 65] on tr "(3) [PERSON_NAME] (+ [PERSON_NAME]) (C) 0 hrs 0 /hr" at bounding box center [268, 72] width 231 height 14
type input "1"
drag, startPoint x: 316, startPoint y: 78, endPoint x: 280, endPoint y: 75, distance: 36.4
click at [280, 79] on tr "(3) Daniel (+ Aneta) (C) 0 hrs 0 /hr" at bounding box center [268, 86] width 231 height 14
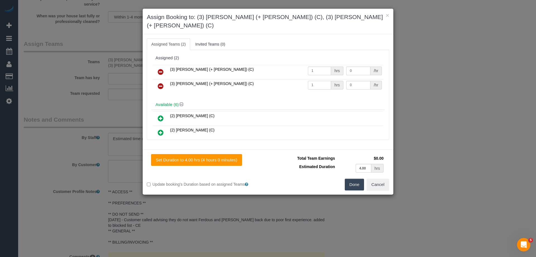
type input "1"
drag, startPoint x: 362, startPoint y: 62, endPoint x: 307, endPoint y: 61, distance: 54.2
click at [307, 65] on tr "(3) Aneta (+ Daniel) (C) 1 hrs 0 /hr" at bounding box center [268, 72] width 231 height 14
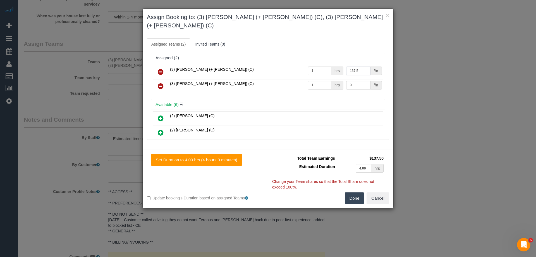
type input "137.5"
drag, startPoint x: 345, startPoint y: 76, endPoint x: 321, endPoint y: 73, distance: 23.6
click at [321, 79] on tr "(3) Daniel (+ Aneta) (C) 1 hrs 0 /hr" at bounding box center [268, 86] width 231 height 14
type input "137.5"
click at [356, 192] on button "Done" at bounding box center [355, 198] width 20 height 12
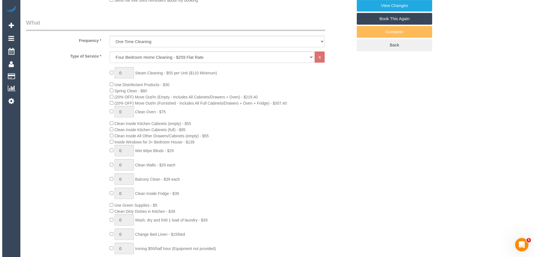
scroll to position [0, 0]
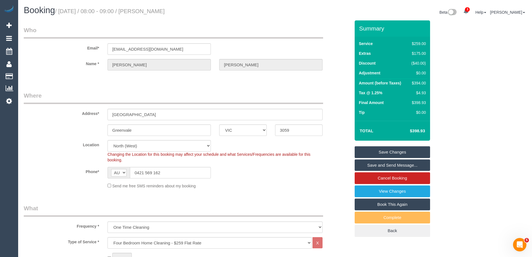
drag, startPoint x: 195, startPoint y: 11, endPoint x: 155, endPoint y: 9, distance: 40.2
click at [155, 9] on h1 "Booking / September 15, 2025 / 08:00 - 09:00 / Pratick Shanghvi" at bounding box center [147, 10] width 247 height 9
copy small "[PERSON_NAME]"
click at [377, 165] on link "Save and Send Message..." at bounding box center [392, 165] width 75 height 12
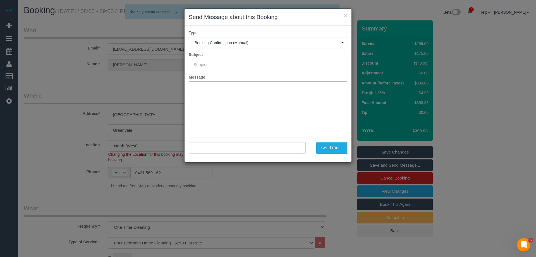
type input "Booking Confirmed"
type input ""Pratick Shanghvi" <pratikcool82@gmail.com>"
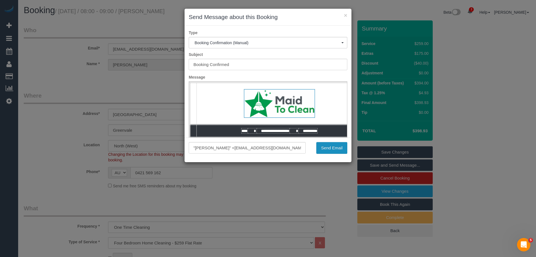
click at [323, 148] on button "Send Email" at bounding box center [331, 148] width 31 height 12
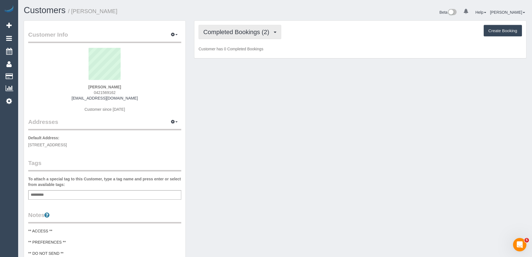
click at [250, 33] on span "Completed Bookings (2)" at bounding box center [237, 31] width 69 height 7
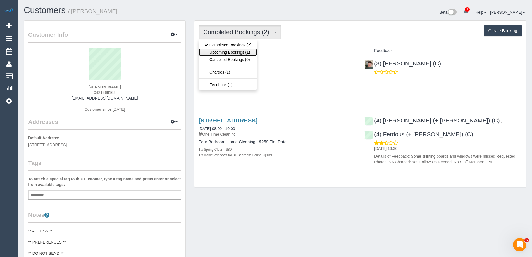
click at [248, 52] on link "Upcoming Bookings (1)" at bounding box center [228, 52] width 58 height 7
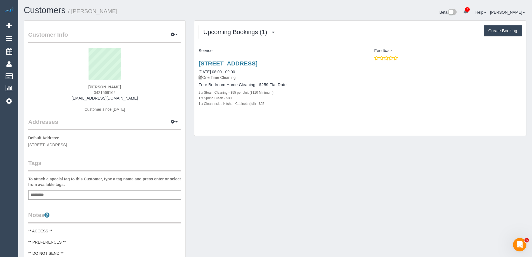
click at [504, 31] on button "Create Booking" at bounding box center [503, 31] width 38 height 12
select select "VIC"
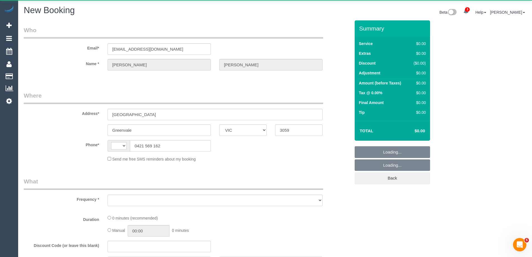
select select "string:AU"
select select "object:951"
select select "string:stripe-pm_1RF0Li2GScqysDRVSS7FnJ1a"
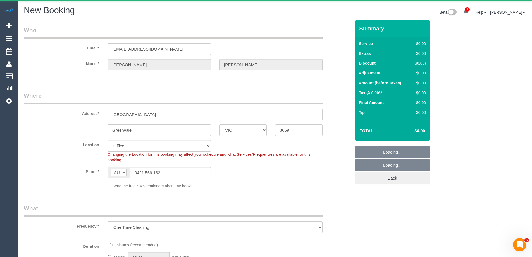
select select "object:2453"
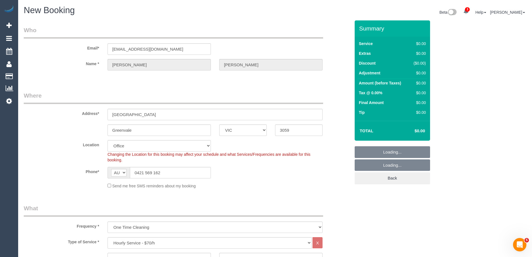
select select "63"
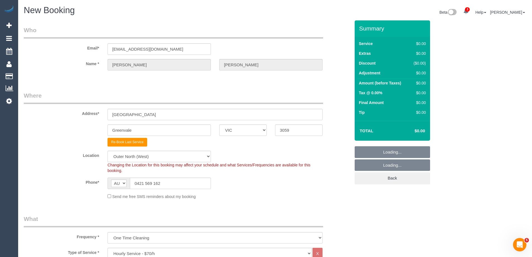
select select "object:2463"
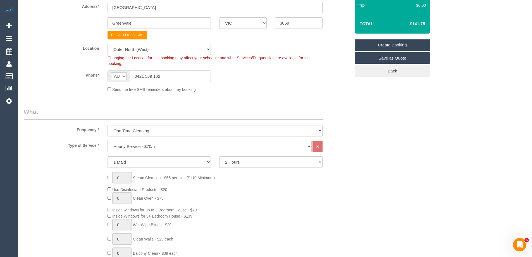
scroll to position [168, 0]
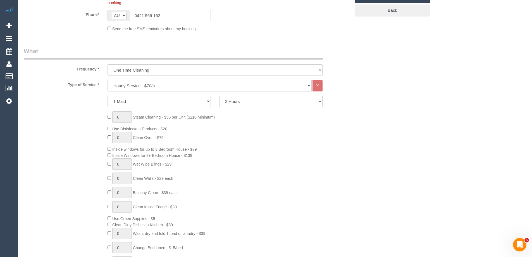
click at [127, 84] on select "Hourly Service - $70/h Hourly Service - $65/h Hourly Service - $60/h Hourly Ser…" at bounding box center [209, 85] width 204 height 11
select select "29"
click at [107, 80] on select "Hourly Service - $70/h Hourly Service - $65/h Hourly Service - $60/h Hourly Ser…" at bounding box center [209, 85] width 204 height 11
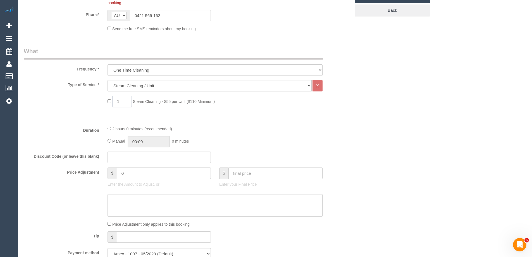
drag, startPoint x: 101, startPoint y: 99, endPoint x: 87, endPoint y: 95, distance: 14.0
click at [90, 95] on div "Type of Service * Hourly Service - $70/h Hourly Service - $65/h Hourly Service …" at bounding box center [187, 100] width 327 height 41
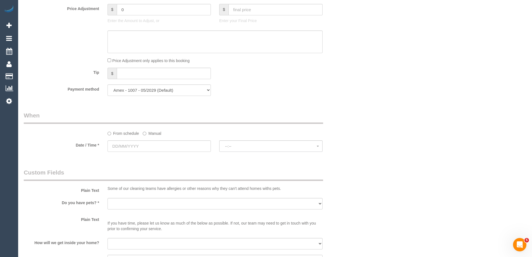
scroll to position [335, 0]
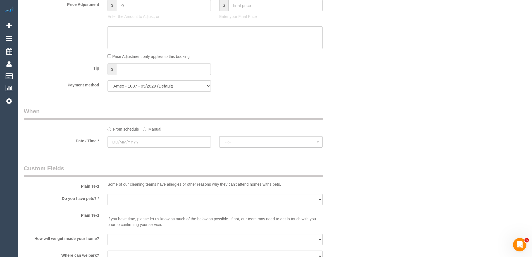
type input "2"
click at [148, 129] on label "Manual" at bounding box center [152, 128] width 18 height 8
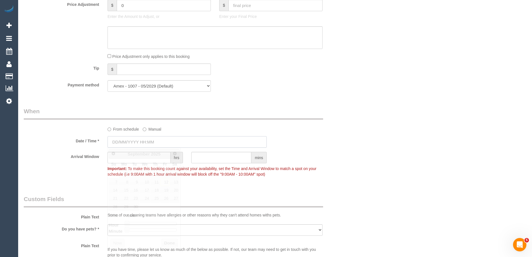
click at [138, 141] on input "text" at bounding box center [186, 141] width 159 height 11
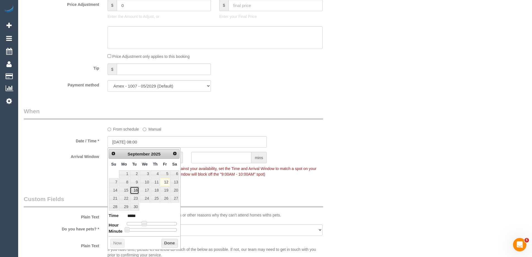
click at [134, 190] on link "16" at bounding box center [134, 190] width 9 height 8
type input "[DATE] 09:00"
type input "*****"
type input "[DATE] 10:00"
type input "*****"
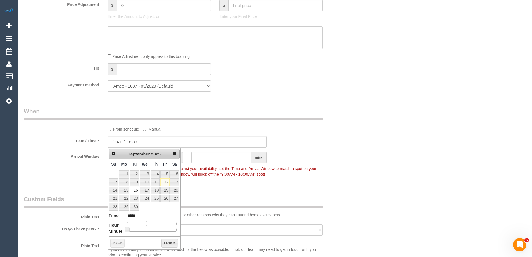
drag, startPoint x: 145, startPoint y: 223, endPoint x: 149, endPoint y: 223, distance: 3.9
click at [149, 223] on span at bounding box center [148, 223] width 5 height 5
click at [168, 242] on button "Done" at bounding box center [169, 242] width 16 height 9
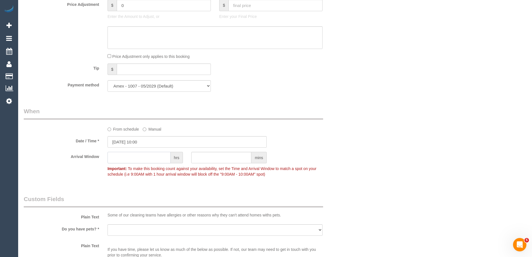
click at [130, 156] on input "text" at bounding box center [138, 157] width 63 height 11
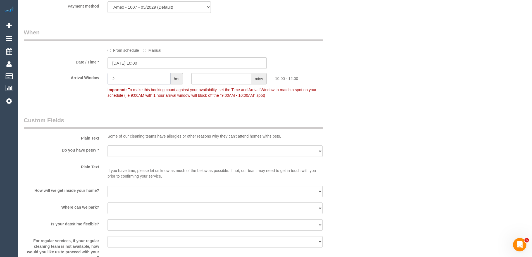
scroll to position [419, 0]
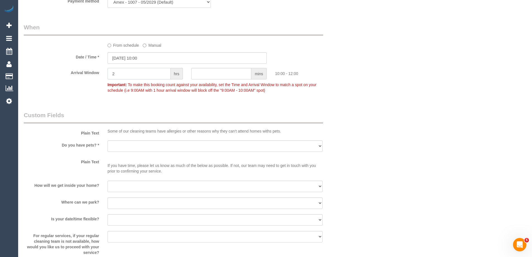
type input "2"
click at [118, 150] on select "Yes - Cats Yes - Dogs No pets Yes - Dogs and Cats Yes - Other" at bounding box center [214, 145] width 215 height 11
click at [120, 146] on select "Yes - Cats Yes - Dogs No pets Yes - Dogs and Cats Yes - Other" at bounding box center [214, 145] width 215 height 11
select select "number:28"
click at [107, 140] on select "Yes - Cats Yes - Dogs No pets Yes - Dogs and Cats Yes - Other" at bounding box center [214, 145] width 215 height 11
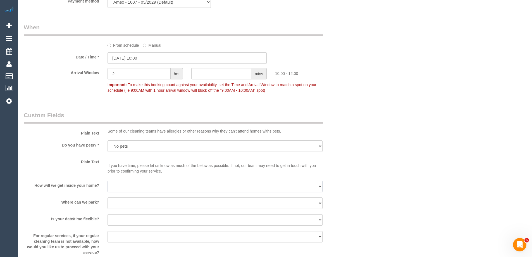
click at [113, 186] on select "I will be home Key will be left (please provide details below) Lock box/Access …" at bounding box center [214, 185] width 215 height 11
select select "number:14"
click at [107, 180] on select "I will be home Key will be left (please provide details below) Lock box/Access …" at bounding box center [214, 185] width 215 height 11
click at [119, 206] on select "I will provide parking on-site Free street parking Paid street parking (cost wi…" at bounding box center [214, 202] width 215 height 11
select select "number:18"
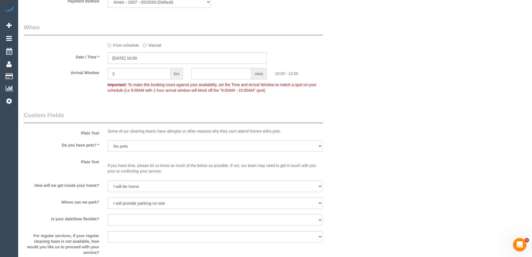
click at [107, 197] on select "I will provide parking on-site Free street parking Paid street parking (cost wi…" at bounding box center [214, 202] width 215 height 11
click at [117, 221] on select "Yes - date and time Yes - date but not time Yes - time but not date No - No fle…" at bounding box center [214, 219] width 215 height 11
select select "number:24"
click at [107, 214] on select "Yes - date and time Yes - date but not time Yes - time but not date No - No fle…" at bounding box center [214, 219] width 215 height 11
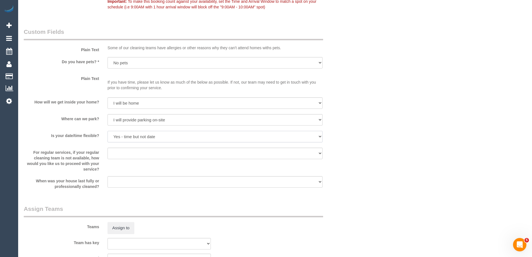
scroll to position [503, 0]
click at [120, 150] on select "Arrange a cleaner to cover and do not bother you Arrange a cleaner to cover and…" at bounding box center [214, 152] width 215 height 11
select select "number:35"
click at [107, 147] on select "Arrange a cleaner to cover and do not bother you Arrange a cleaner to cover and…" at bounding box center [214, 152] width 215 height 11
click at [121, 183] on select "Within 1-2 weeks Within 2-4 weeks Within 1-4 months Over 4 months ago" at bounding box center [214, 180] width 215 height 11
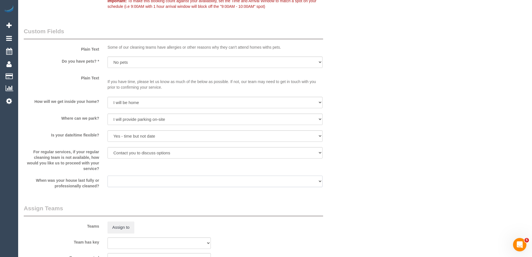
select select "number:11"
click at [107, 175] on select "Within 1-2 weeks Within 2-4 weeks Within 1-4 months Over 4 months ago" at bounding box center [214, 180] width 215 height 11
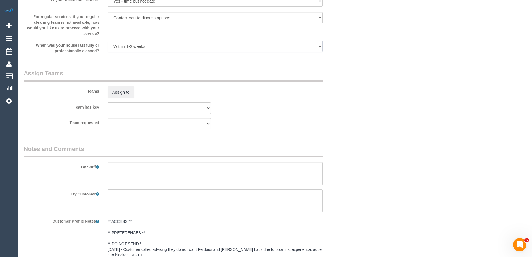
scroll to position [637, 0]
click at [132, 174] on textarea at bounding box center [214, 174] width 215 height 23
paste textarea "0421 569 162"
type textarea "0421 569 162"
drag, startPoint x: 146, startPoint y: 171, endPoint x: 44, endPoint y: 166, distance: 102.3
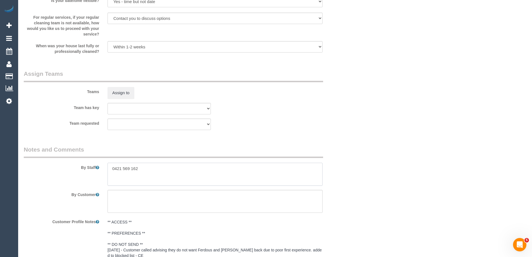
click at [44, 166] on div "By Staff" at bounding box center [187, 165] width 335 height 40
paste textarea "Steam cleaning of 2 bedrooms. Steam cleaner to arrive at 12-1pm Please ensure a…"
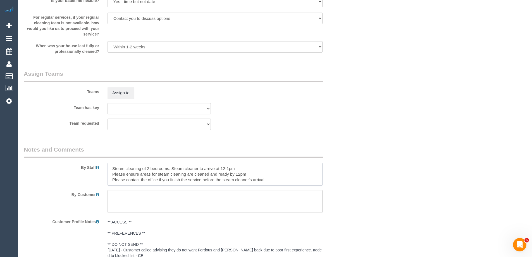
drag, startPoint x: 174, startPoint y: 169, endPoint x: 288, endPoint y: 188, distance: 115.6
click at [288, 188] on sui-booking-comments "By Staff By Customer Customer Profile Notes ** ACCESS ** ** PREFERENCES ** ** D…" at bounding box center [187, 211] width 327 height 132
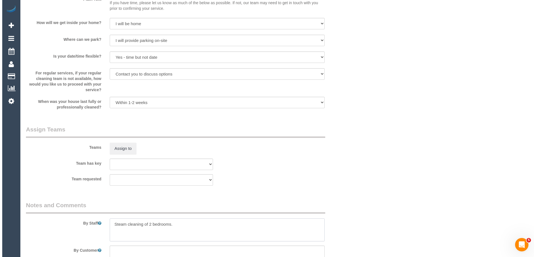
scroll to position [581, 0]
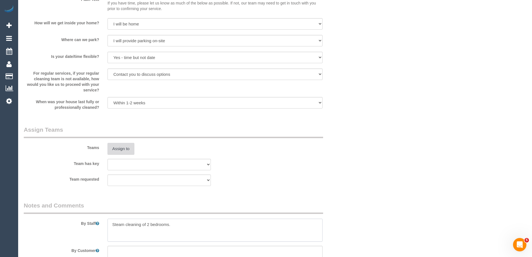
type textarea "Steam cleaning of 2 bedrooms."
click at [116, 147] on button "Assign to" at bounding box center [120, 149] width 27 height 12
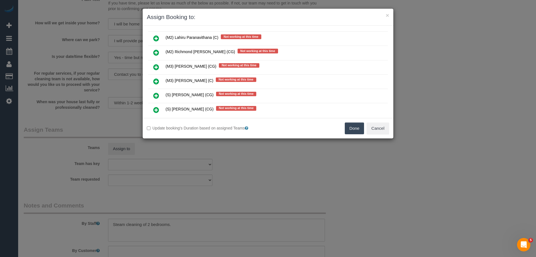
scroll to position [698, 0]
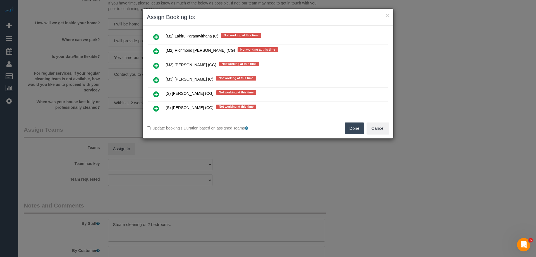
click at [154, 60] on td at bounding box center [156, 66] width 16 height 14
click at [156, 66] on icon at bounding box center [156, 65] width 6 height 7
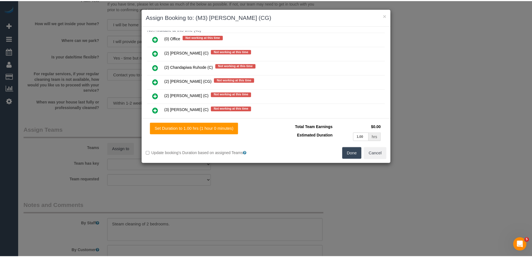
scroll to position [0, 0]
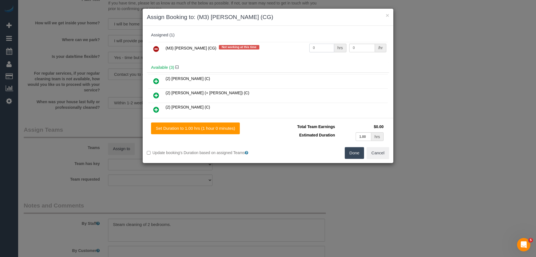
drag, startPoint x: 313, startPoint y: 49, endPoint x: 292, endPoint y: 47, distance: 21.3
click at [292, 47] on tr "(M3) Adnan (CG) Not working at this time 0 hrs 0 /hr" at bounding box center [268, 49] width 240 height 14
type input "1"
drag, startPoint x: 358, startPoint y: 49, endPoint x: 326, endPoint y: 48, distance: 32.4
click at [326, 48] on tr "(M3) Adnan (CG) Not working at this time 1 hrs 0 /hr" at bounding box center [268, 49] width 240 height 14
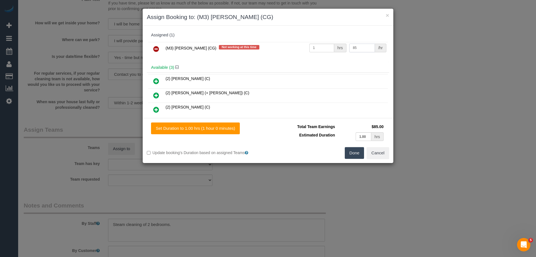
type input "85"
click at [356, 154] on button "Done" at bounding box center [355, 153] width 20 height 12
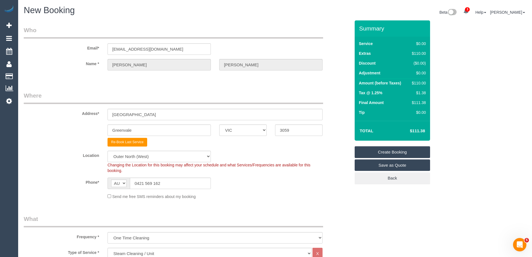
click at [373, 150] on link "Create Booking" at bounding box center [392, 152] width 75 height 12
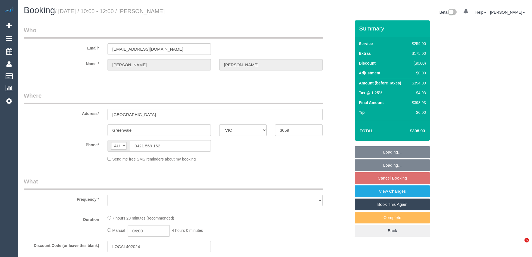
select select "VIC"
select select "string:stripe-pm_1RF0Li2GScqysDRVSS7FnJ1a"
select select "number:28"
select select "number:14"
select select "number:18"
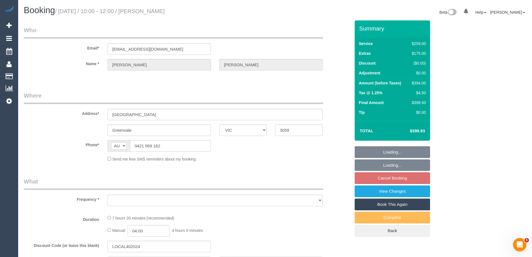
select select "number:24"
select select "number:35"
select select "number:13"
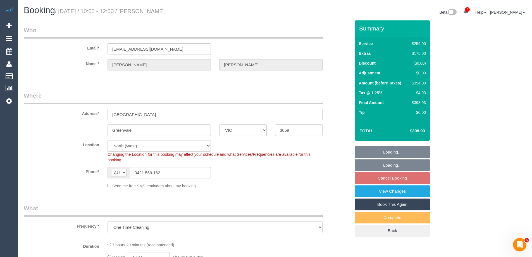
select select "object:1615"
select select "spot1"
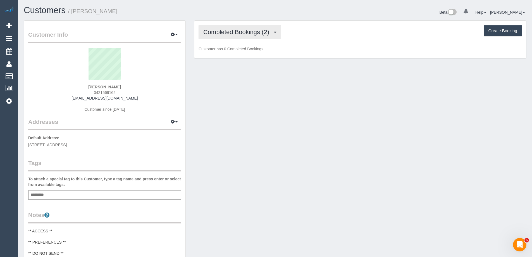
click at [245, 32] on span "Completed Bookings (2)" at bounding box center [237, 31] width 69 height 7
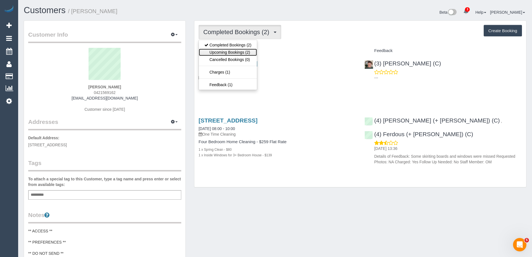
click at [240, 52] on link "Upcoming Bookings (2)" at bounding box center [228, 52] width 58 height 7
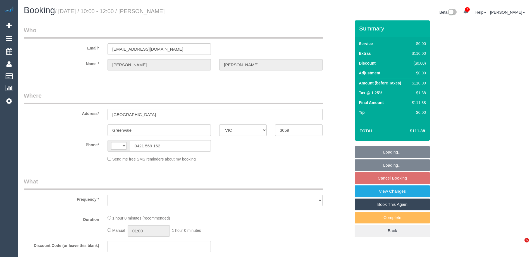
select select "VIC"
select select "string:AU"
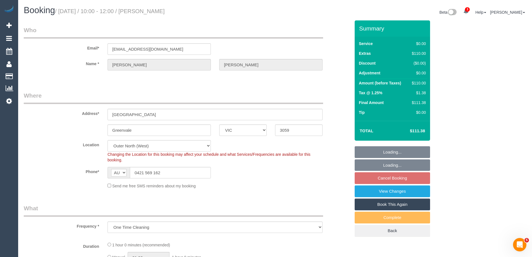
select select "object:1101"
select select "string:stripe-pm_1RF0Li2GScqysDRVSS7FnJ1a"
select select "number:28"
select select "number:14"
select select "number:18"
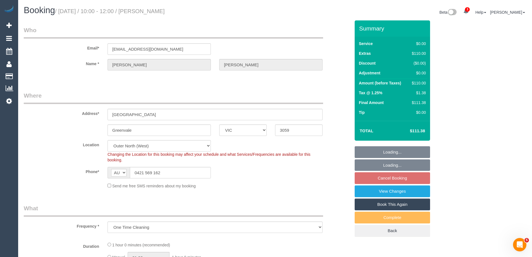
select select "number:24"
select select "number:35"
select select "number:11"
select select "spot3"
drag, startPoint x: 192, startPoint y: 8, endPoint x: 154, endPoint y: 8, distance: 38.5
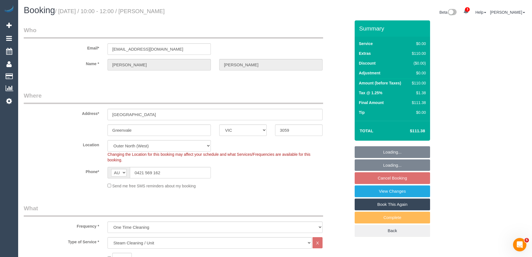
click at [154, 8] on h1 "Booking / [DATE] / 10:00 - 12:00 / [PERSON_NAME]" at bounding box center [147, 10] width 247 height 9
copy small "[PERSON_NAME]"
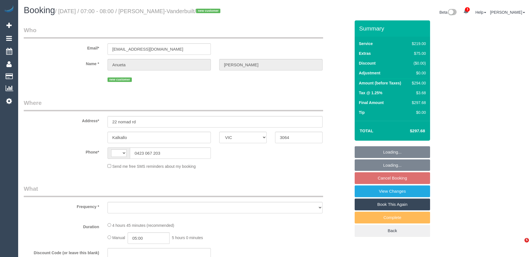
select select "VIC"
select select "string:AU"
select select "string:stripe-pm_1S6Nme2GScqysDRVtpmojaOO"
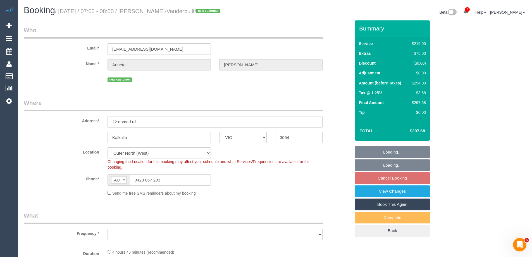
select select "object:751"
select select "number:28"
select select "number:15"
select select "number:18"
select select "number:22"
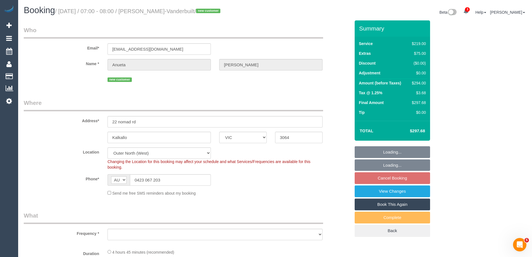
select select "number:13"
select select "object:756"
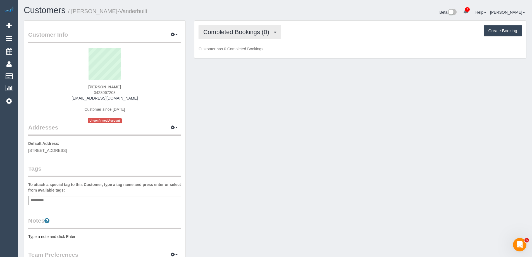
drag, startPoint x: 250, startPoint y: 37, endPoint x: 250, endPoint y: 34, distance: 3.4
click at [250, 37] on button "Completed Bookings (0)" at bounding box center [240, 32] width 83 height 14
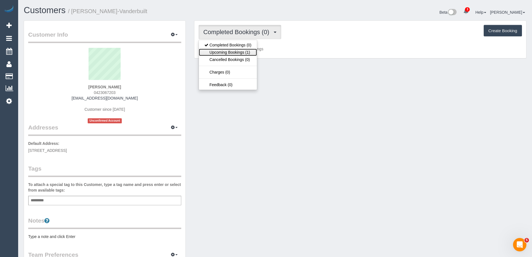
click at [238, 52] on link "Upcoming Bookings (1)" at bounding box center [228, 52] width 58 height 7
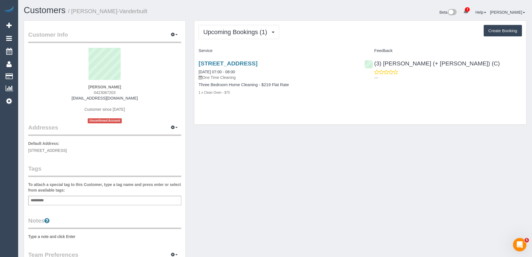
click at [501, 28] on button "Create Booking" at bounding box center [503, 31] width 38 height 12
select select "VIC"
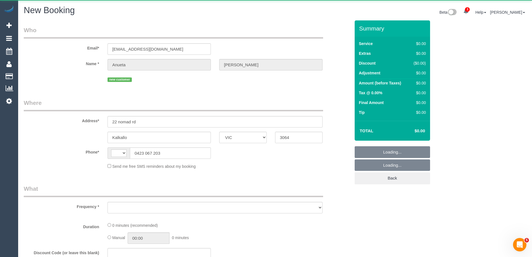
select select "string:AU"
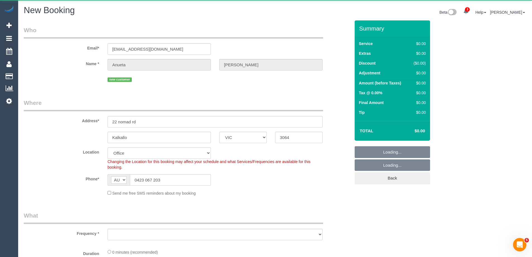
select select "object:865"
select select "string:stripe-pm_1S6Nme2GScqysDRVtpmojaOO"
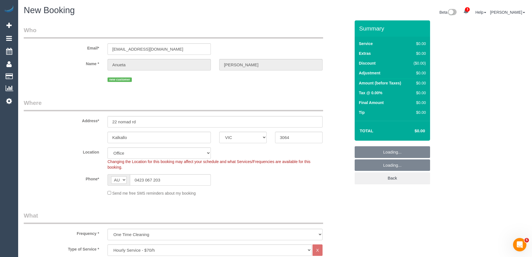
select select "object:2365"
select select "63"
select select "object:2370"
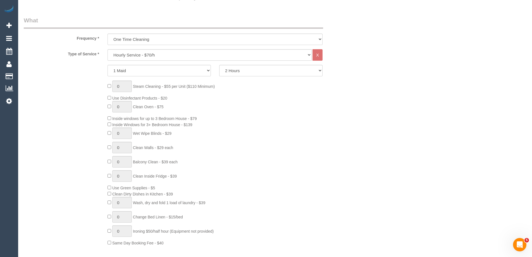
scroll to position [195, 0]
click at [128, 55] on select "Hourly Service - $70/h Hourly Service - $65/h Hourly Service - $60/h Hourly Ser…" at bounding box center [209, 54] width 204 height 11
select select "29"
click at [107, 49] on select "Hourly Service - $70/h Hourly Service - $65/h Hourly Service - $60/h Hourly Ser…" at bounding box center [209, 54] width 204 height 11
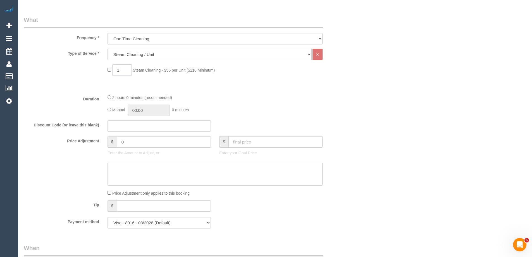
drag, startPoint x: 120, startPoint y: 69, endPoint x: 99, endPoint y: 64, distance: 21.2
click at [99, 64] on div "1 Steam Cleaning - $55 per Unit ($110 Minimum)" at bounding box center [187, 71] width 335 height 14
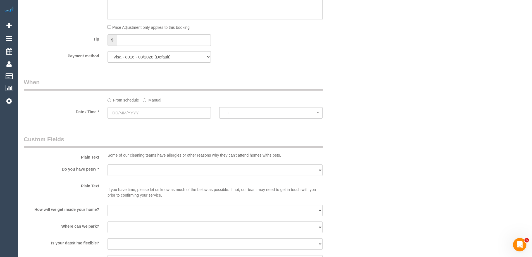
scroll to position [363, 0]
type input "2"
click at [151, 99] on label "Manual" at bounding box center [152, 97] width 18 height 8
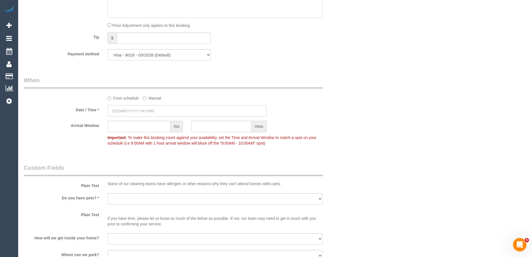
click at [130, 110] on input "text" at bounding box center [186, 110] width 159 height 11
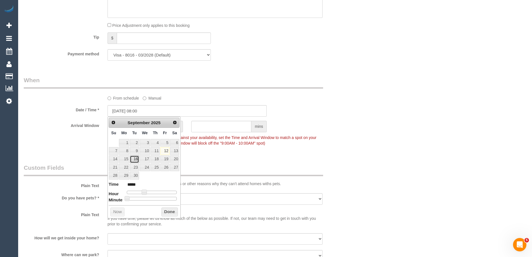
click at [136, 158] on link "16" at bounding box center [134, 159] width 9 height 8
type input "16/09/2025 09:00"
type input "*****"
type input "16/09/2025 10:00"
type input "*****"
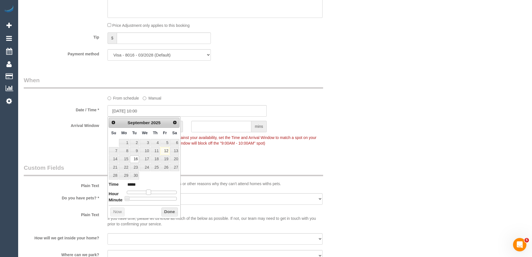
drag, startPoint x: 143, startPoint y: 192, endPoint x: 147, endPoint y: 193, distance: 4.4
click at [147, 193] on span at bounding box center [148, 191] width 5 height 5
click at [166, 210] on button "Done" at bounding box center [169, 211] width 16 height 9
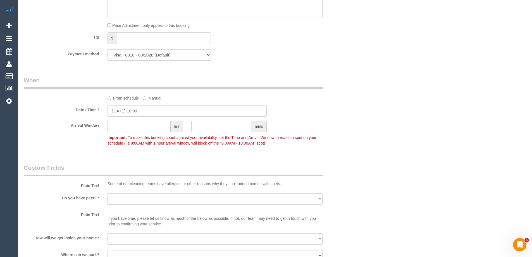
click at [156, 123] on input "text" at bounding box center [138, 126] width 63 height 11
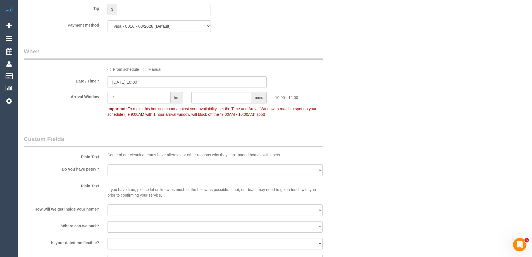
scroll to position [419, 0]
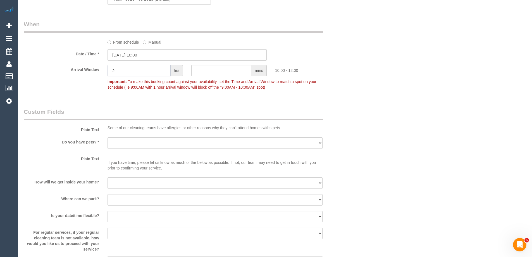
type input "2"
click at [123, 142] on select "Yes - Cats Yes - Dogs No pets Yes - Dogs and Cats Yes - Other" at bounding box center [214, 142] width 215 height 11
click at [123, 144] on select "Yes - Cats Yes - Dogs No pets Yes - Dogs and Cats Yes - Other" at bounding box center [214, 142] width 215 height 11
select select "number:28"
click at [107, 137] on select "Yes - Cats Yes - Dogs No pets Yes - Dogs and Cats Yes - Other" at bounding box center [214, 142] width 215 height 11
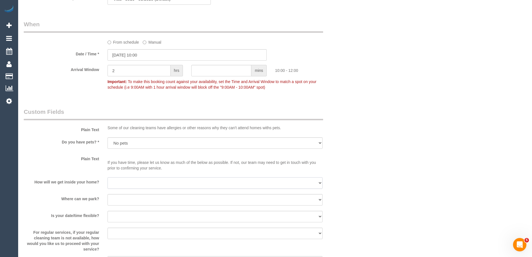
click at [123, 180] on select "I will be home Key will be left (please provide details below) Lock box/Access …" at bounding box center [214, 182] width 215 height 11
select select "number:15"
click at [107, 177] on select "I will be home Key will be left (please provide details below) Lock box/Access …" at bounding box center [214, 182] width 215 height 11
click at [122, 203] on select "I will provide parking on-site Free street parking Paid street parking (cost wi…" at bounding box center [214, 199] width 215 height 11
select select "number:18"
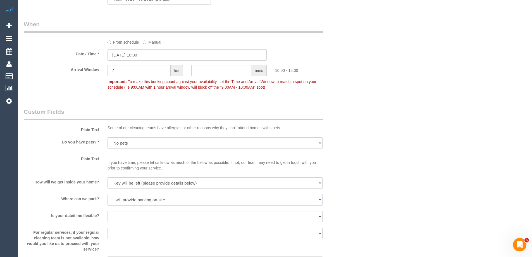
click at [107, 194] on select "I will provide parking on-site Free street parking Paid street parking (cost wi…" at bounding box center [214, 199] width 215 height 11
click at [114, 215] on select "Yes - date and time Yes - date but not time Yes - time but not date No - No fle…" at bounding box center [214, 216] width 215 height 11
select select "number:22"
click at [107, 211] on select "Yes - date and time Yes - date but not time Yes - time but not date No - No fle…" at bounding box center [214, 216] width 215 height 11
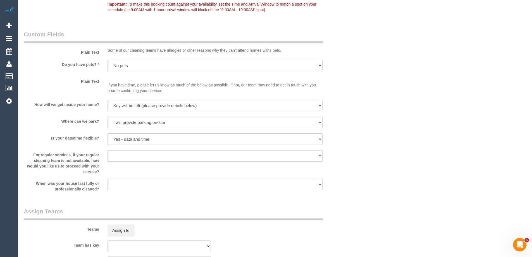
scroll to position [503, 0]
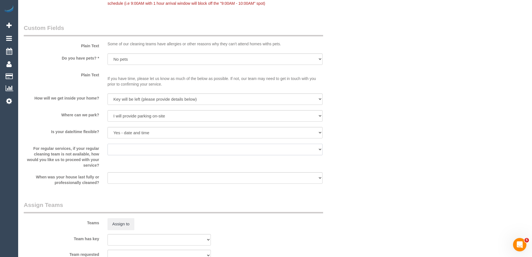
click at [130, 145] on select "Arrange a cleaner to cover and do not bother you Arrange a cleaner to cover and…" at bounding box center [214, 149] width 215 height 11
click at [126, 151] on select "Arrange a cleaner to cover and do not bother you Arrange a cleaner to cover and…" at bounding box center [214, 149] width 215 height 11
select select "number:35"
click at [107, 144] on select "Arrange a cleaner to cover and do not bother you Arrange a cleaner to cover and…" at bounding box center [214, 149] width 215 height 11
click at [116, 180] on select "Within 1-2 weeks Within 2-4 weeks Within 1-4 months Over 4 months ago" at bounding box center [214, 177] width 215 height 11
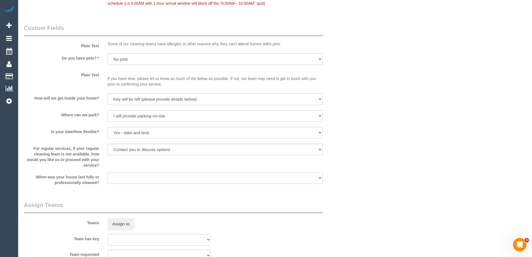
select select "number:11"
click at [107, 172] on select "Within 1-2 weeks Within 2-4 weeks Within 1-4 months Over 4 months ago" at bounding box center [214, 177] width 215 height 11
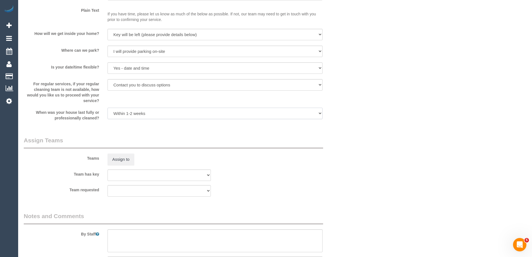
scroll to position [636, 0]
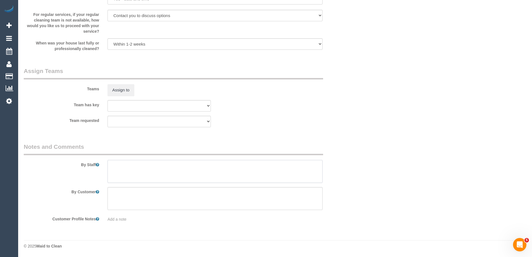
click at [125, 171] on textarea at bounding box center [214, 171] width 215 height 23
click at [155, 163] on textarea at bounding box center [214, 171] width 215 height 23
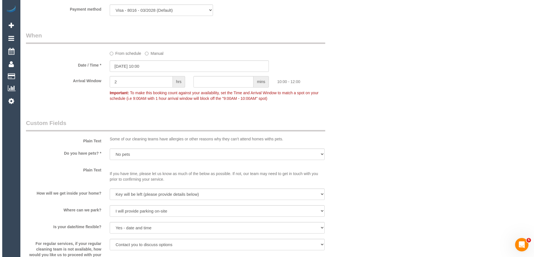
scroll to position [0, 0]
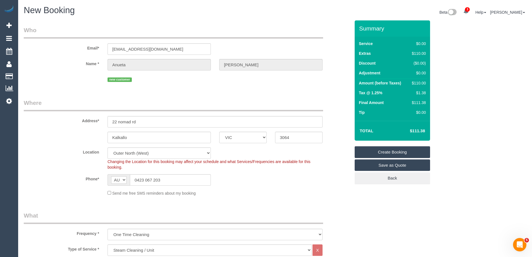
type textarea "Steam cleaning of 2 bedrooms"
click at [369, 154] on link "Create Booking" at bounding box center [392, 152] width 75 height 12
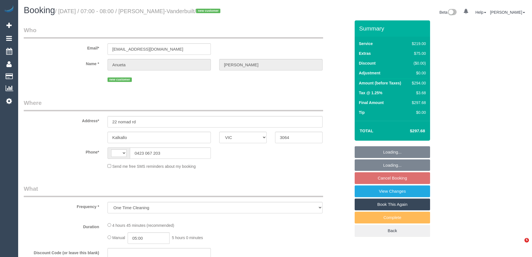
select select "VIC"
select select "string:stripe-pm_1S6Nme2GScqysDRVtpmojaOO"
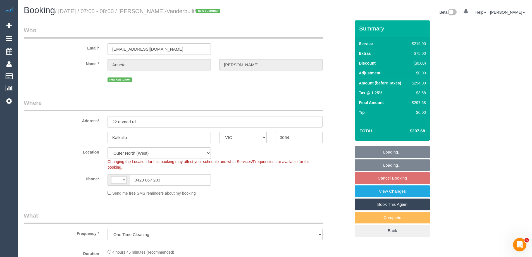
select select "number:28"
select select "number:15"
select select "number:18"
select select "number:22"
select select "number:13"
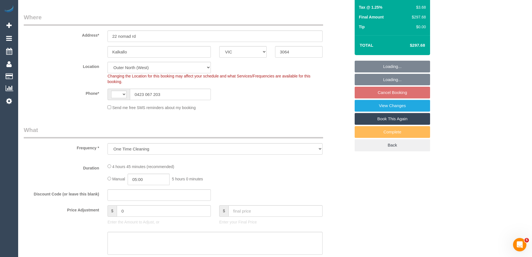
select select "object:756"
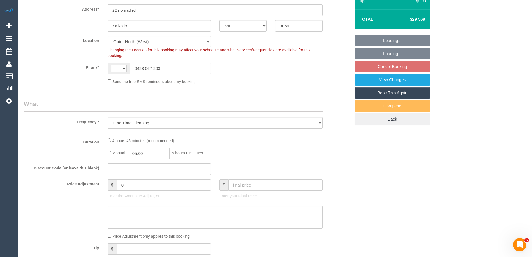
select select "string:AU"
select select "spot1"
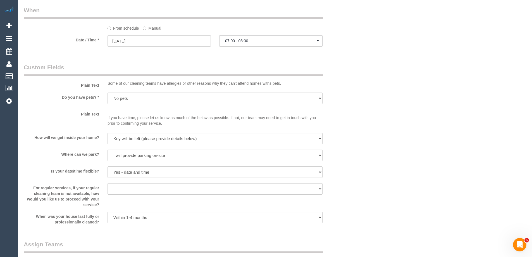
scroll to position [642, 0]
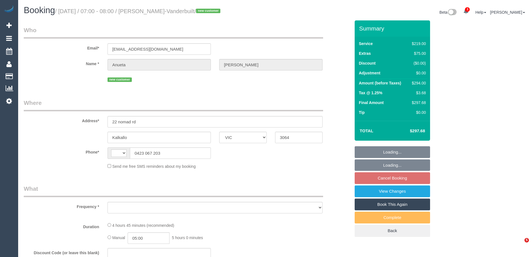
select select "VIC"
select select "string:stripe-pm_1S6Nme2GScqysDRVtpmojaOO"
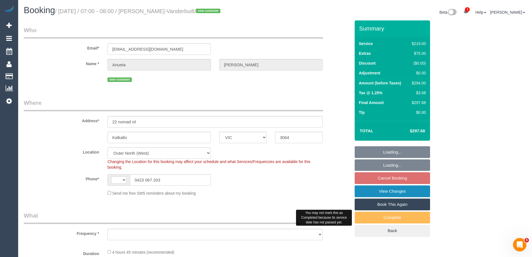
select select "string:AU"
select select "object:608"
click at [375, 191] on link "View Changes" at bounding box center [392, 191] width 75 height 12
select select "number:28"
select select "number:15"
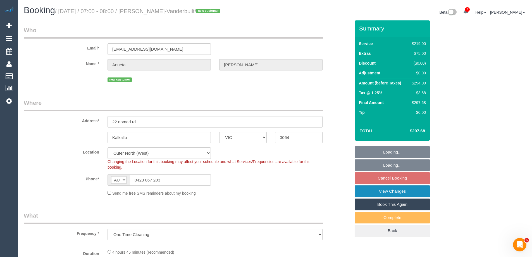
select select "number:18"
select select "number:22"
select select "number:13"
select select "object:1157"
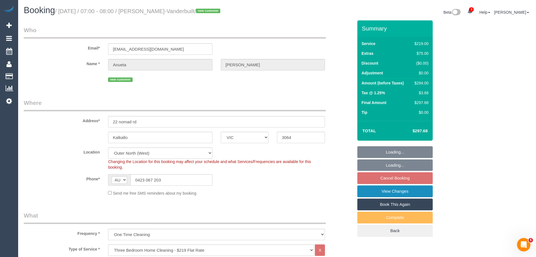
select select "spot1"
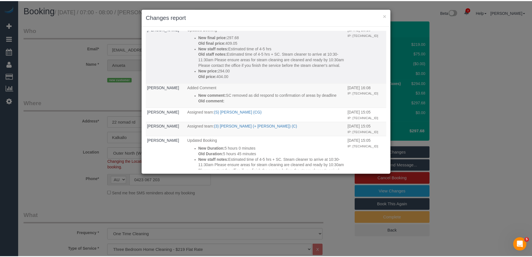
scroll to position [84, 0]
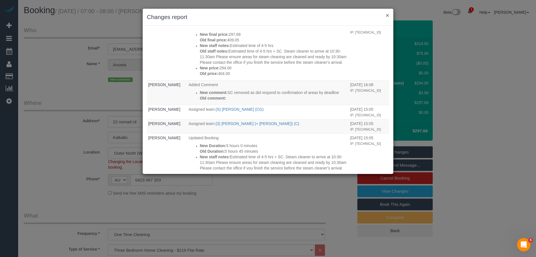
click at [386, 15] on button "×" at bounding box center [387, 15] width 3 height 6
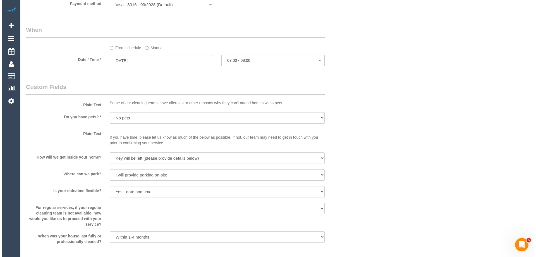
scroll to position [0, 0]
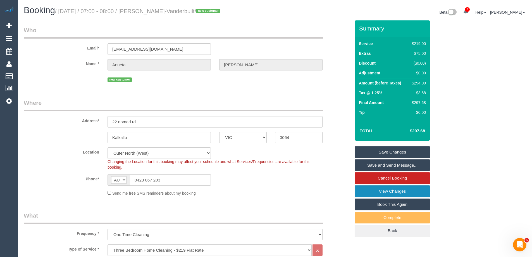
click at [365, 191] on link "View Changes" at bounding box center [392, 191] width 75 height 12
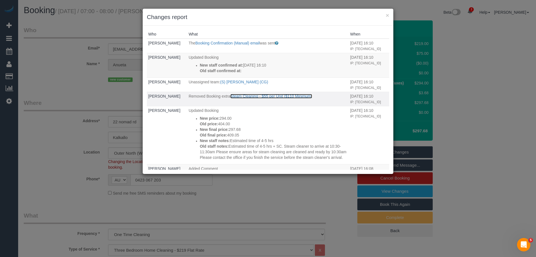
click at [251, 98] on link "Steam Cleaning - $55 per Unit ($110 Minimum)" at bounding box center [271, 96] width 82 height 4
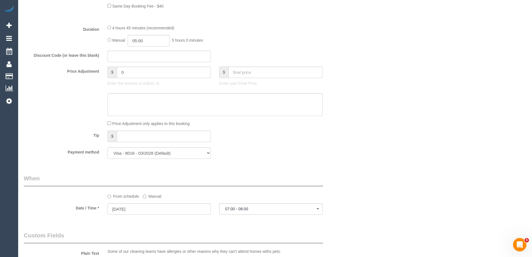
scroll to position [447, 0]
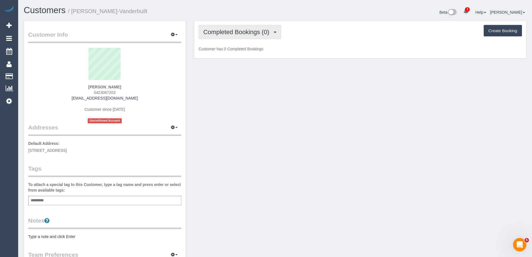
click at [221, 32] on span "Completed Bookings (0)" at bounding box center [237, 31] width 69 height 7
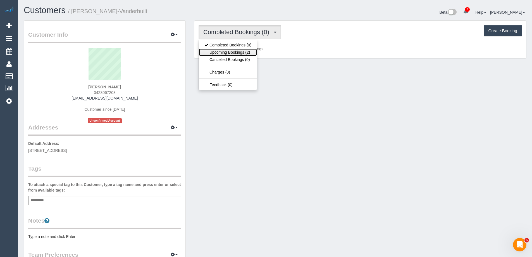
click at [230, 50] on link "Upcoming Bookings (2)" at bounding box center [228, 52] width 58 height 7
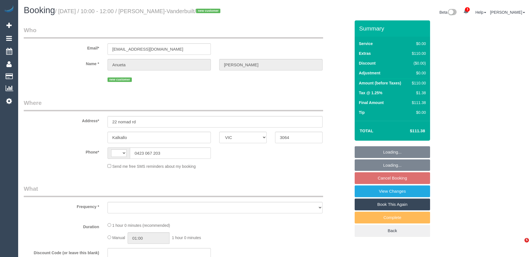
select select "VIC"
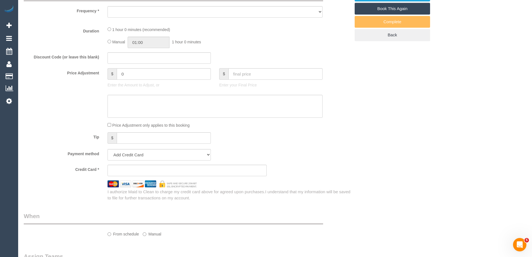
select select "string:AU"
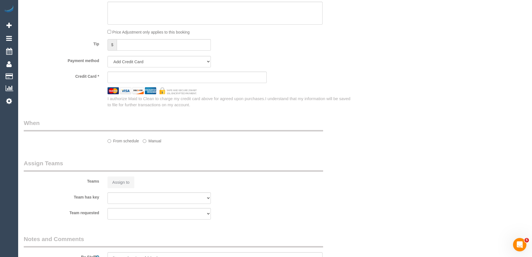
select select "string:stripe-pm_1S6Nme2GScqysDRVtpmojaOO"
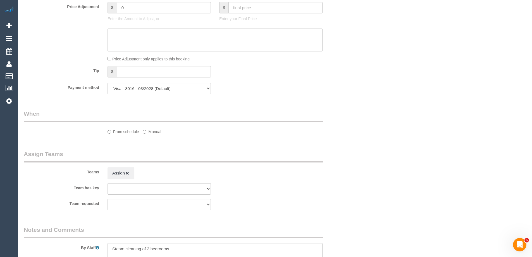
select select "object:951"
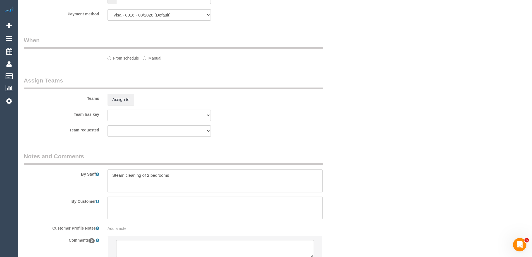
select select "number:28"
select select "number:15"
select select "number:18"
select select "number:22"
select select "number:35"
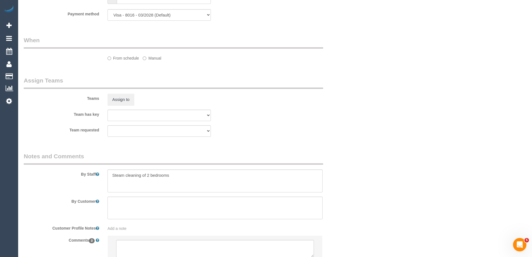
select select "number:11"
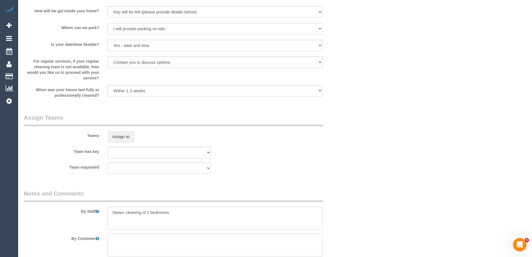
select select "object:1125"
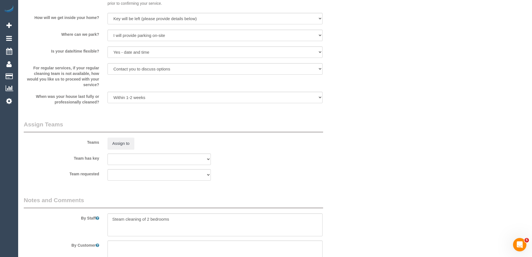
select select "spot3"
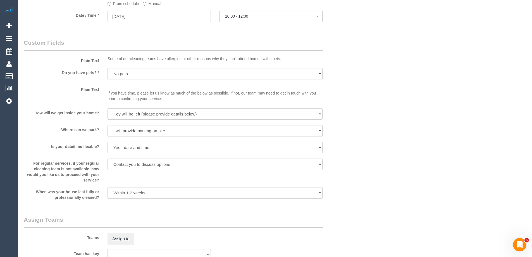
scroll to position [448, 0]
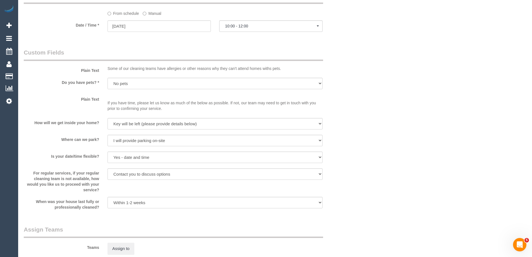
click at [153, 11] on label "Manual" at bounding box center [152, 13] width 18 height 8
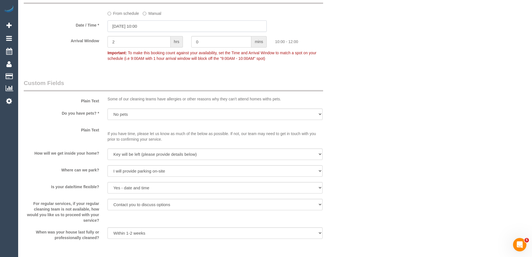
click at [136, 26] on input "16/09/2025 10:00" at bounding box center [186, 25] width 159 height 11
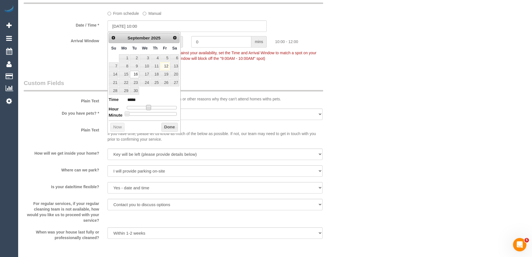
type input "16/09/2025 09:00"
type input "*****"
type input "16/09/2025 08:00"
type input "*****"
type input "16/09/2025 07:00"
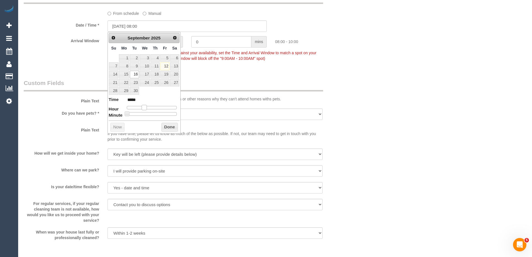
type input "*****"
drag, startPoint x: 149, startPoint y: 108, endPoint x: 143, endPoint y: 107, distance: 6.1
click at [143, 107] on span at bounding box center [142, 107] width 5 height 5
click at [164, 126] on button "Done" at bounding box center [169, 127] width 16 height 9
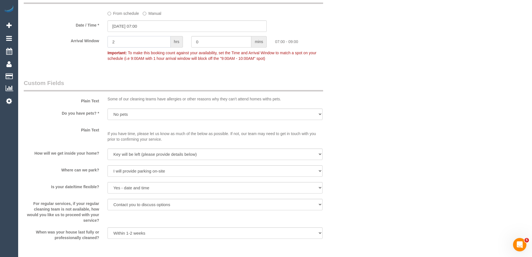
drag, startPoint x: 133, startPoint y: 43, endPoint x: 96, endPoint y: 45, distance: 37.2
click at [106, 45] on div "2 hrs" at bounding box center [145, 42] width 84 height 13
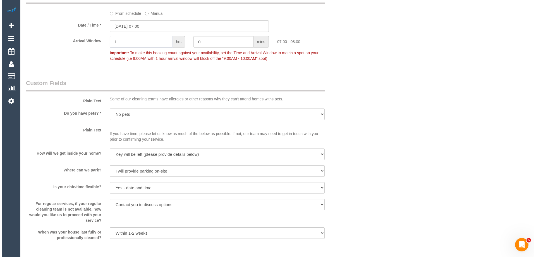
scroll to position [0, 0]
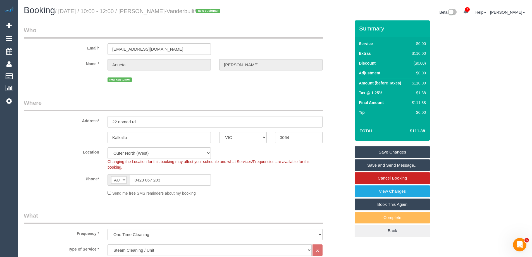
type input "1"
click at [368, 152] on link "Save Changes" at bounding box center [392, 152] width 75 height 12
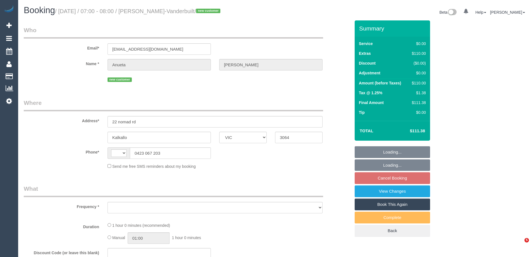
select select "VIC"
select select "string:AU"
select select "object:558"
select select "string:stripe-pm_1S6Nme2GScqysDRVtpmojaOO"
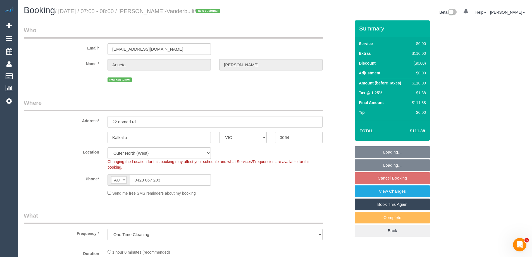
select select "object:565"
select select "number:28"
select select "number:15"
select select "number:18"
select select "number:22"
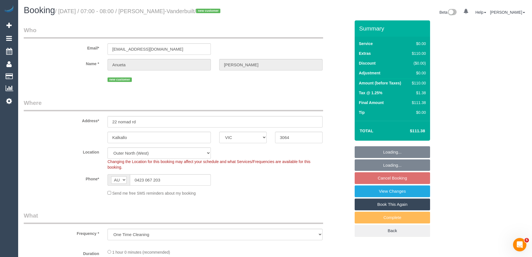
select select "number:35"
select select "number:11"
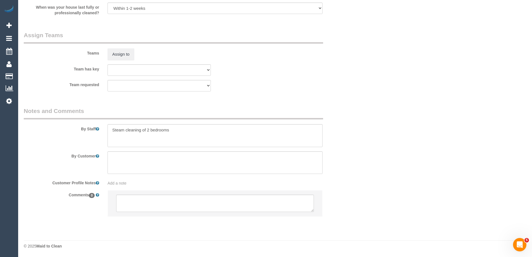
select select "spot1"
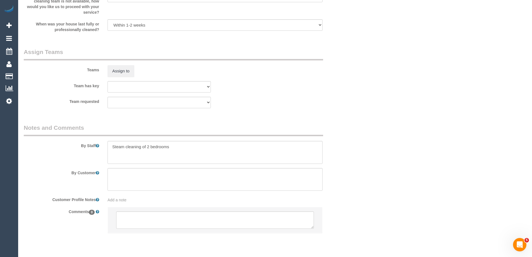
scroll to position [637, 0]
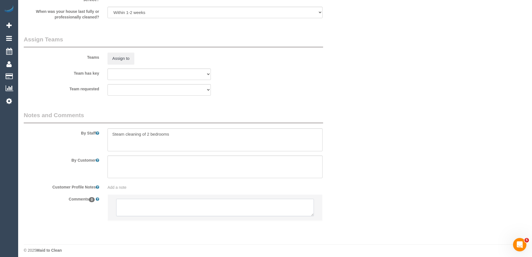
click at [128, 212] on textarea at bounding box center [215, 207] width 198 height 17
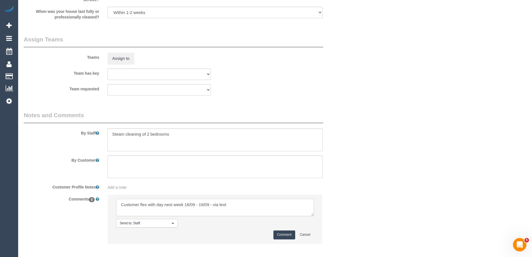
type textarea "Customer flex with day next week 16/09 - 19/09 - via text"
click at [290, 232] on button "Comment" at bounding box center [284, 234] width 22 height 9
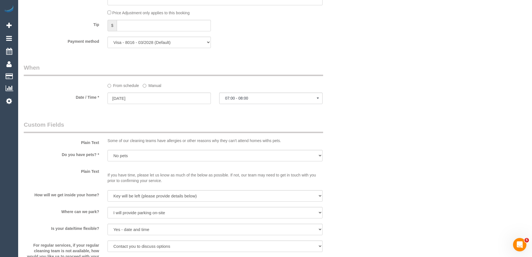
scroll to position [0, 0]
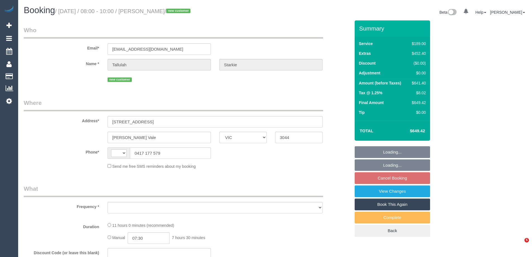
select select "VIC"
select select "string:AU"
select select "object:564"
select select "string:stripe-pm_1S4yO52GScqysDRVgVQT5xTX"
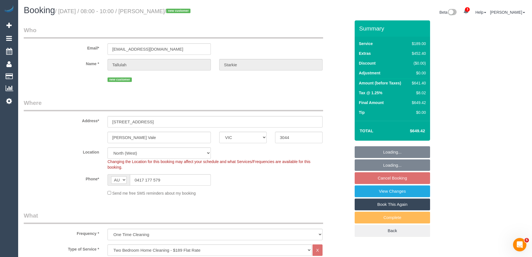
select select "number:28"
select select "number:17"
select select "number:19"
select select "number:25"
select select "object:1619"
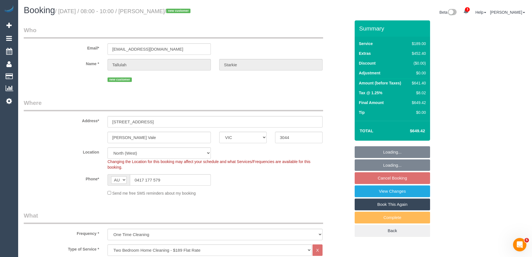
select select "spot2"
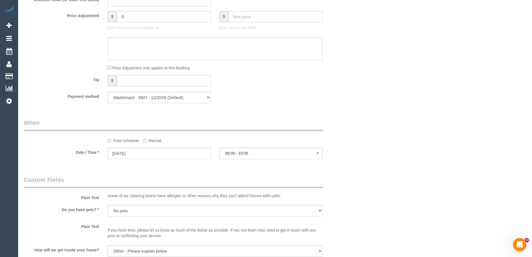
scroll to position [988, 0]
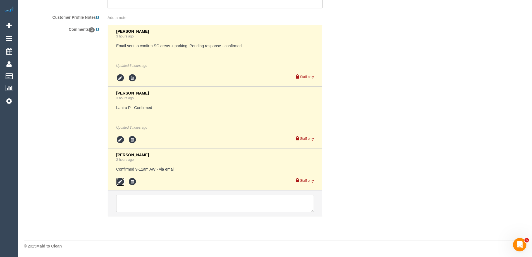
click at [120, 180] on icon at bounding box center [120, 181] width 8 height 8
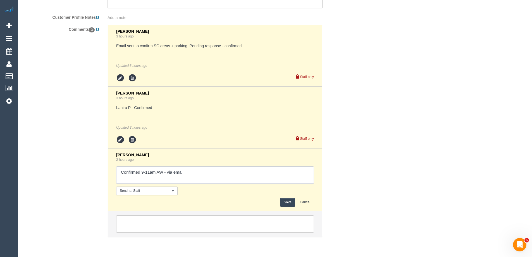
drag, startPoint x: 149, startPoint y: 172, endPoint x: 142, endPoint y: 170, distance: 7.7
click at [142, 170] on textarea at bounding box center [215, 174] width 198 height 17
type textarea "Confirmed 8-10am AW - via email"
click at [287, 203] on button "Save" at bounding box center [287, 202] width 15 height 9
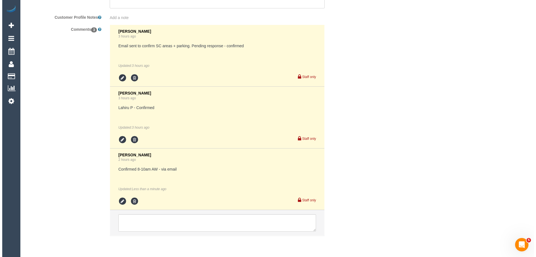
scroll to position [0, 0]
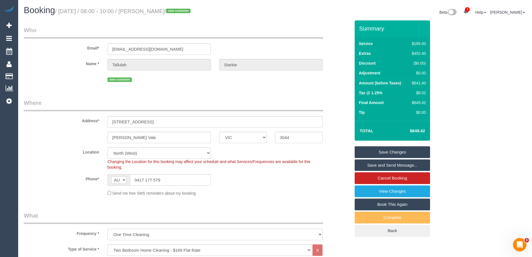
click at [367, 164] on link "Save and Send Message..." at bounding box center [392, 165] width 75 height 12
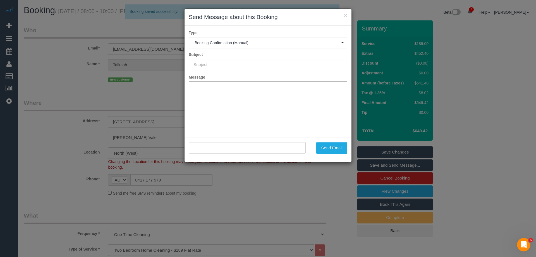
type input "Booking Confirmed"
type input ""[PERSON_NAME]" <[EMAIL_ADDRESS][DOMAIN_NAME]>"
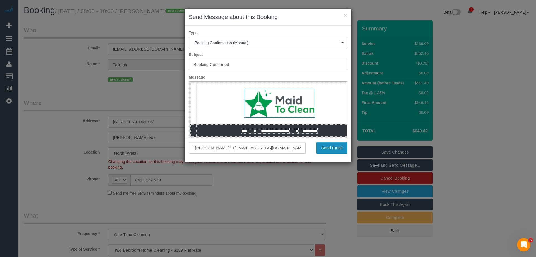
click at [336, 145] on button "Send Email" at bounding box center [331, 148] width 31 height 12
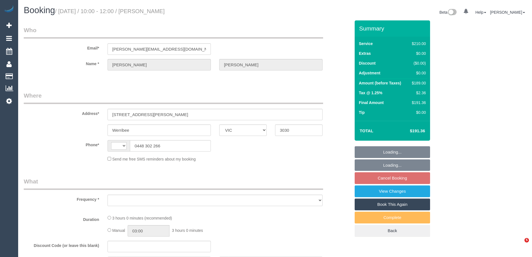
select select "VIC"
select select "string:AU"
select select "object:555"
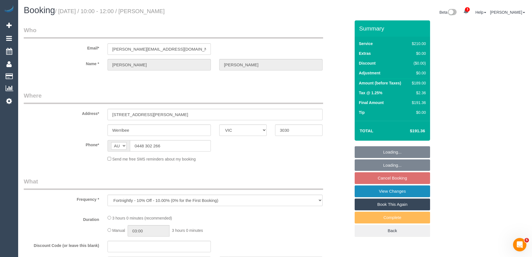
click at [370, 192] on link "View Changes" at bounding box center [392, 191] width 75 height 12
select select "string:stripe-pm_1PwkrN2GScqysDRVOuzyC4oC"
select select "180"
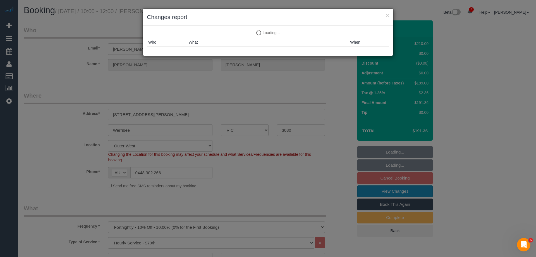
select select "number:28"
select select "number:14"
select select "number:18"
select select "number:22"
select select "number:34"
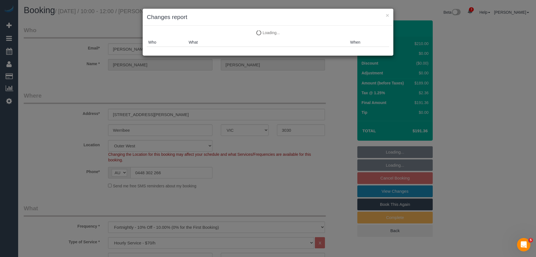
select select "number:11"
select select "spot3"
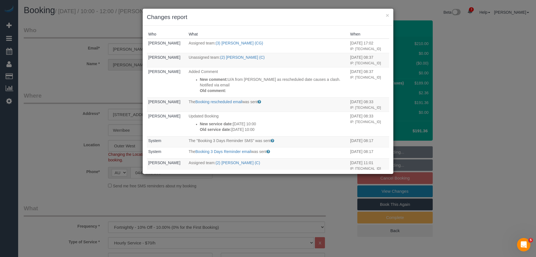
select select "object:1502"
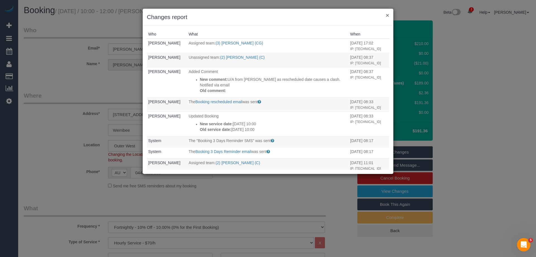
click at [389, 15] on button "×" at bounding box center [387, 15] width 3 height 6
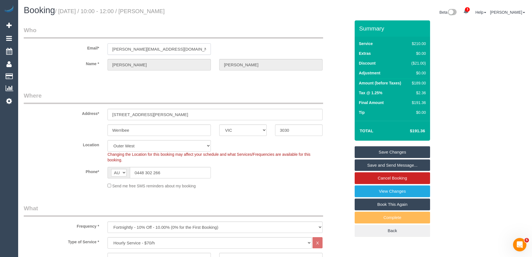
drag, startPoint x: 175, startPoint y: 52, endPoint x: 31, endPoint y: 47, distance: 144.2
click at [31, 47] on div "Email* josie.m@appumps.com.au" at bounding box center [187, 40] width 335 height 29
click at [384, 163] on link "Save and Send Message..." at bounding box center [392, 165] width 75 height 12
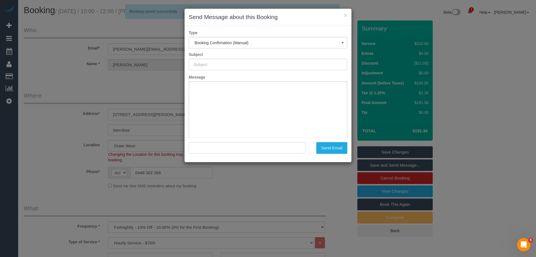
type input "Booking Confirmed"
type input ""Josie Millott" <josie.m@appumps.com.au>"
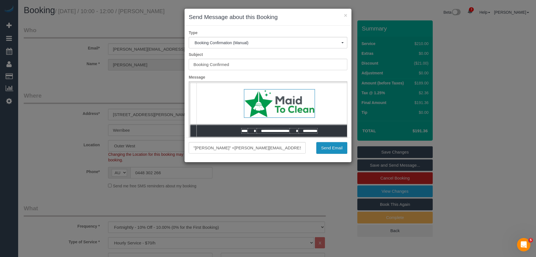
click at [328, 149] on button "Send Email" at bounding box center [331, 148] width 31 height 12
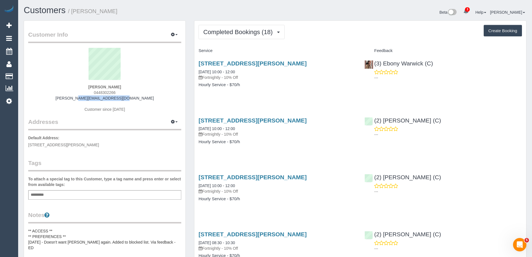
drag, startPoint x: 134, startPoint y: 96, endPoint x: 64, endPoint y: 101, distance: 70.0
click at [71, 97] on div "[PERSON_NAME] 0448302266 [PERSON_NAME][EMAIL_ADDRESS][DOMAIN_NAME] Customer sin…" at bounding box center [104, 83] width 153 height 70
copy link "[PERSON_NAME][EMAIL_ADDRESS][DOMAIN_NAME]"
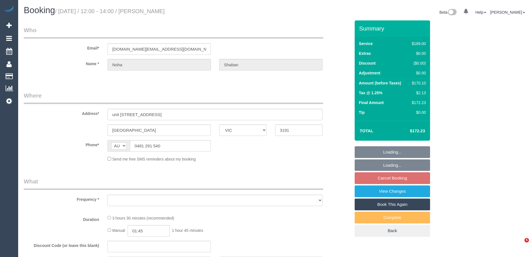
select select "VIC"
select select "string:stripe-pm_1MCFN42GScqysDRVlXEGGN1Y"
select select "number:29"
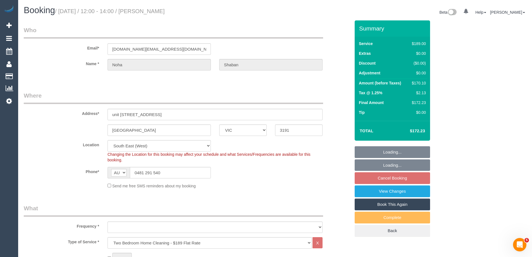
select select "object:840"
select select "spot3"
select select "object:850"
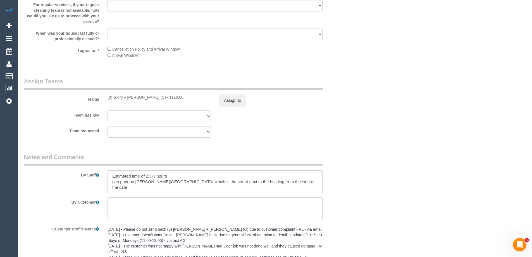
scroll to position [798, 0]
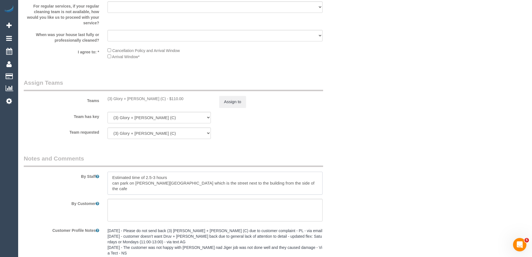
click at [113, 175] on textarea at bounding box center [214, 182] width 215 height 23
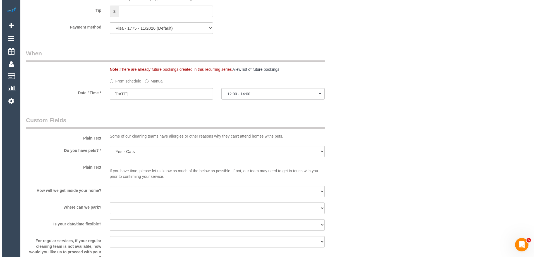
scroll to position [0, 0]
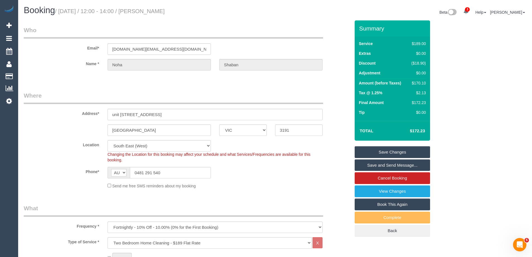
type textarea "*Cover* Estimated time of 2.5-3 hours can park on [PERSON_NAME][GEOGRAPHIC_DATA…"
click at [375, 164] on link "Save and Send Message..." at bounding box center [392, 165] width 75 height 12
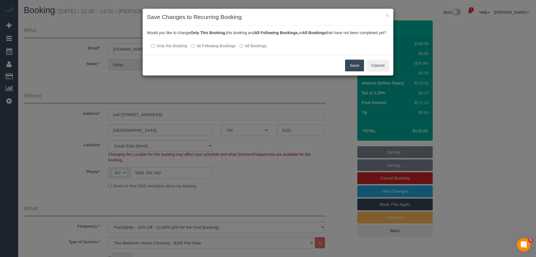
click at [353, 70] on button "Save" at bounding box center [354, 65] width 19 height 12
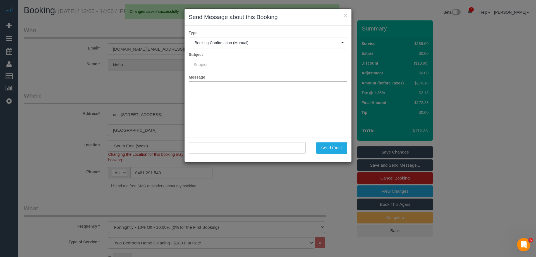
type input "Booking Confirmed"
type input ""[PERSON_NAME]" <[DOMAIN_NAME][EMAIL_ADDRESS][DOMAIN_NAME]>"
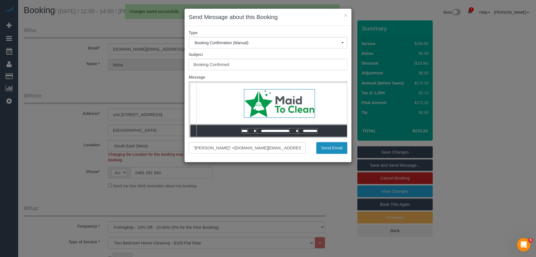
click at [329, 146] on button "Send Email" at bounding box center [331, 148] width 31 height 12
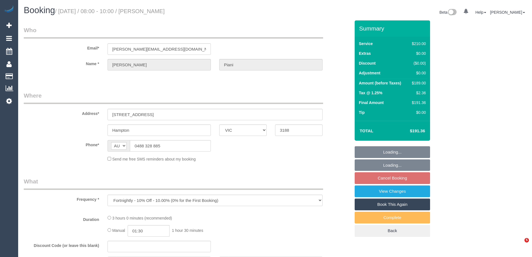
select select "VIC"
select select "string:stripe-pm_1Rlkos2GScqysDRV2LzDP81T"
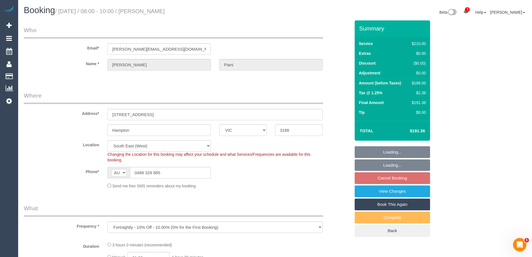
select select "object:583"
select select "180"
select select "spot2"
select select "number:29"
select select "number:14"
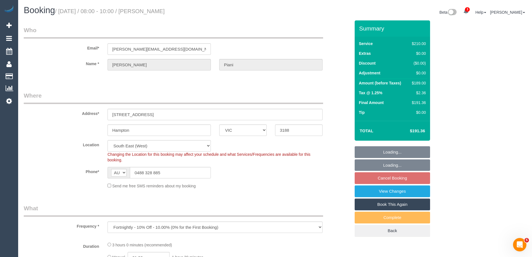
select select "number:19"
select select "number:36"
select select "number:34"
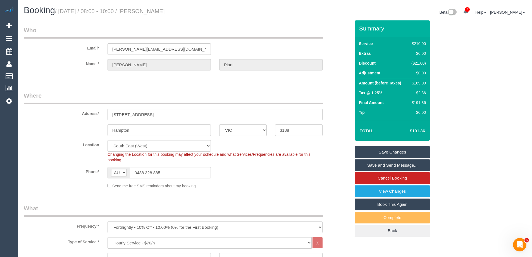
click at [364, 165] on link "Save and Send Message..." at bounding box center [392, 165] width 75 height 12
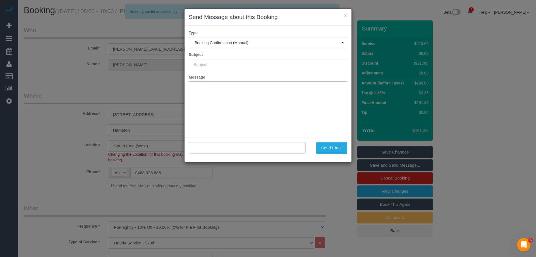
type input "Booking Confirmed"
type input ""Joanne Piani" <joanne.piani@gmail.com>"
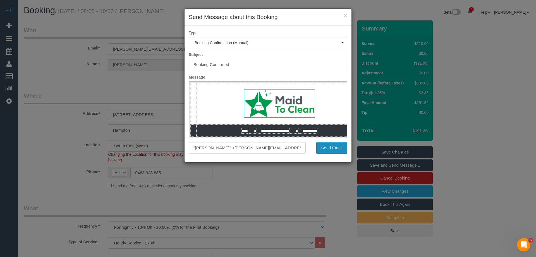
click at [327, 146] on button "Send Email" at bounding box center [331, 148] width 31 height 12
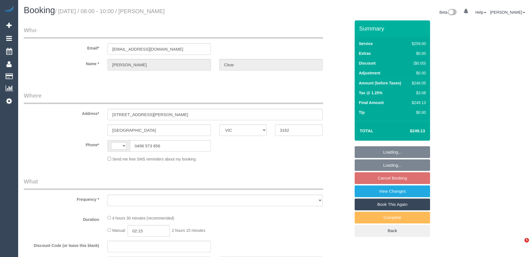
select select "VIC"
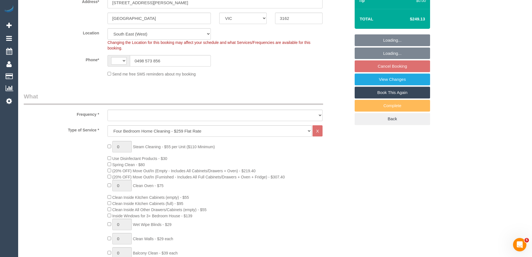
select select "string:AU"
select select "object:803"
select select "number:27"
select select "number:14"
select select "number:19"
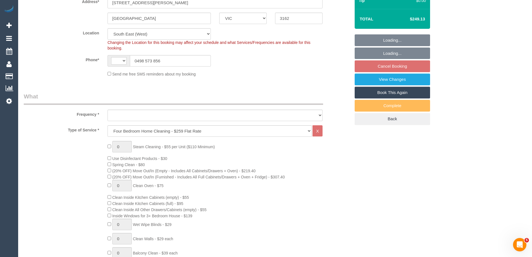
select select "number:22"
select select "number:34"
select select "number:12"
select select "object:812"
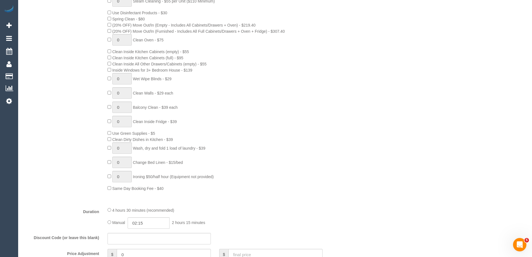
select select "string:stripe-pm_1RgIBy2GScqysDRV8f12aXS4"
select select "spot2"
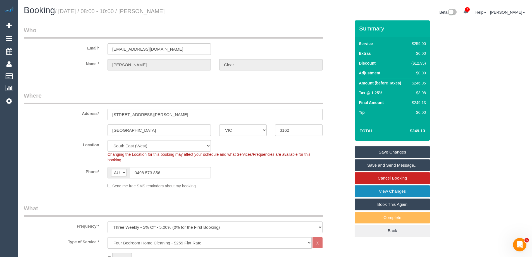
click at [374, 192] on link "View Changes" at bounding box center [392, 191] width 75 height 12
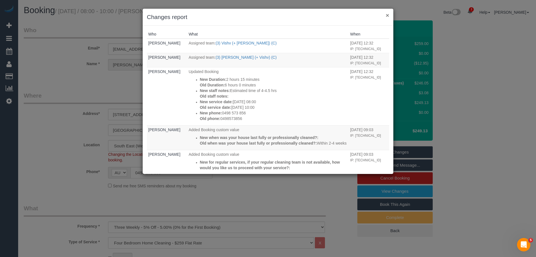
click at [388, 16] on button "×" at bounding box center [387, 15] width 3 height 6
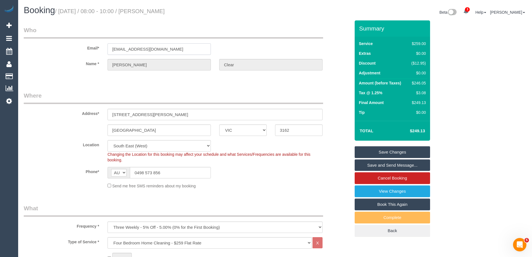
drag, startPoint x: 189, startPoint y: 48, endPoint x: 21, endPoint y: 48, distance: 167.8
click at [20, 48] on div "Email* michelleannclear18@gmail.com" at bounding box center [187, 40] width 335 height 29
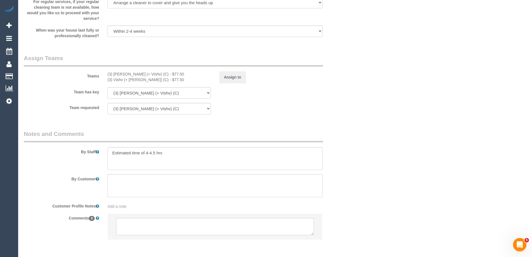
scroll to position [826, 0]
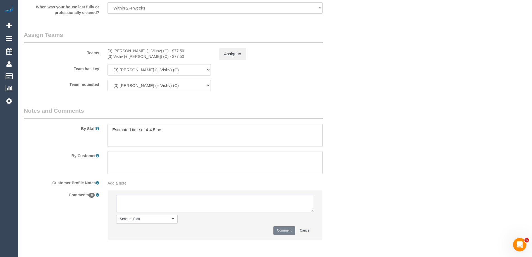
click at [133, 205] on textarea at bounding box center [215, 202] width 198 height 17
type textarea "Offered spot from 8-10am. Pending response - via email"
click at [281, 227] on button "Comment" at bounding box center [284, 230] width 22 height 9
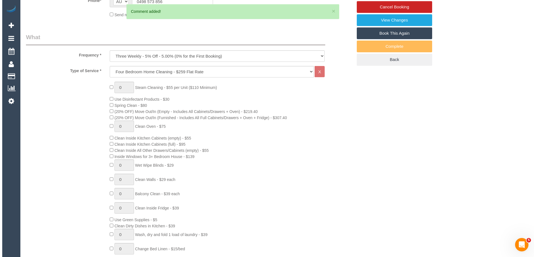
scroll to position [0, 0]
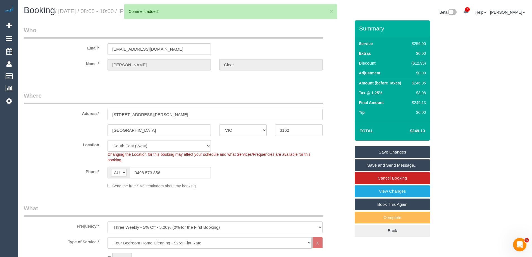
click at [386, 148] on link "Save Changes" at bounding box center [392, 152] width 75 height 12
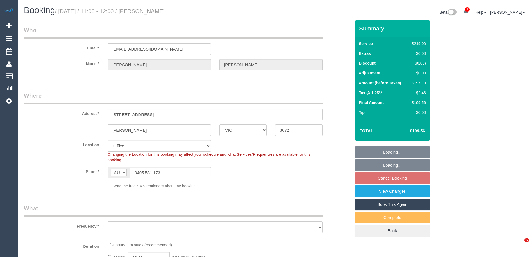
select select "VIC"
select select "string:stripe-pm_1QfXRy2GScqysDRVID6gxHul"
select select "number:28"
select select "number:14"
select select "number:18"
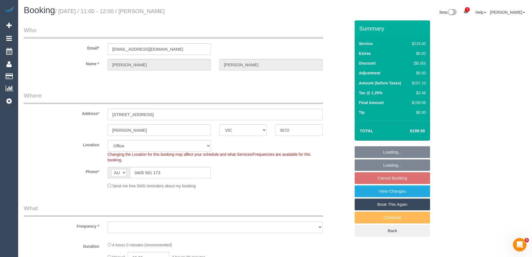
select select "number:36"
select select "number:34"
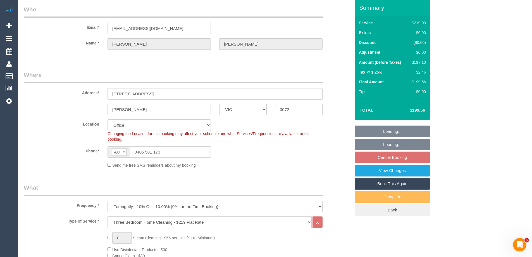
select select "object:818"
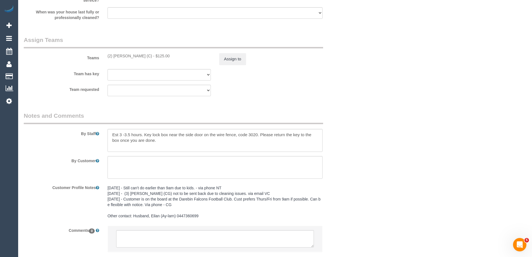
scroll to position [877, 0]
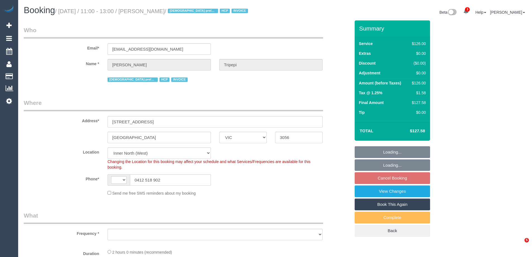
select select "VIC"
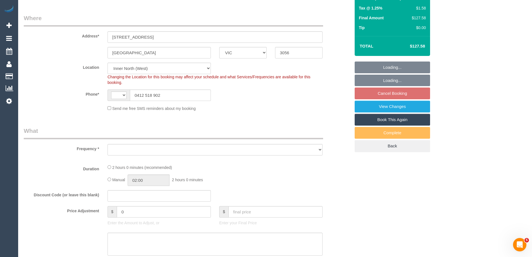
scroll to position [168, 0]
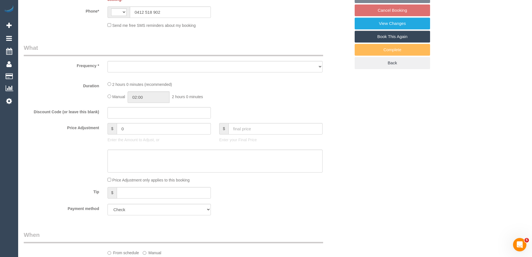
select select "string:AU"
select select "120"
select select "number:28"
select select "number:14"
select select "number:19"
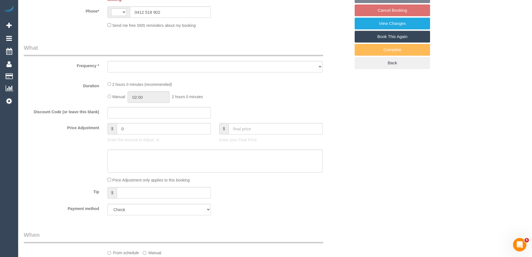
select select "number:25"
select select "number:34"
select select "number:26"
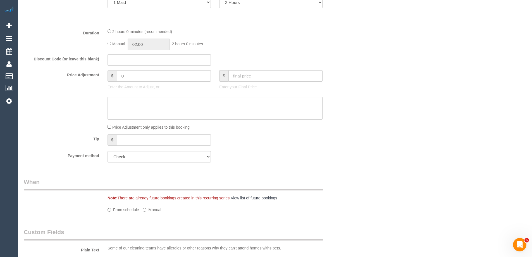
select select "object:815"
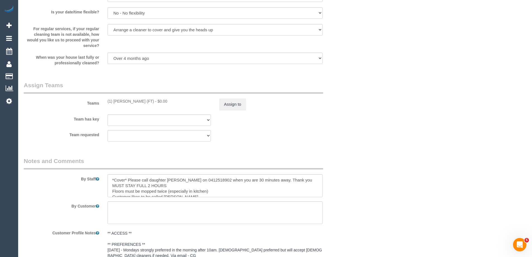
select select "spot1"
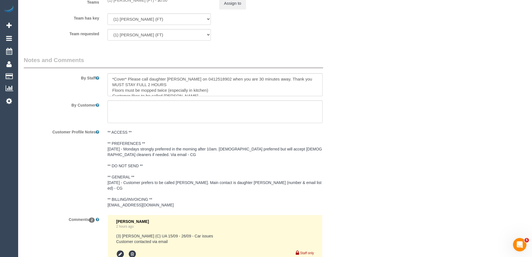
scroll to position [684, 0]
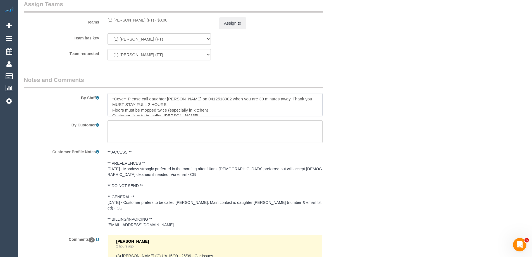
drag, startPoint x: 200, startPoint y: 99, endPoint x: 184, endPoint y: 97, distance: 15.4
click at [184, 97] on textarea at bounding box center [214, 104] width 215 height 23
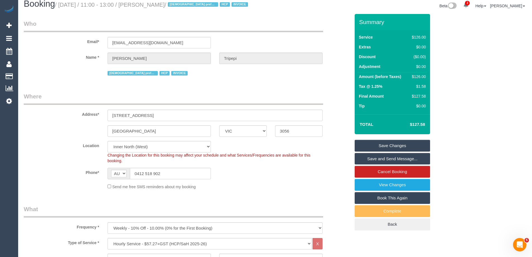
scroll to position [0, 0]
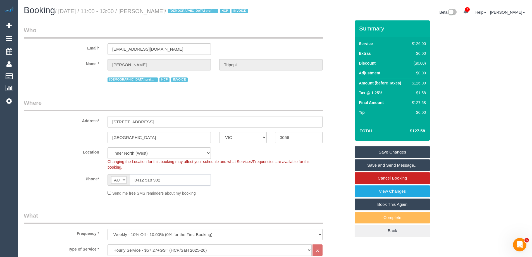
drag, startPoint x: 160, startPoint y: 184, endPoint x: 115, endPoint y: 183, distance: 44.7
click at [115, 184] on div "AF AL DZ AD AO AI AQ AG AR AM AW AU AT AZ BS BH BD BB BY BE BZ BJ BM BT BO BA B…" at bounding box center [158, 179] width 103 height 11
